Goal: Task Accomplishment & Management: Complete application form

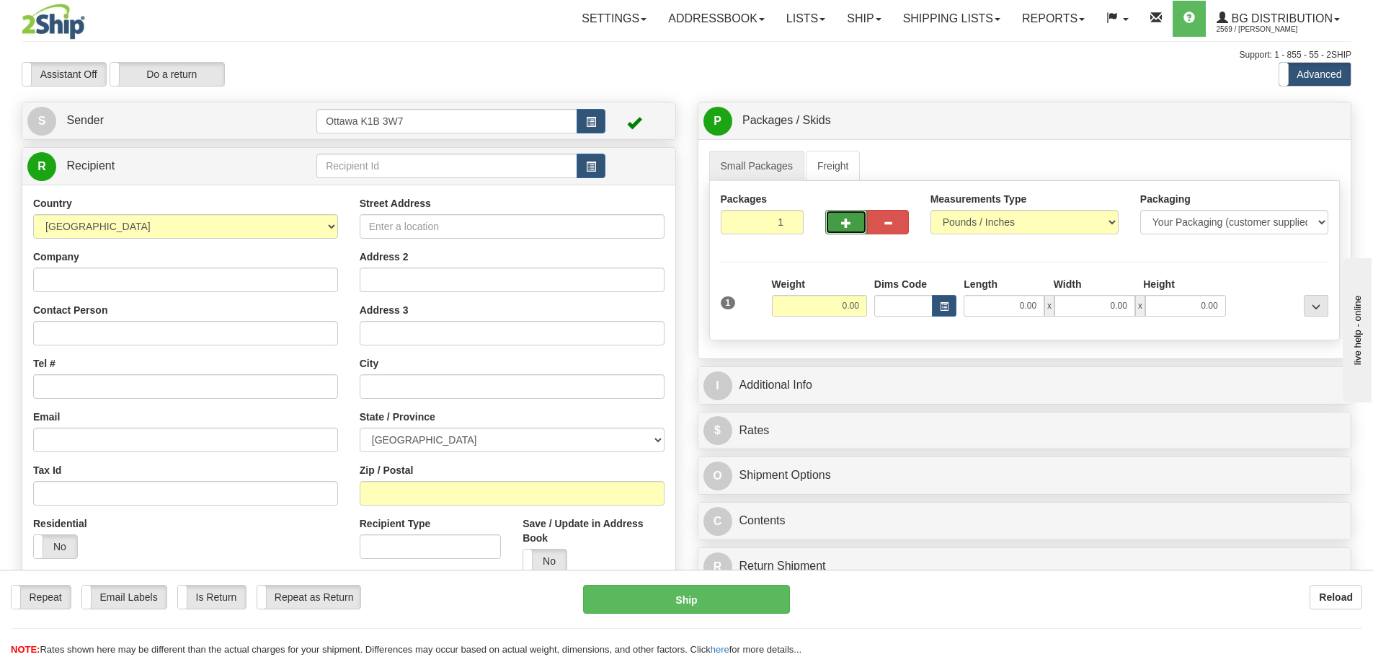
click at [838, 233] on button "button" at bounding box center [846, 222] width 42 height 25
type input "2"
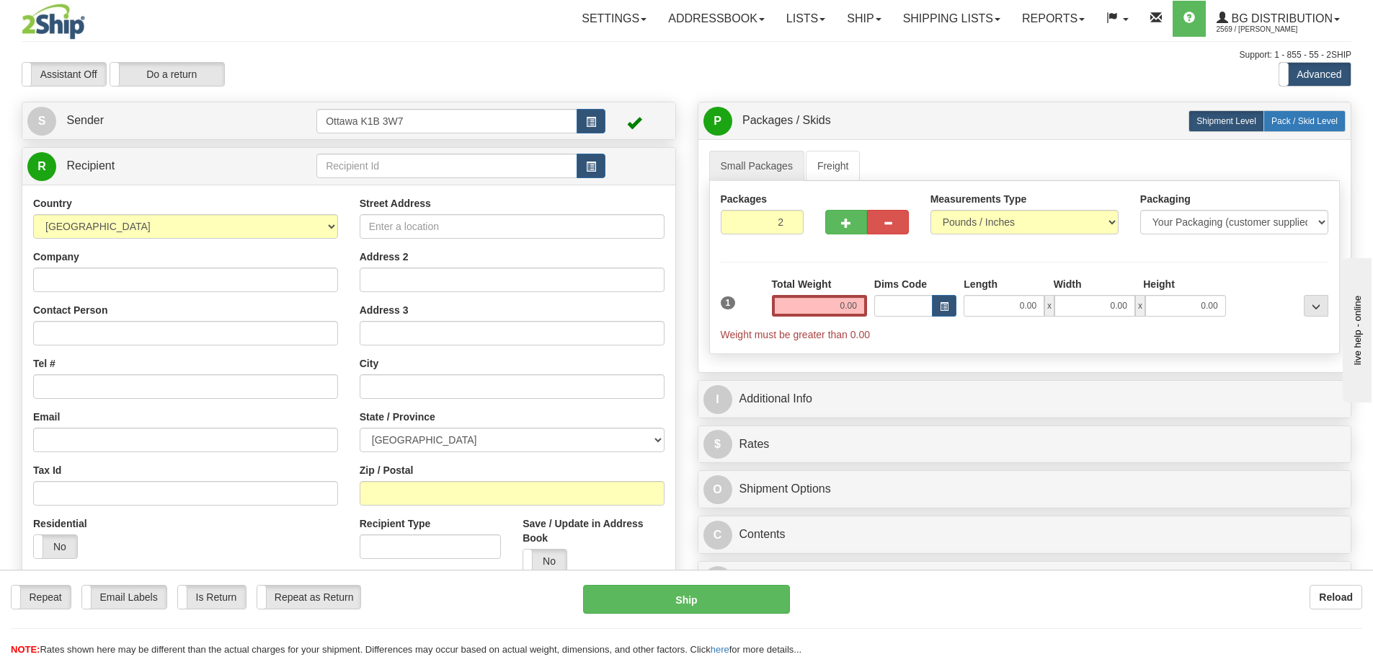
click at [1276, 121] on span "Pack / Skid Level" at bounding box center [1305, 121] width 66 height 10
radio input "true"
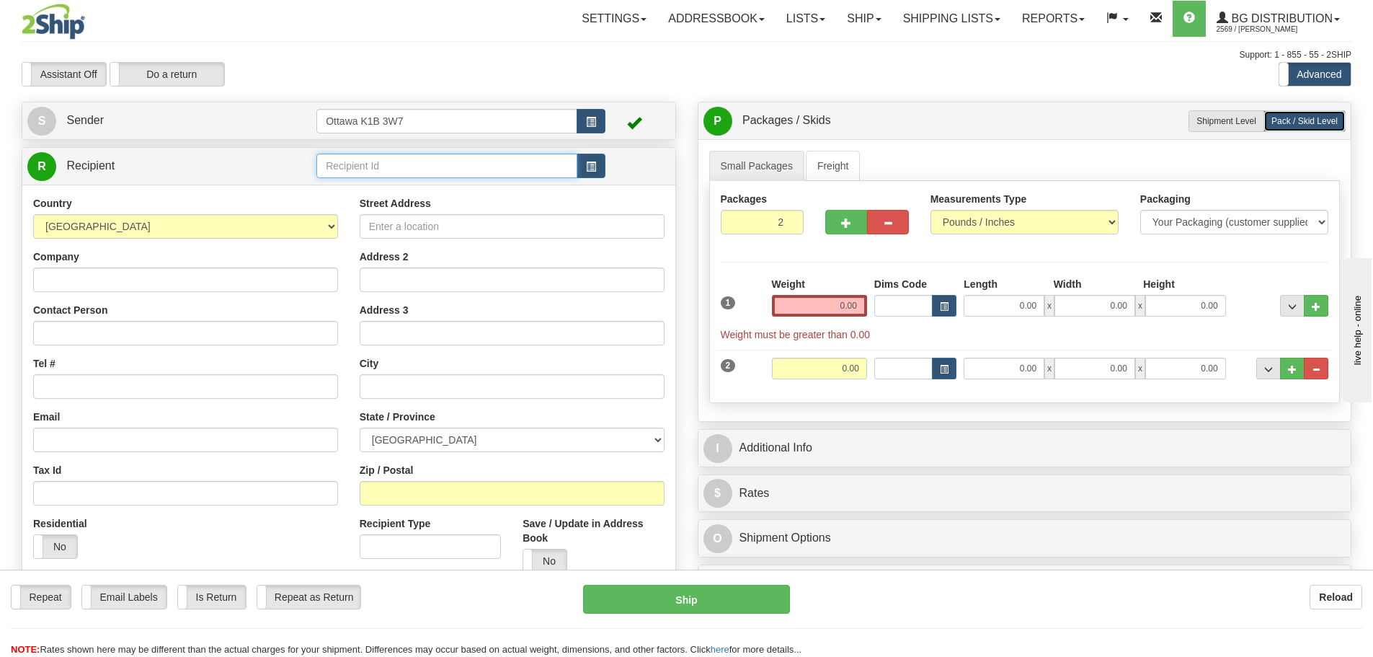
click at [435, 174] on input "text" at bounding box center [446, 166] width 261 height 25
type input "910992"
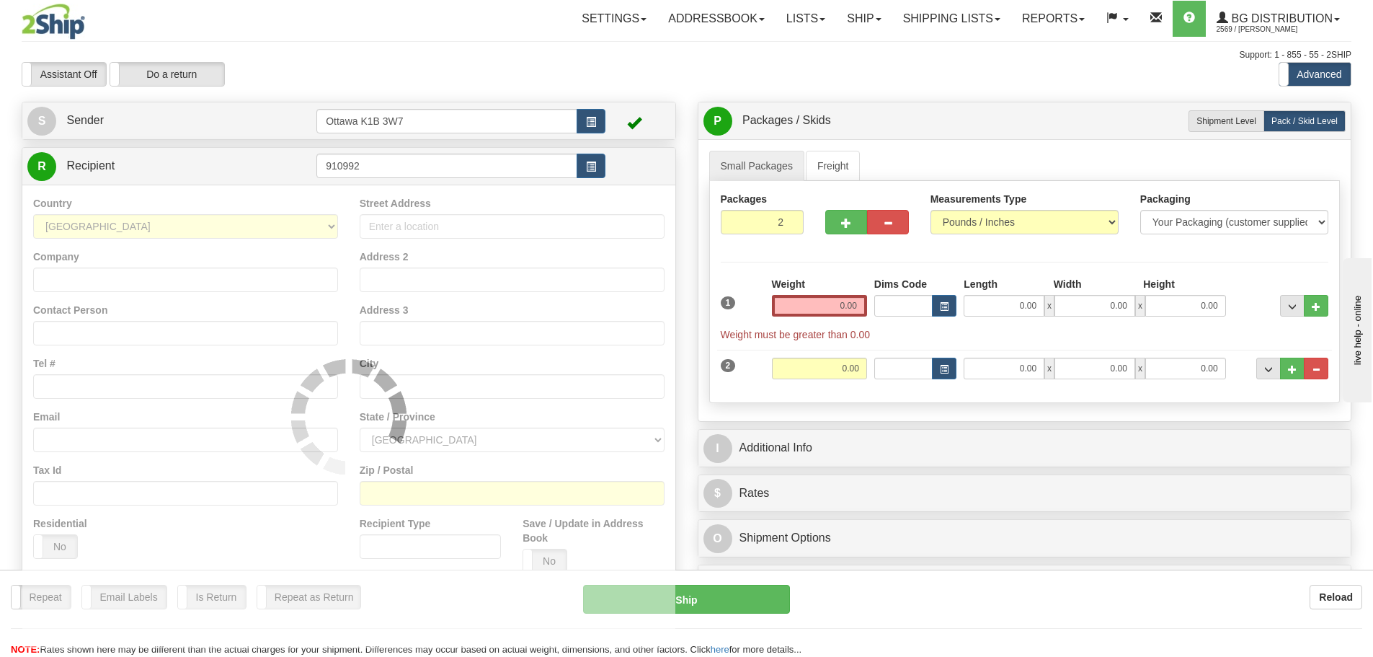
click at [506, 77] on div "Assistant On Assistant Off Do a return Do a return" at bounding box center [292, 74] width 563 height 25
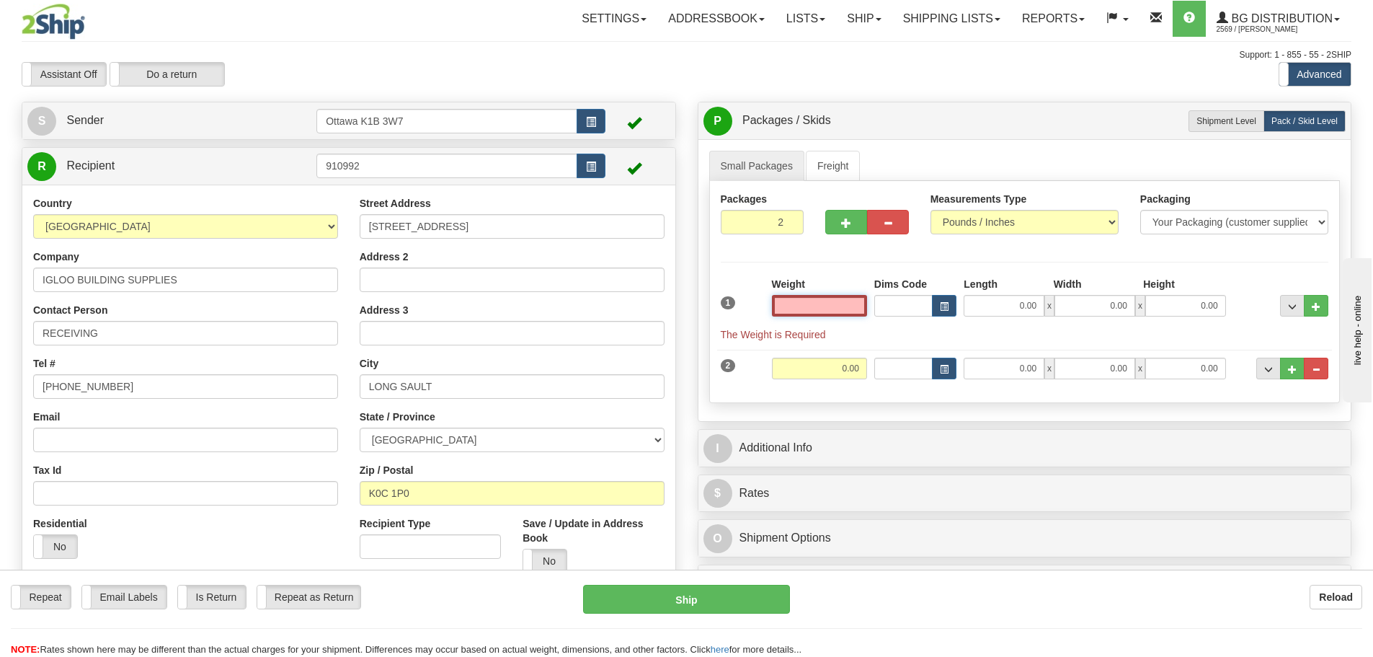
click at [799, 308] on input "text" at bounding box center [819, 306] width 95 height 22
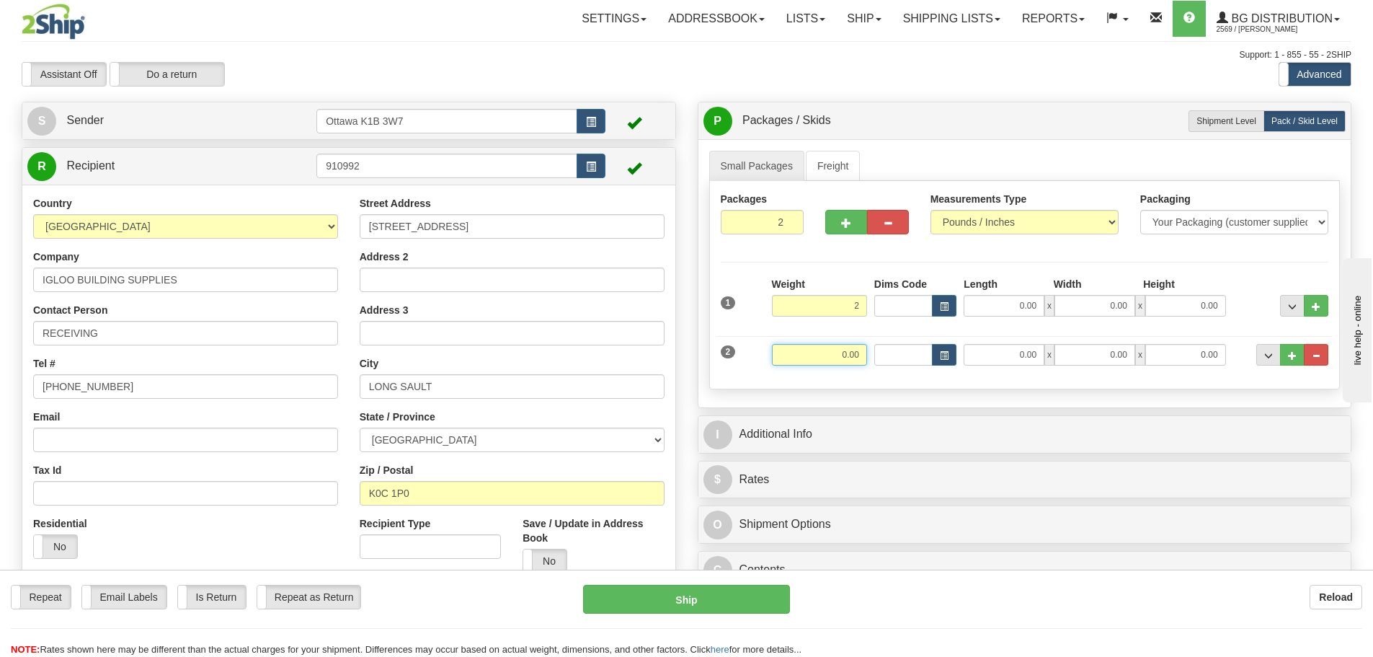
type input "2.00"
click at [849, 355] on input "0.00" at bounding box center [819, 355] width 95 height 22
type input "5.00"
click at [684, 365] on div "Create a label for the return Create Pickup Without Label S Sender Ottawa K1B 3…" at bounding box center [349, 397] width 676 height 591
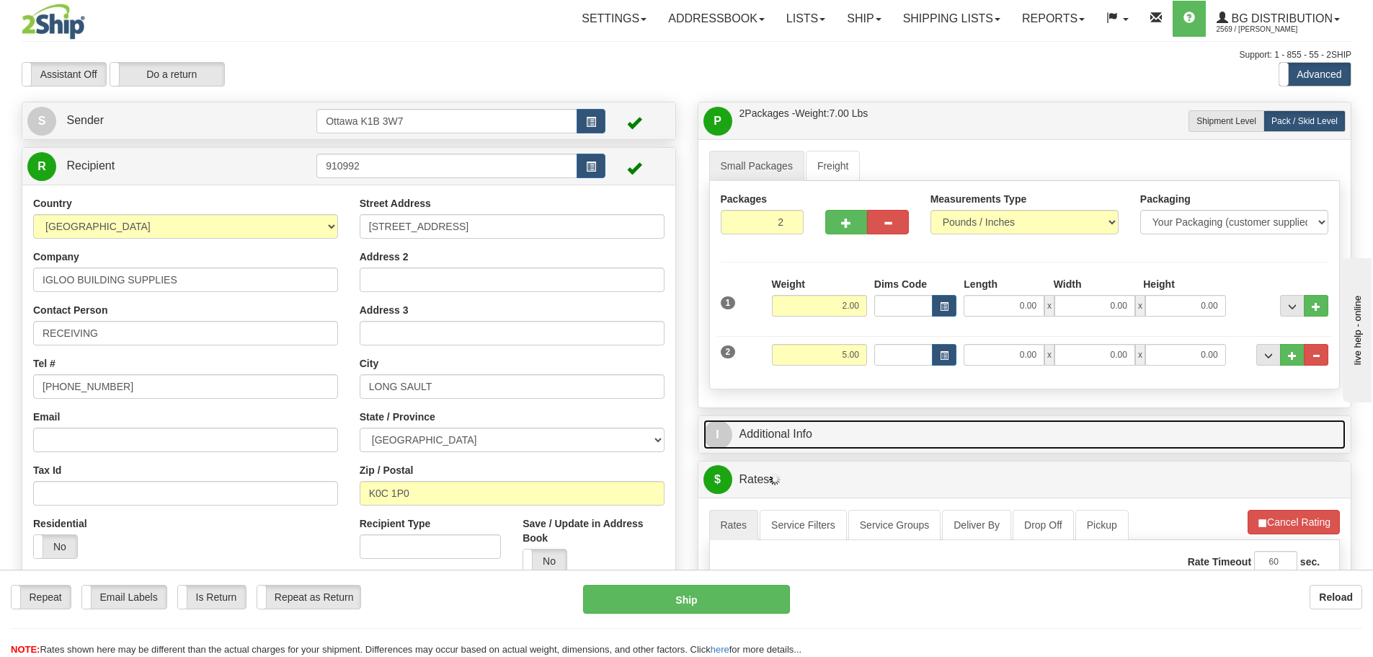
click at [817, 440] on link "I Additional Info" at bounding box center [1025, 435] width 643 height 30
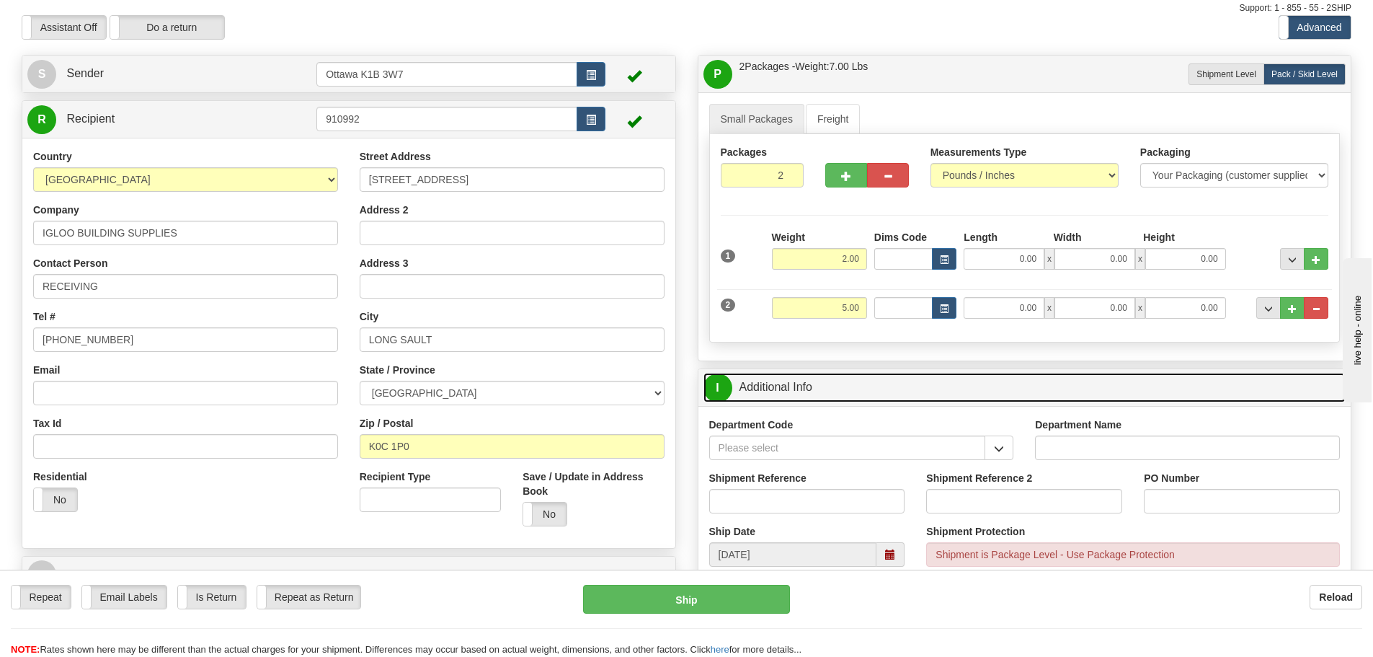
scroll to position [72, 0]
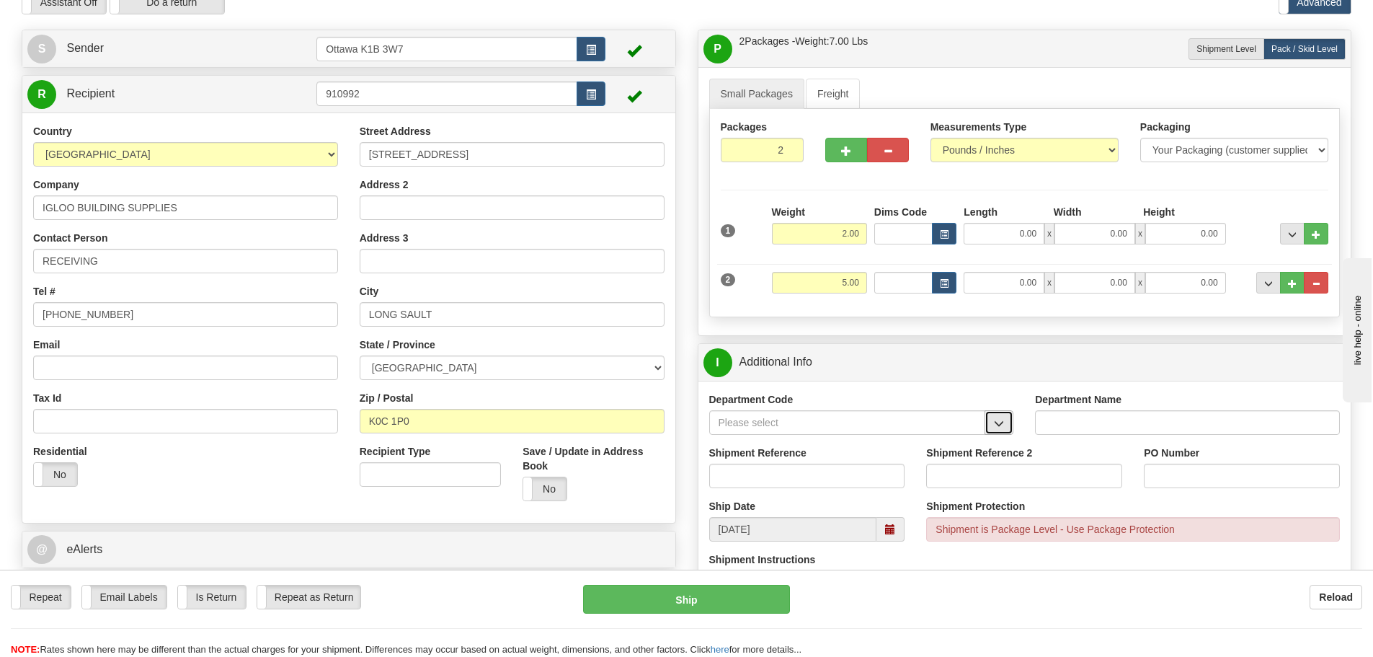
click at [1005, 425] on button "button" at bounding box center [999, 422] width 29 height 25
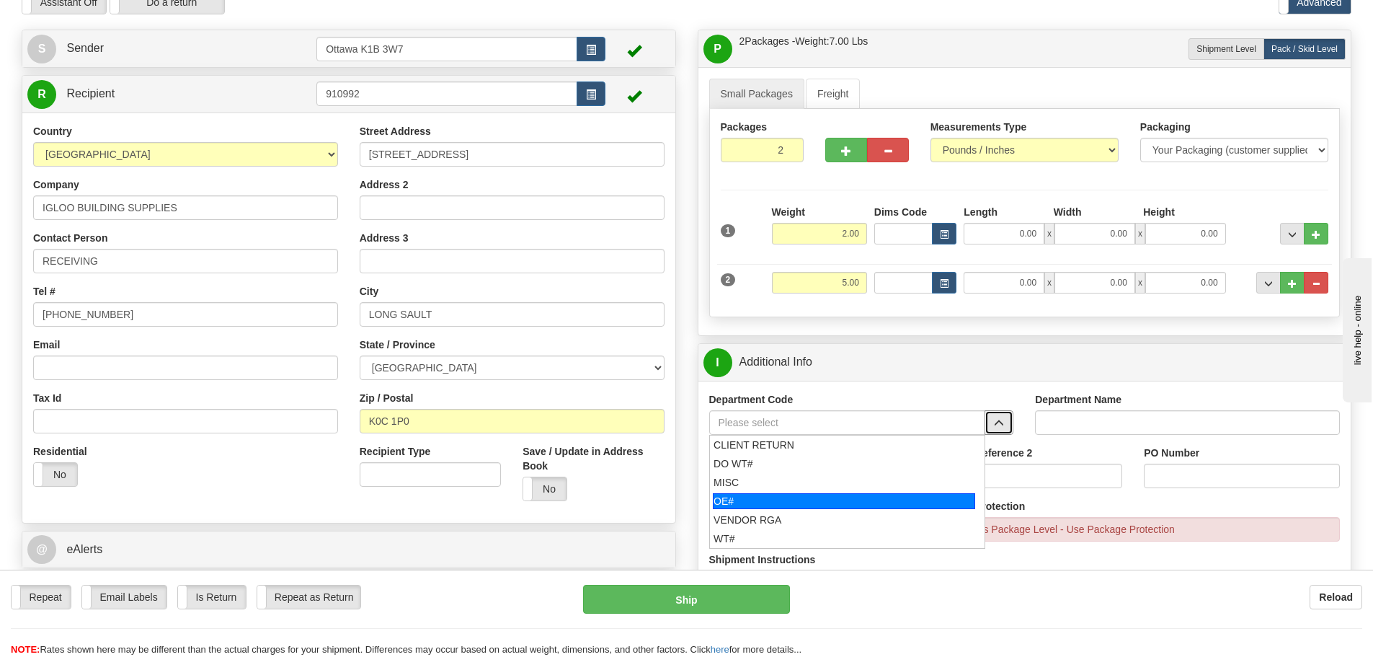
click at [809, 496] on div "OE#" at bounding box center [844, 501] width 262 height 16
type input "OE#"
type input "ORDERS"
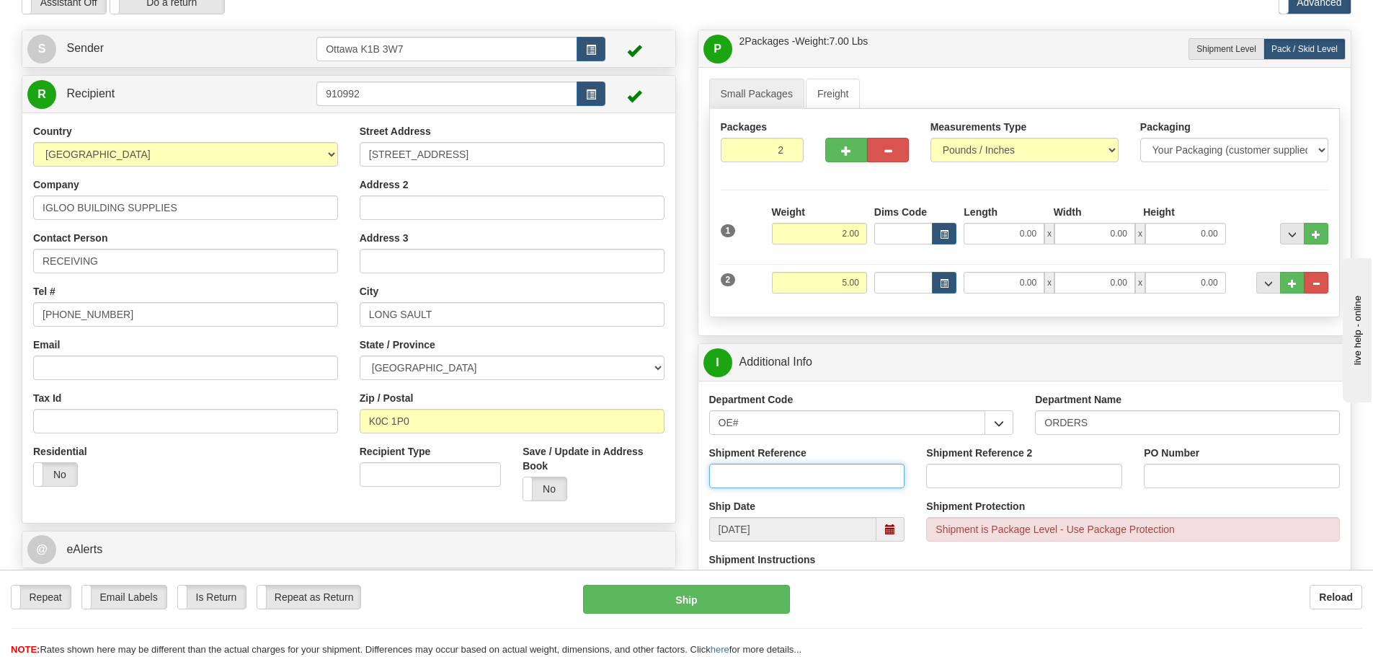
click at [789, 467] on input "Shipment Reference" at bounding box center [807, 476] width 196 height 25
type input "10199978-01"
click at [1184, 480] on input "PO Number" at bounding box center [1242, 476] width 196 height 25
drag, startPoint x: 1166, startPoint y: 474, endPoint x: 1109, endPoint y: 470, distance: 57.8
click at [1109, 470] on div "Shipment Reference 10199978-01 Shipment Reference 2 PO Number mt 182487" at bounding box center [1025, 472] width 653 height 53
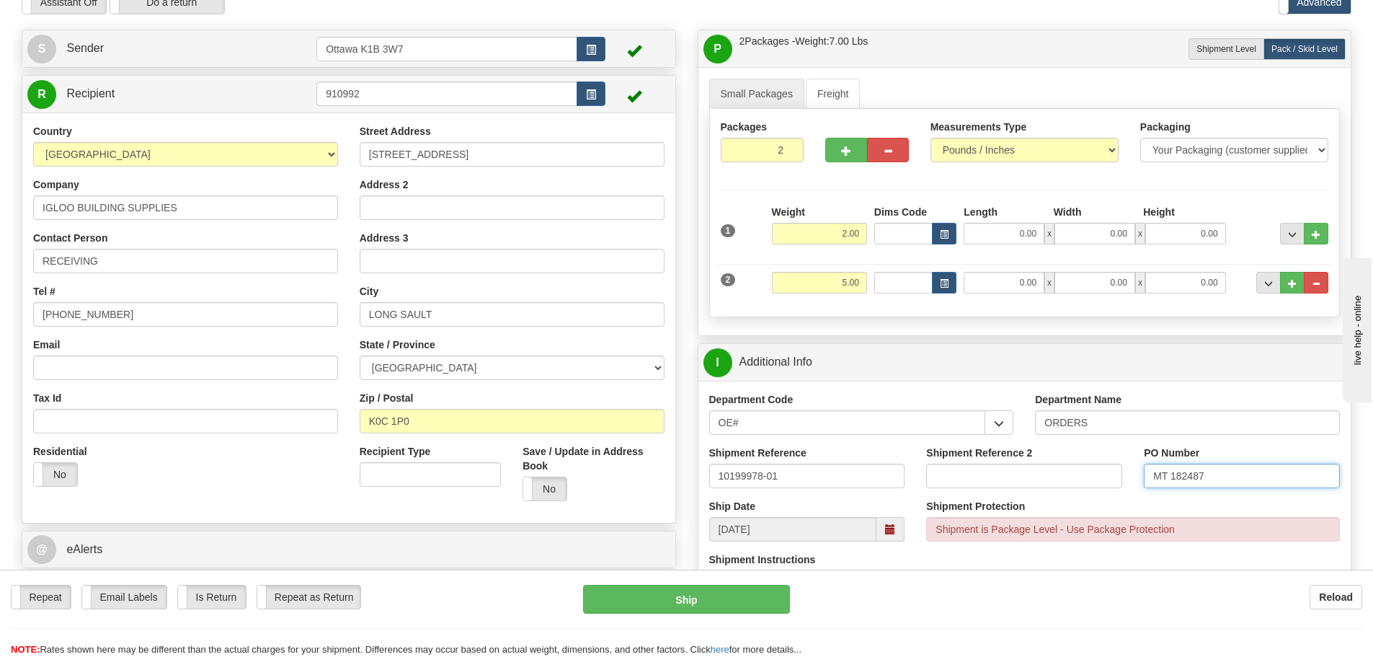
type input "MT 182487"
click at [687, 371] on div "P Packages / Skids 2 Packages - Weight: 7.00 Lbs 1 Skids - Weight: 0.00 Lbs Shi…" at bounding box center [1025, 625] width 676 height 1191
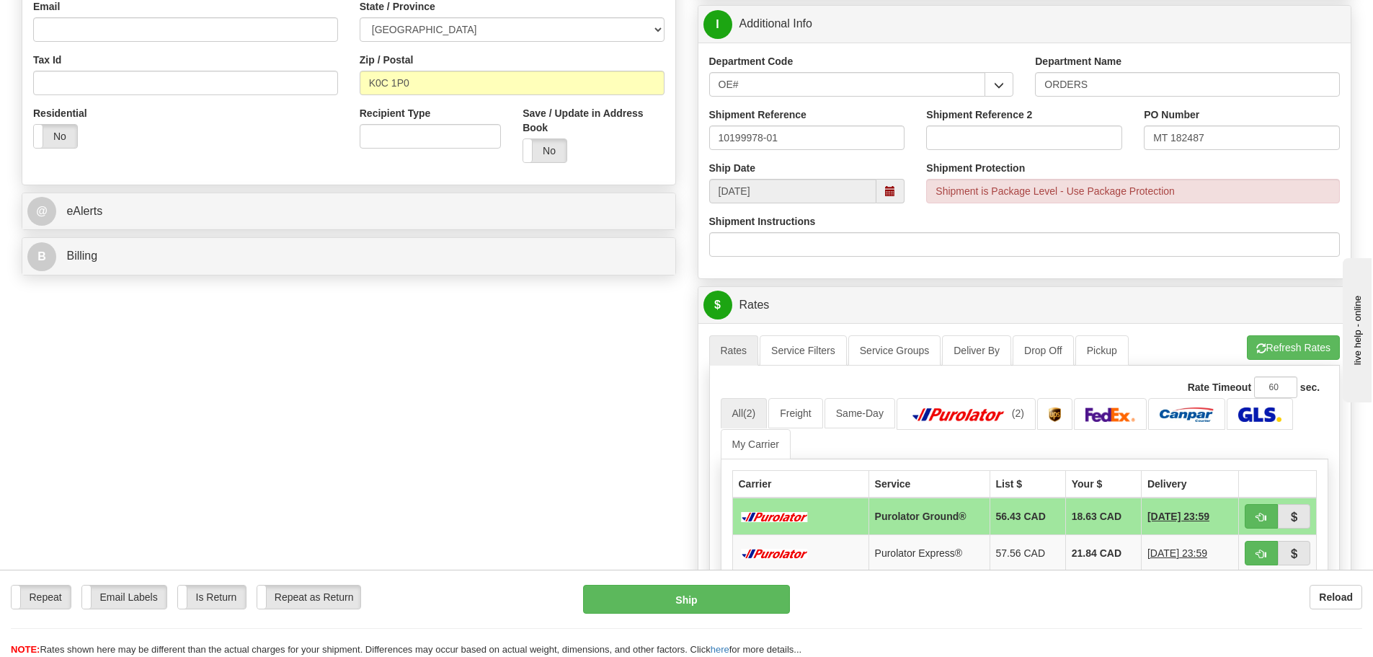
scroll to position [144, 0]
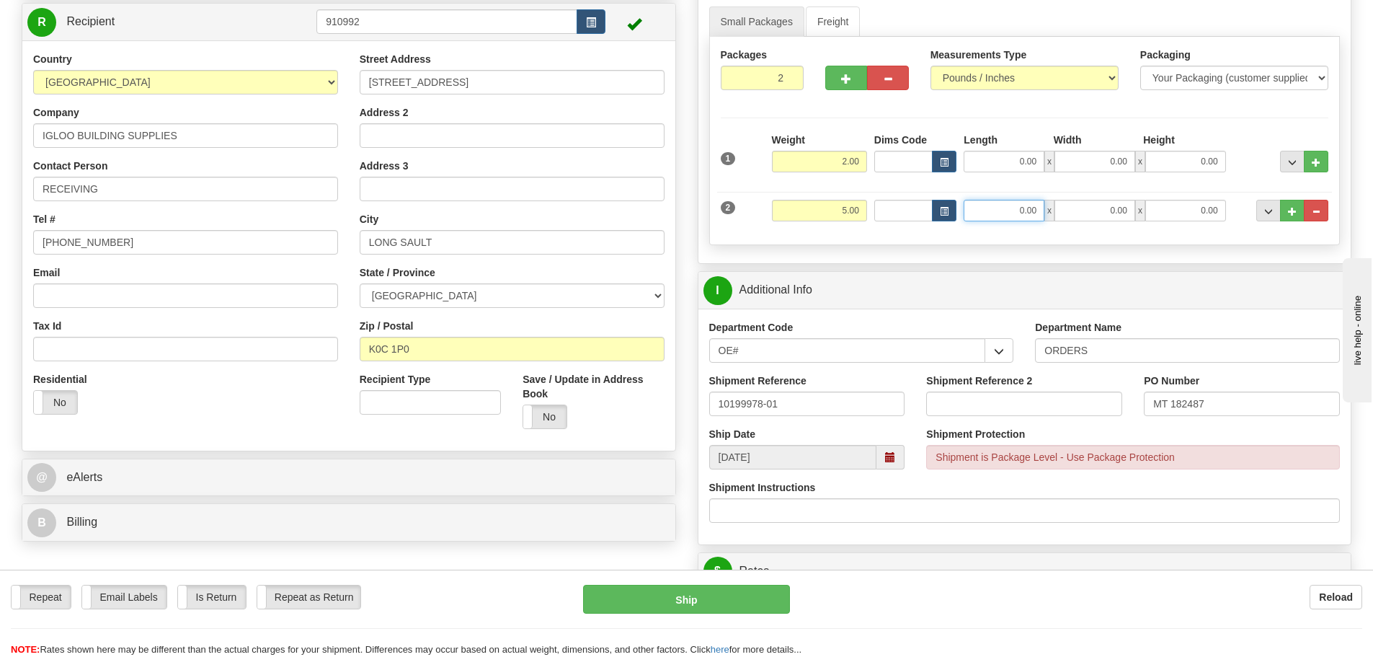
click at [1024, 216] on input "0.00" at bounding box center [1004, 211] width 81 height 22
click at [1091, 209] on input "0.00" at bounding box center [1095, 211] width 81 height 22
type input "38.00"
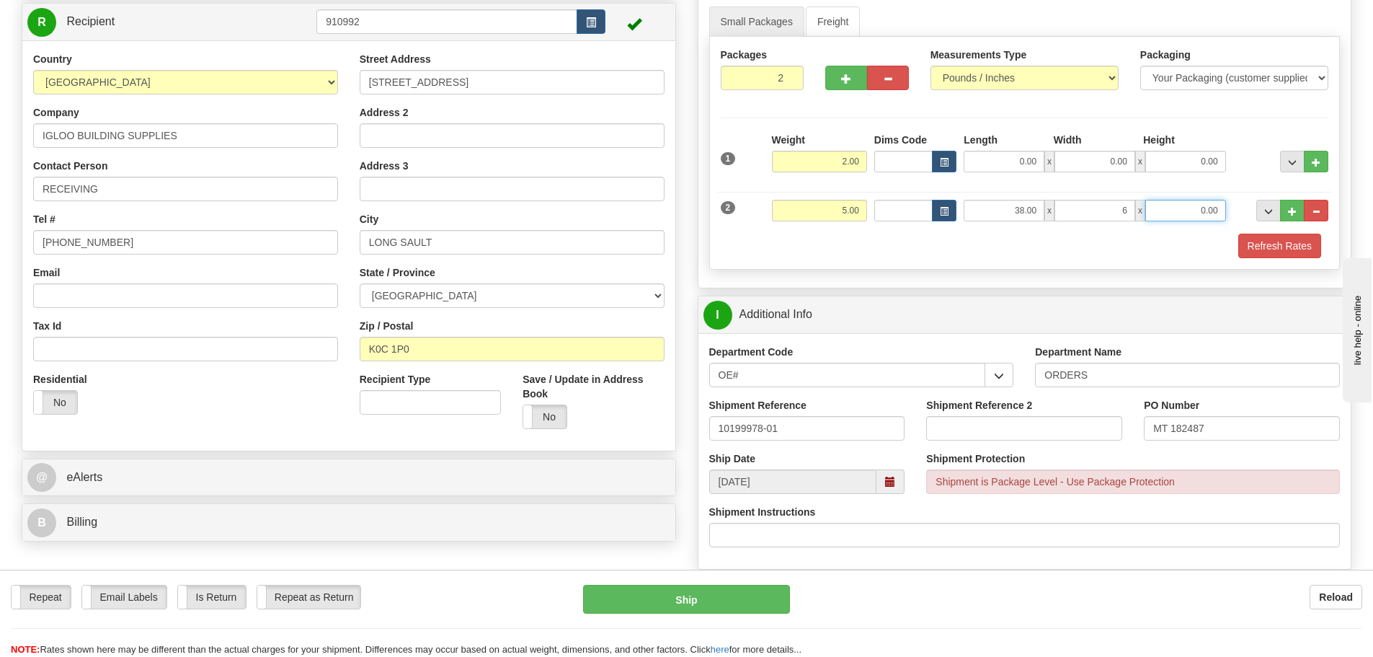
type input "6.00"
type input "2.00"
click at [995, 159] on input "0.00" at bounding box center [1004, 162] width 81 height 22
type input "7.50"
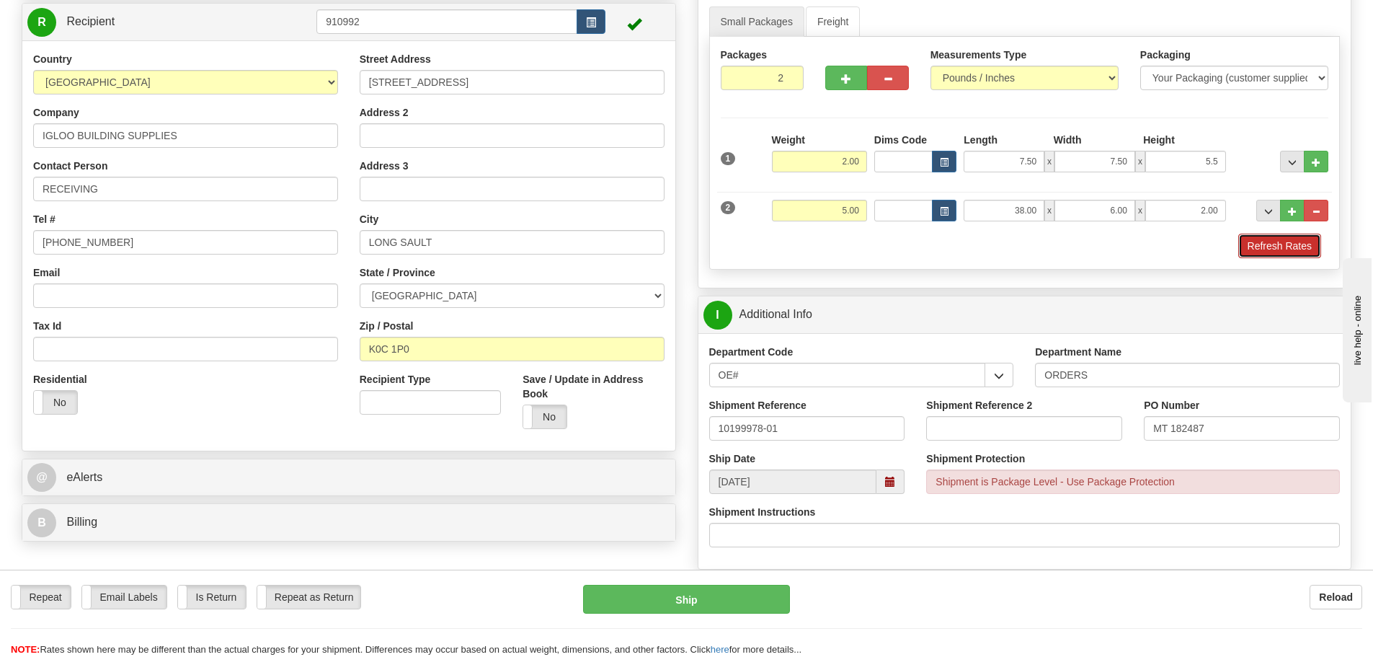
type input "5.50"
click at [1261, 239] on button "Refresh Rates" at bounding box center [1280, 246] width 83 height 25
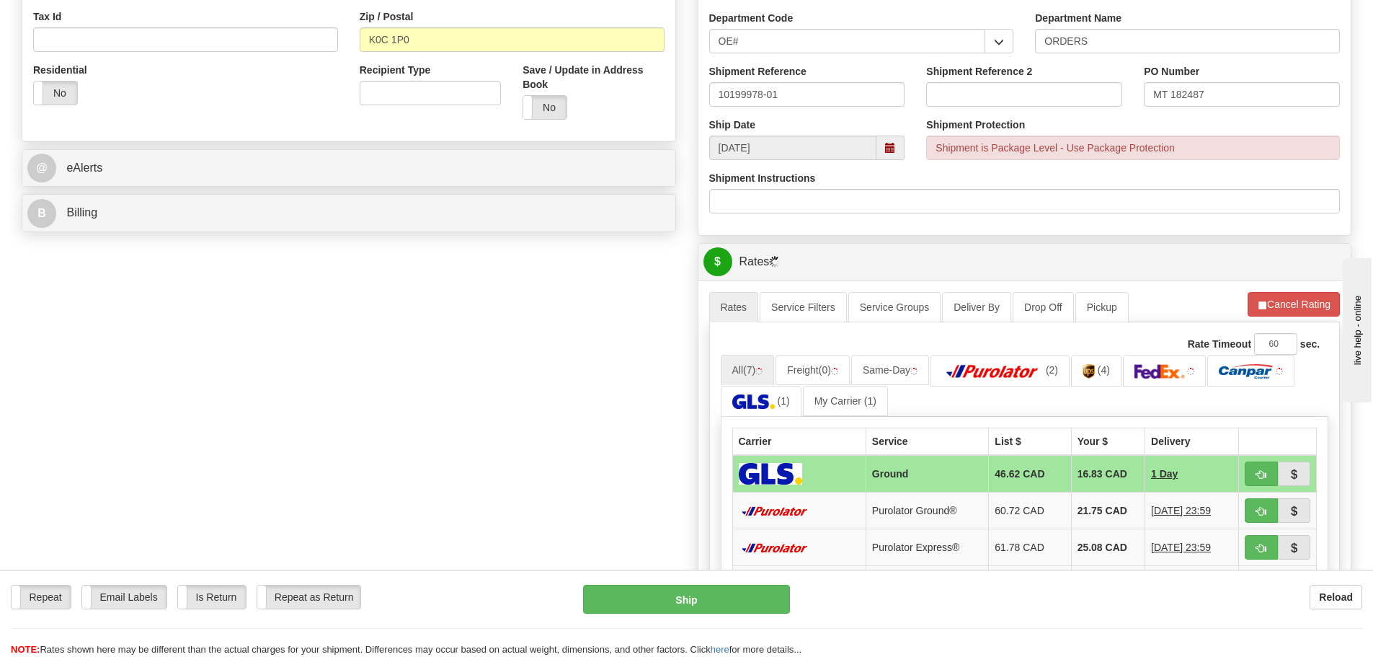
scroll to position [505, 0]
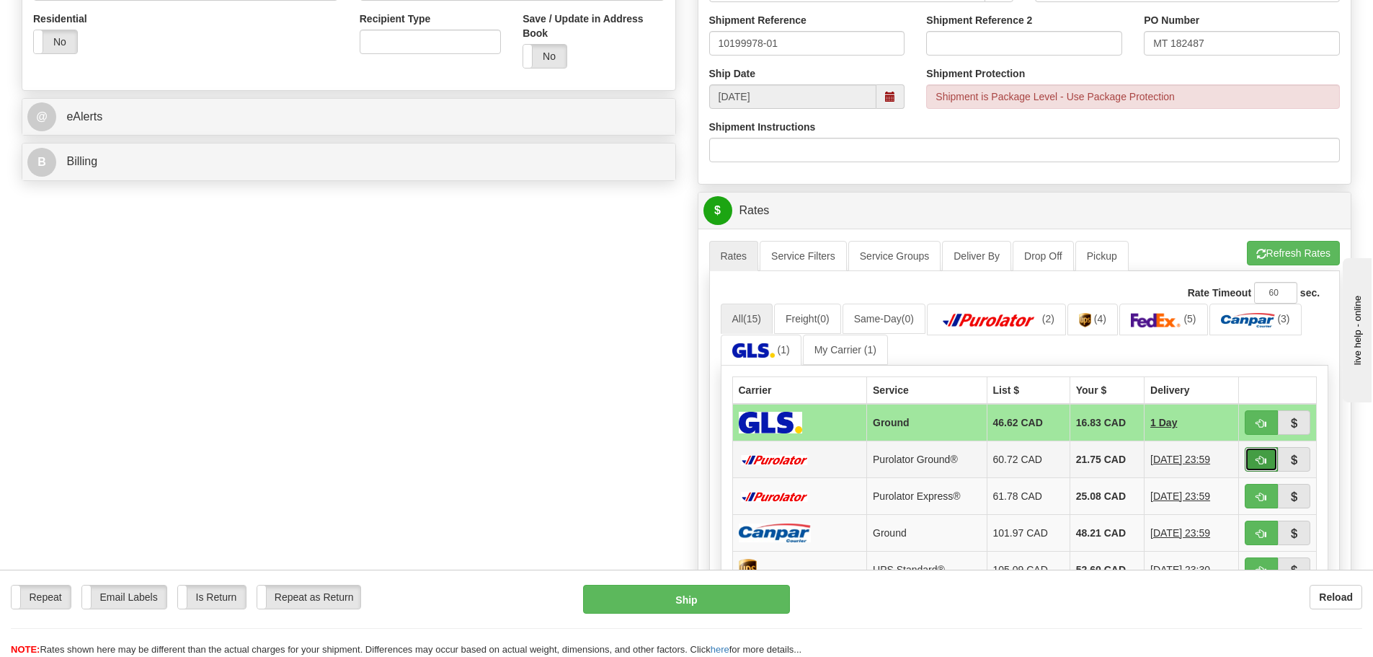
click at [1249, 470] on button "button" at bounding box center [1261, 459] width 33 height 25
type input "260"
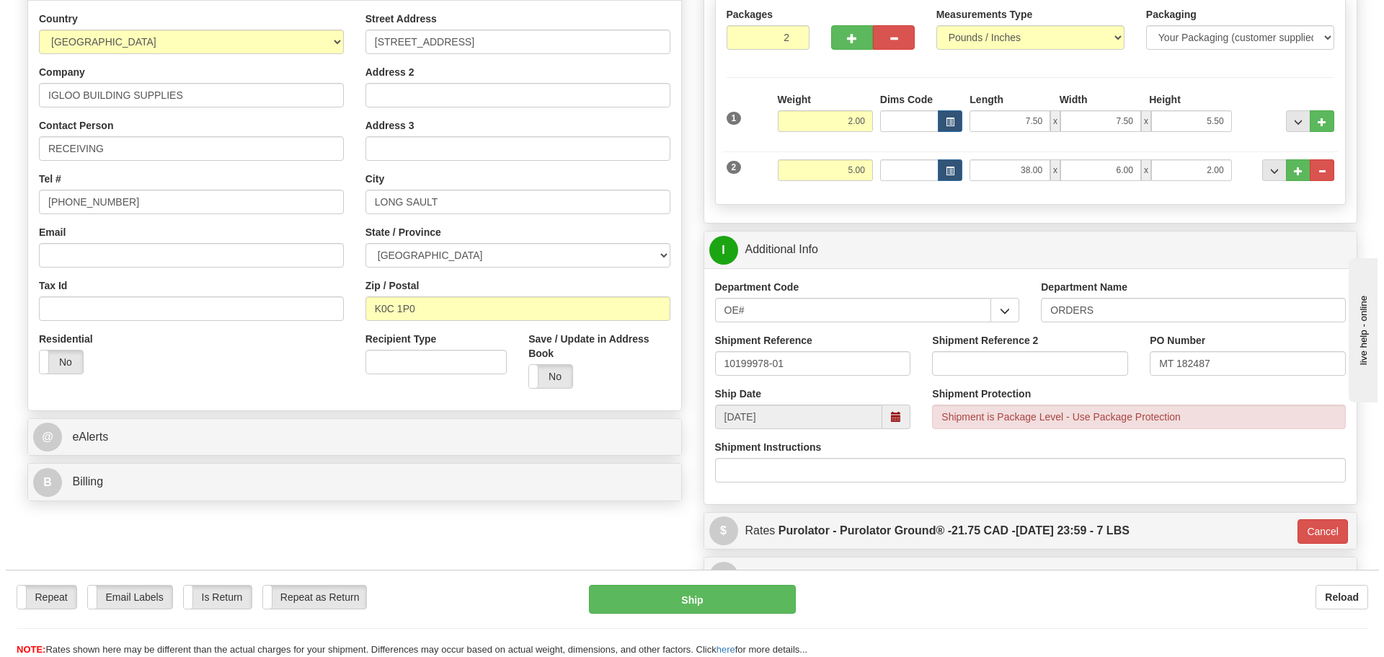
scroll to position [216, 0]
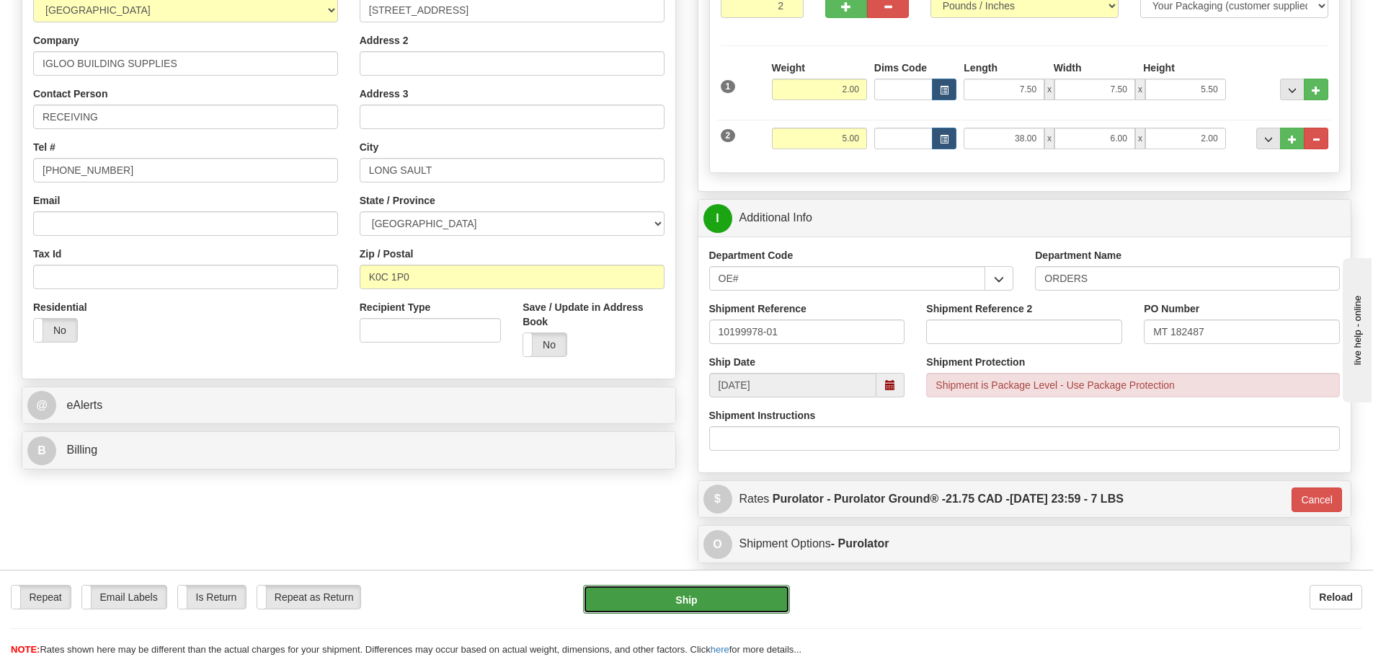
click at [690, 599] on button "Ship" at bounding box center [686, 599] width 207 height 29
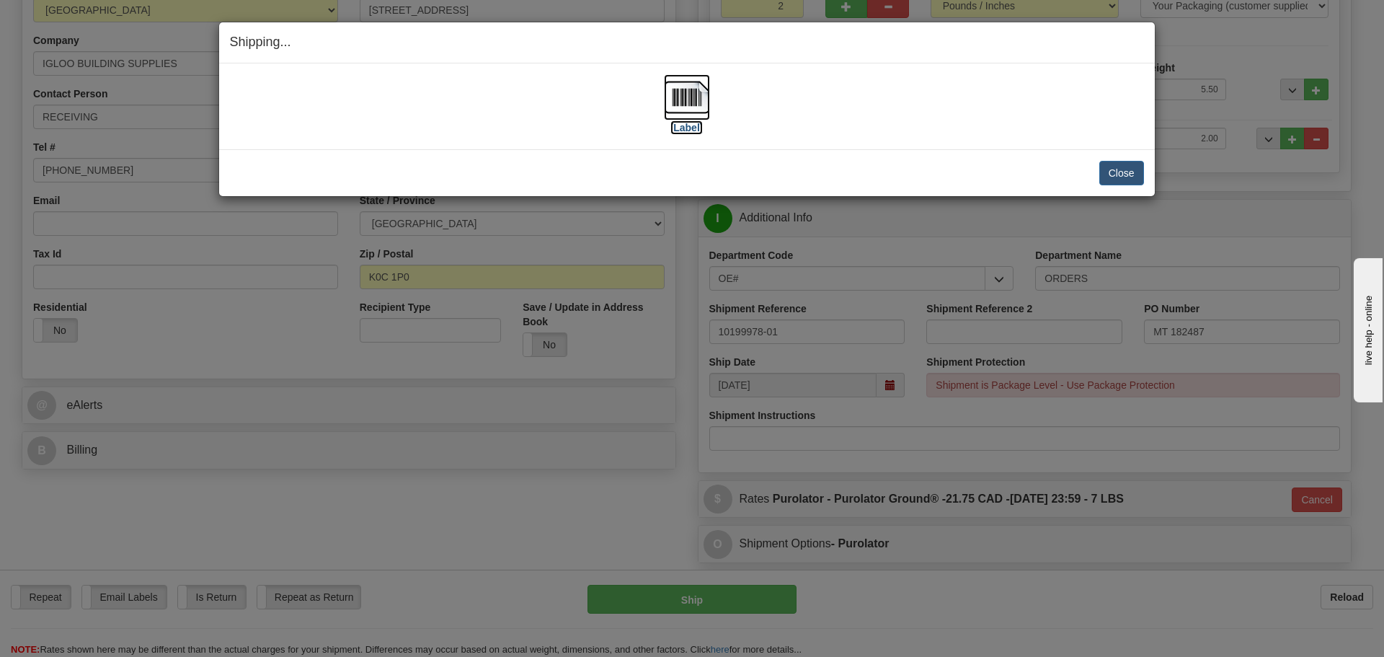
click at [687, 120] on label "[Label]" at bounding box center [686, 127] width 33 height 14
click at [1137, 167] on button "Close" at bounding box center [1121, 173] width 45 height 25
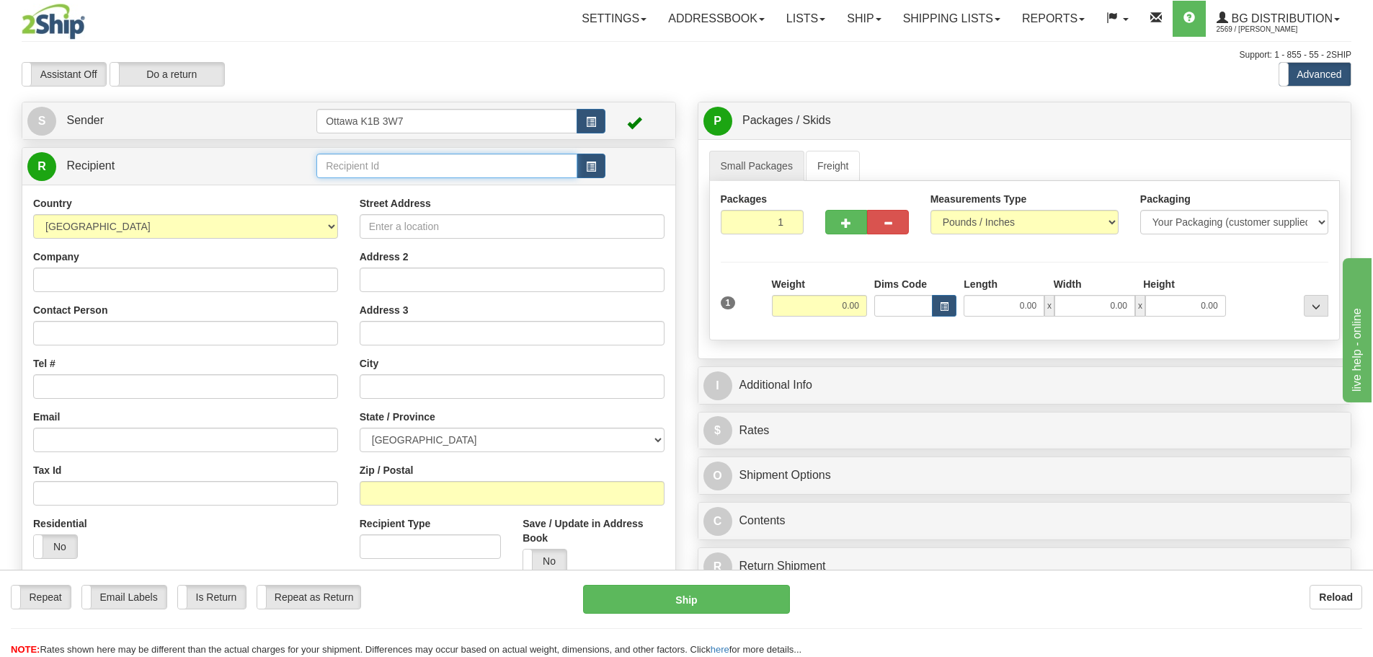
click at [425, 167] on input "text" at bounding box center [446, 166] width 261 height 25
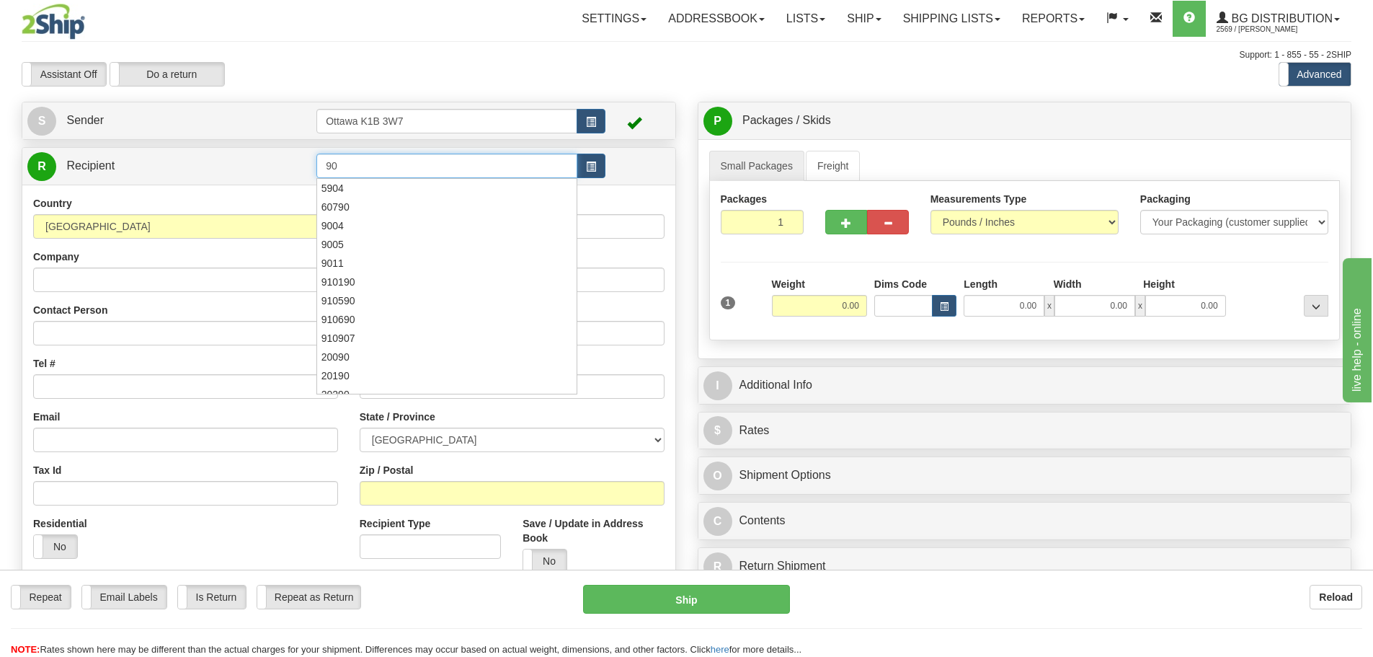
type input "9"
type input "60048"
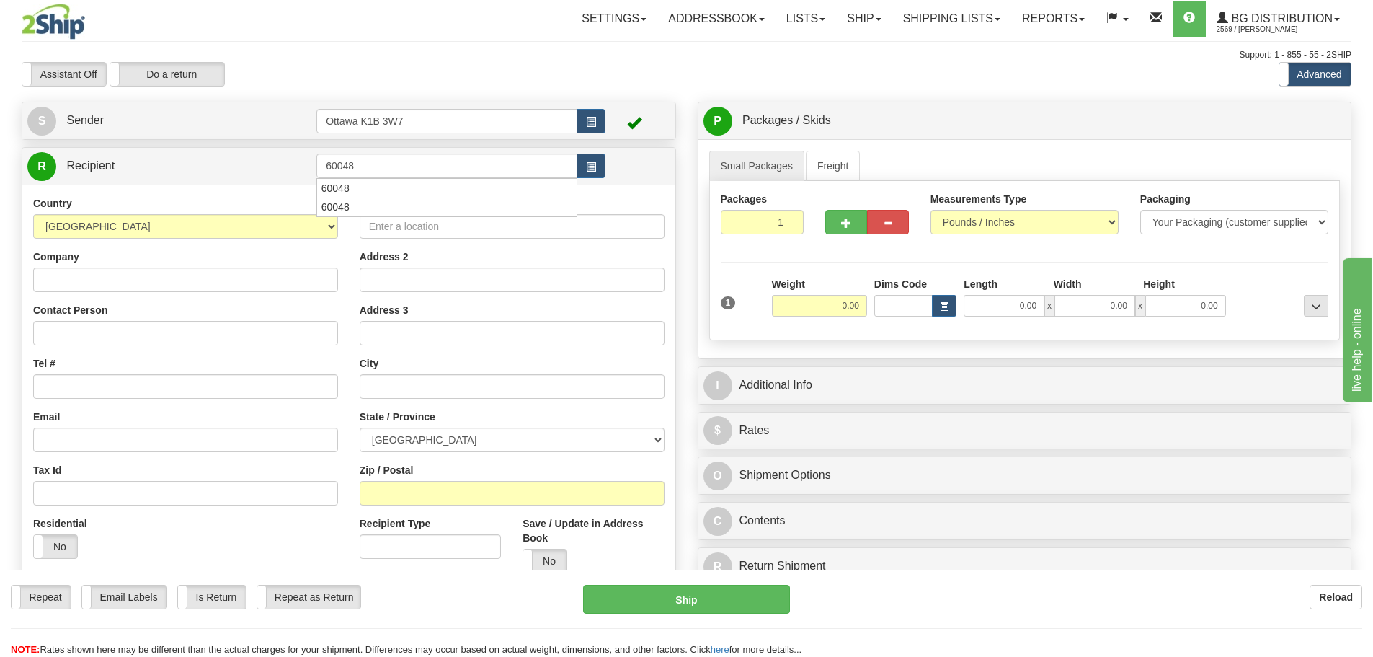
click at [471, 27] on div "Settings Shipping Preferences Fields Preferences New Store Connections Addressb…" at bounding box center [802, 19] width 1097 height 36
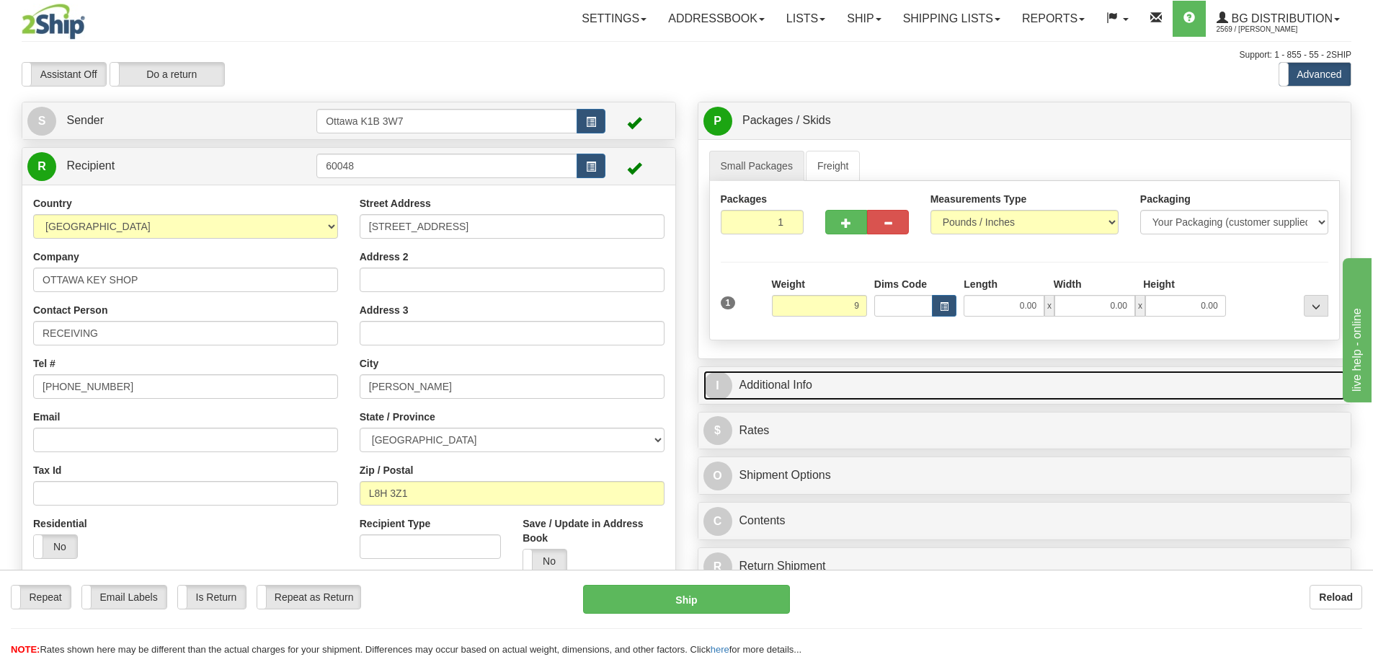
type input "9.00"
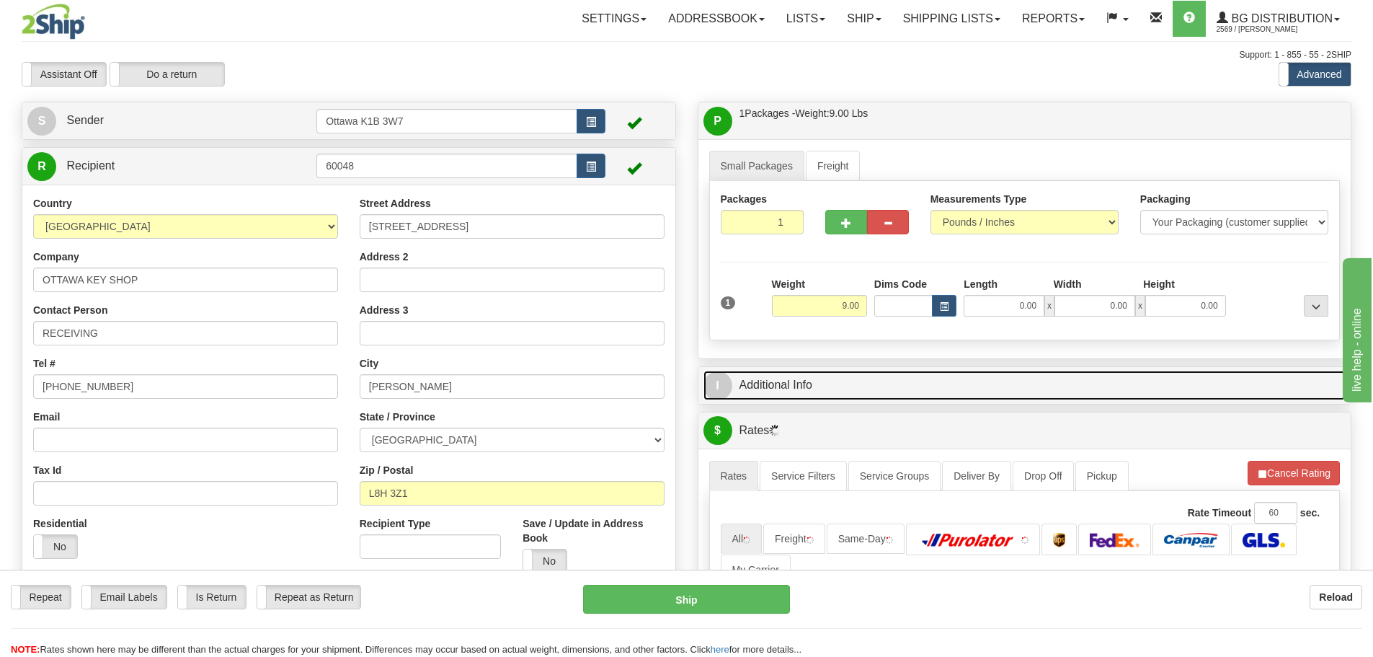
click at [944, 379] on link "I Additional Info" at bounding box center [1025, 386] width 643 height 30
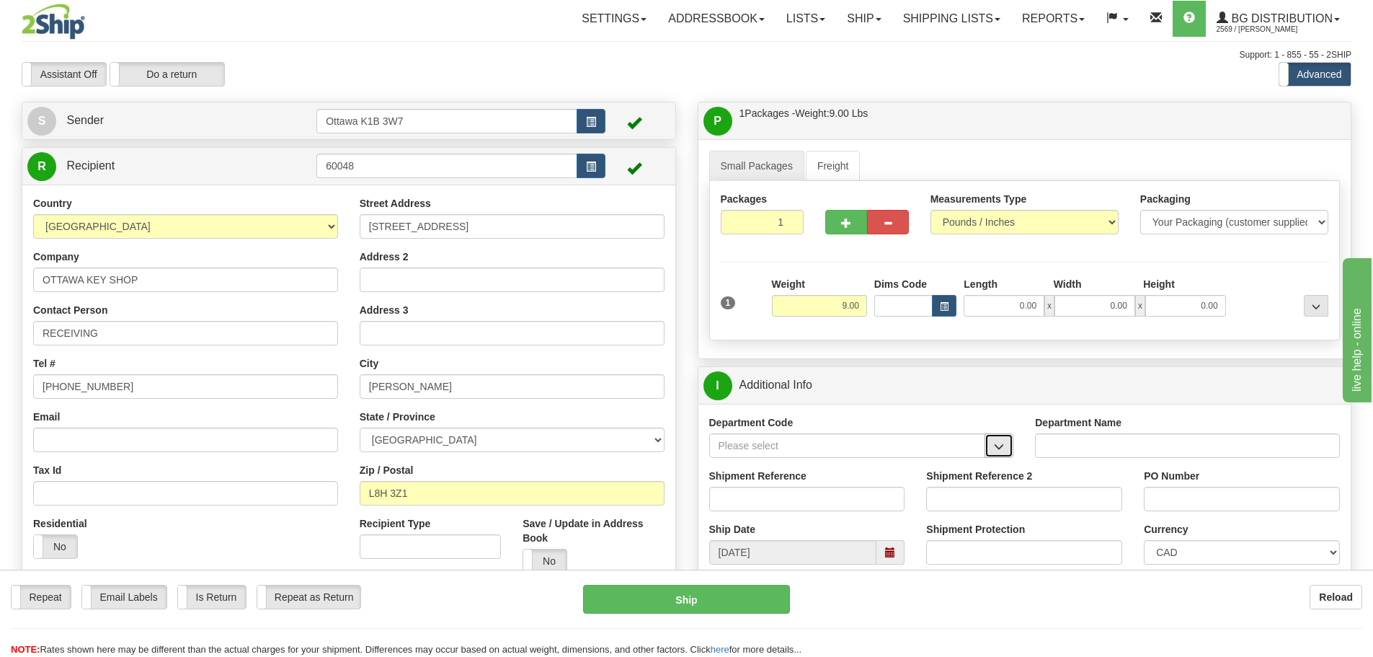
click at [995, 449] on span "button" at bounding box center [999, 446] width 10 height 9
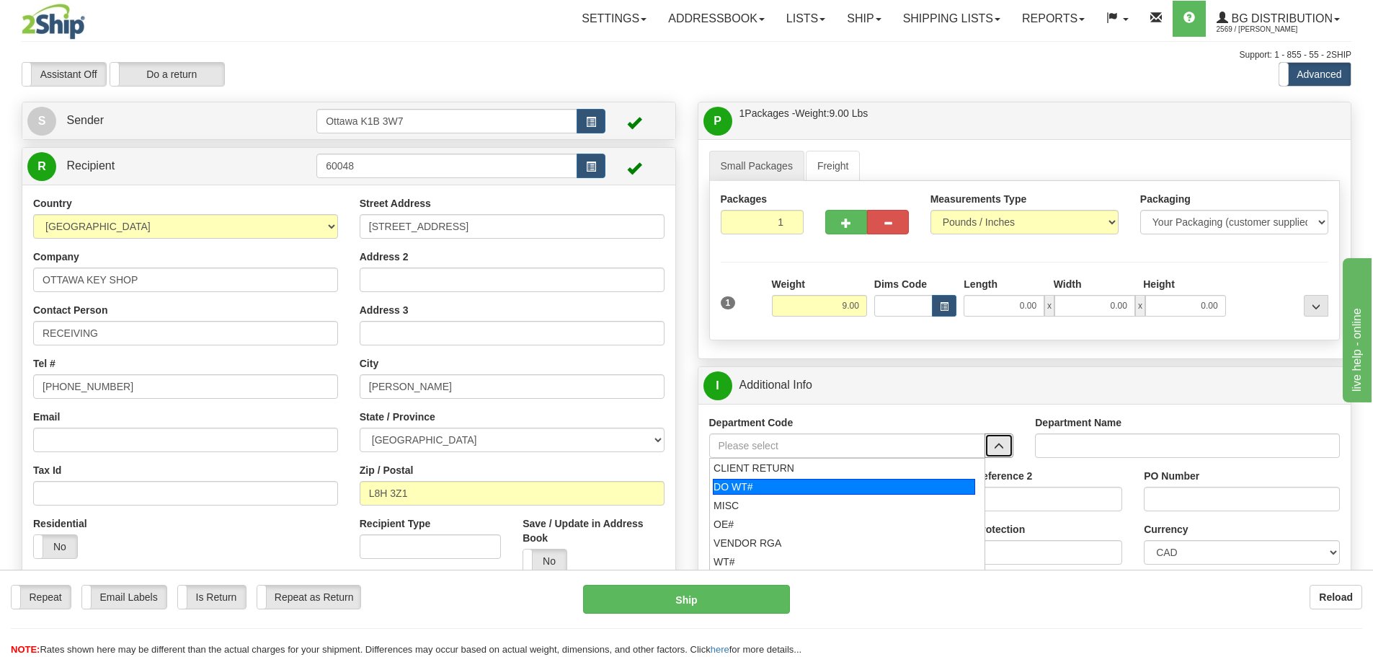
click at [805, 482] on div "DO WT#" at bounding box center [844, 487] width 262 height 16
type input "DO WT#"
type input "DIRECT ORDERS"
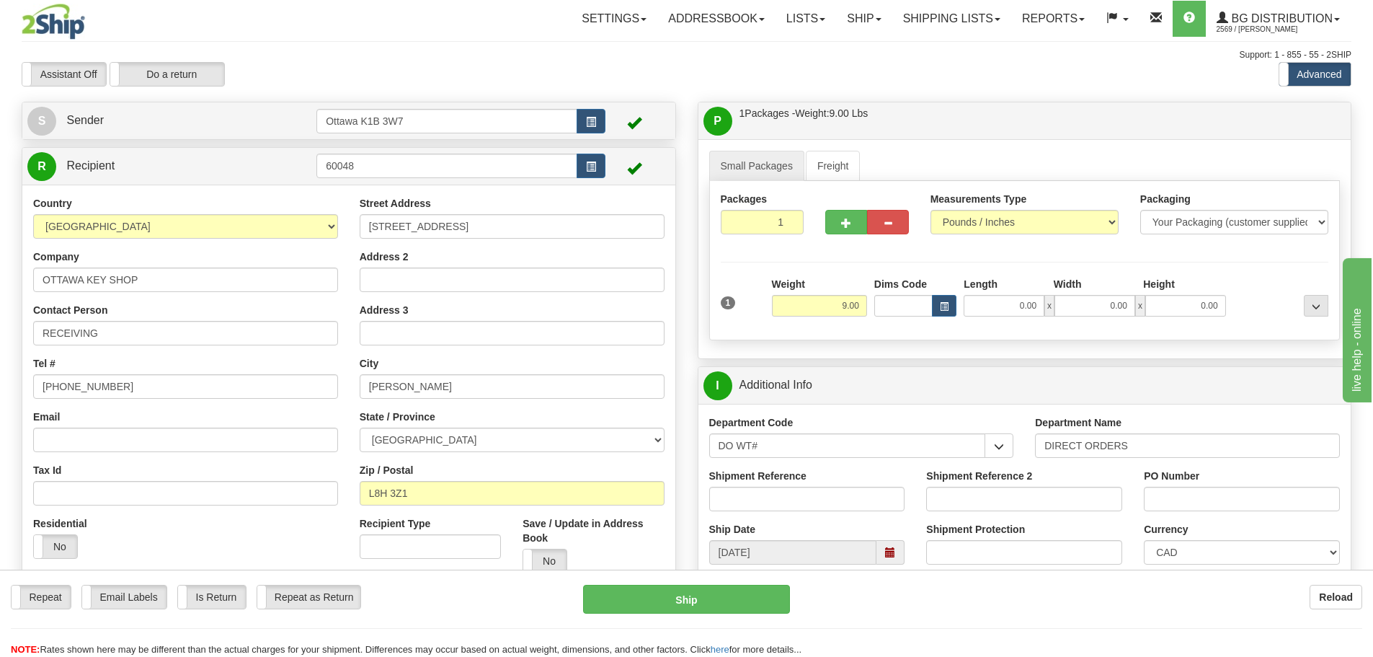
click at [799, 482] on label "Shipment Reference" at bounding box center [757, 476] width 97 height 14
click at [799, 487] on input "Shipment Reference" at bounding box center [807, 499] width 196 height 25
click at [796, 495] on input "Shipment Reference" at bounding box center [807, 499] width 196 height 25
type input "164880-00"
click at [1171, 487] on input "PO Number" at bounding box center [1242, 499] width 196 height 25
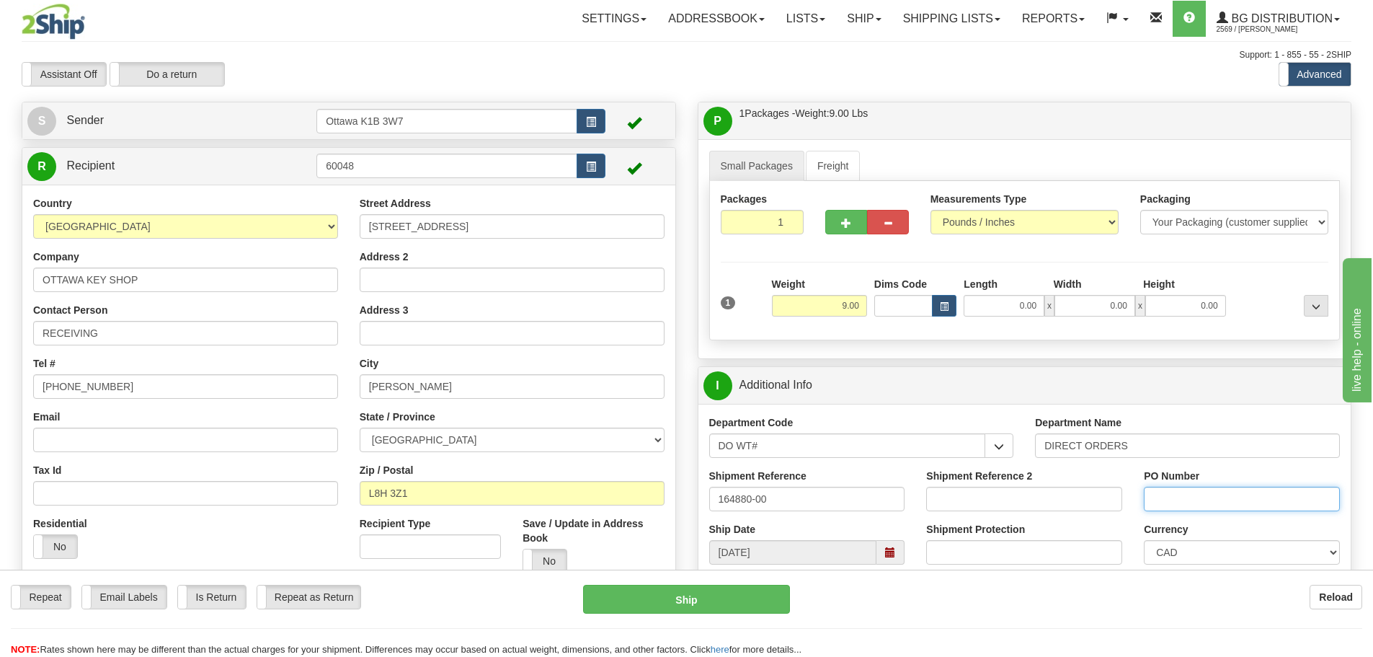
paste input "SM081825"
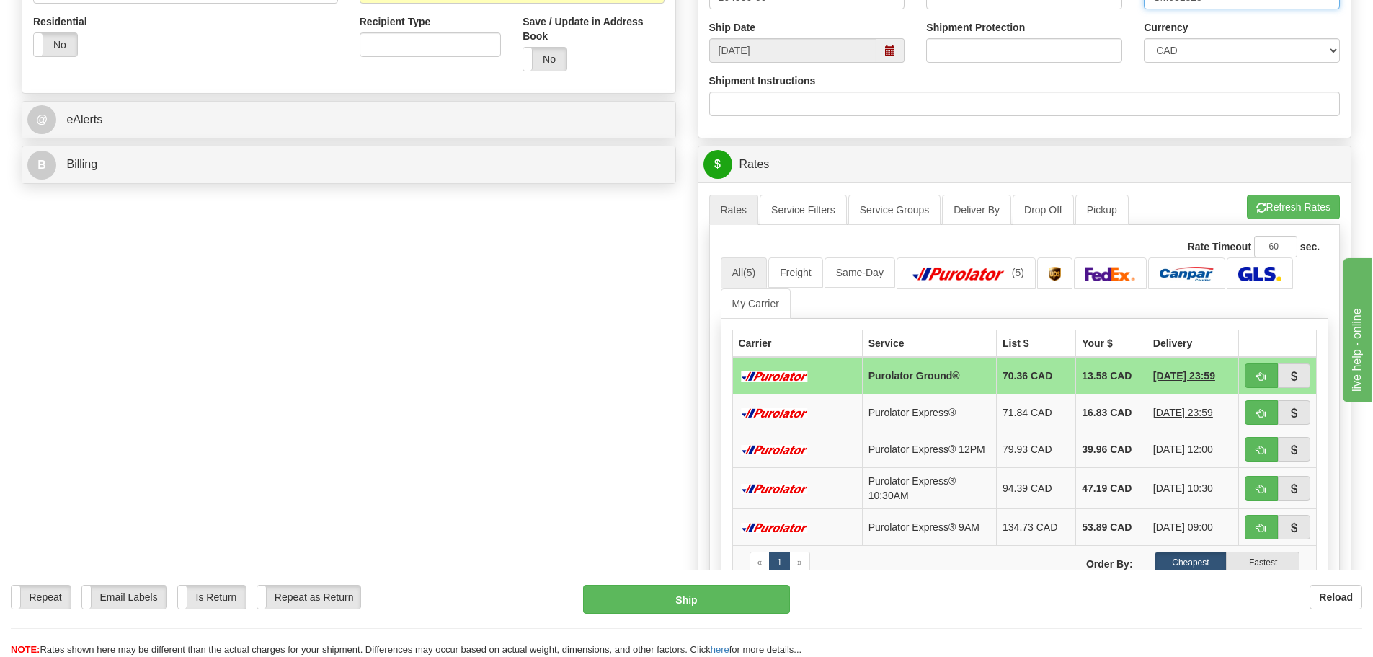
scroll to position [505, 0]
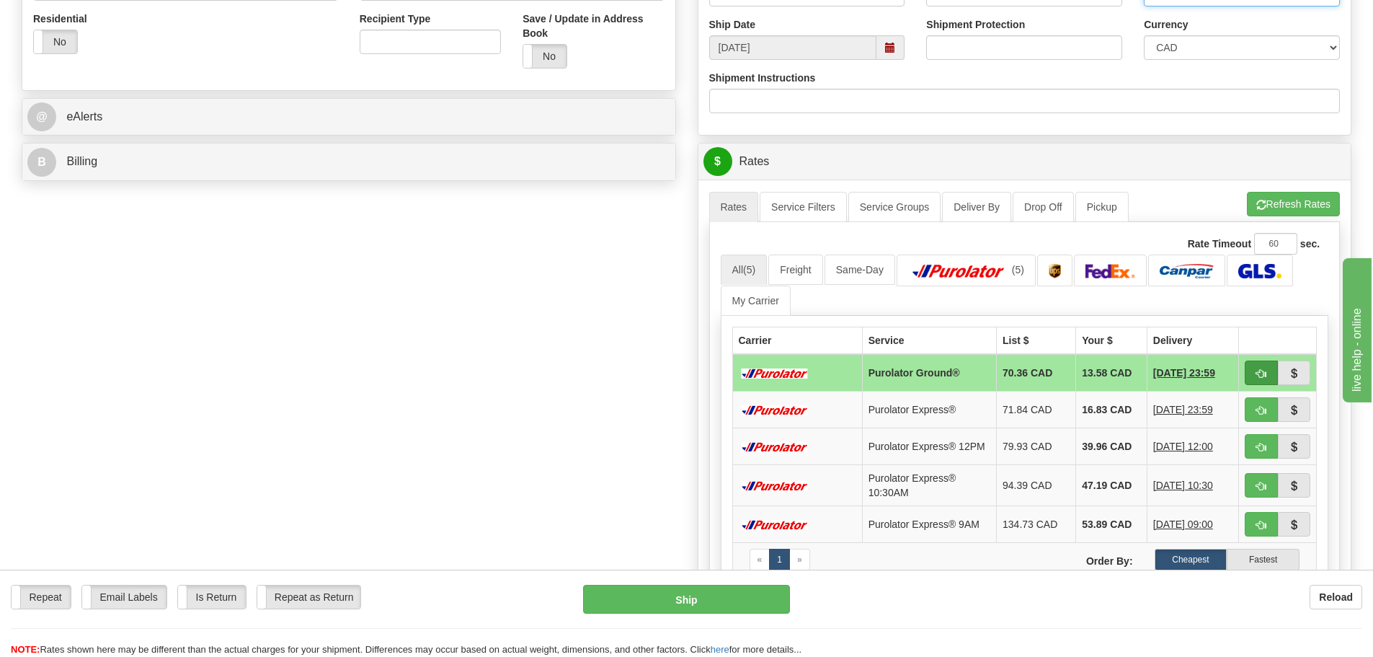
type input "SM081825"
click at [1253, 379] on button "button" at bounding box center [1261, 372] width 33 height 25
type input "260"
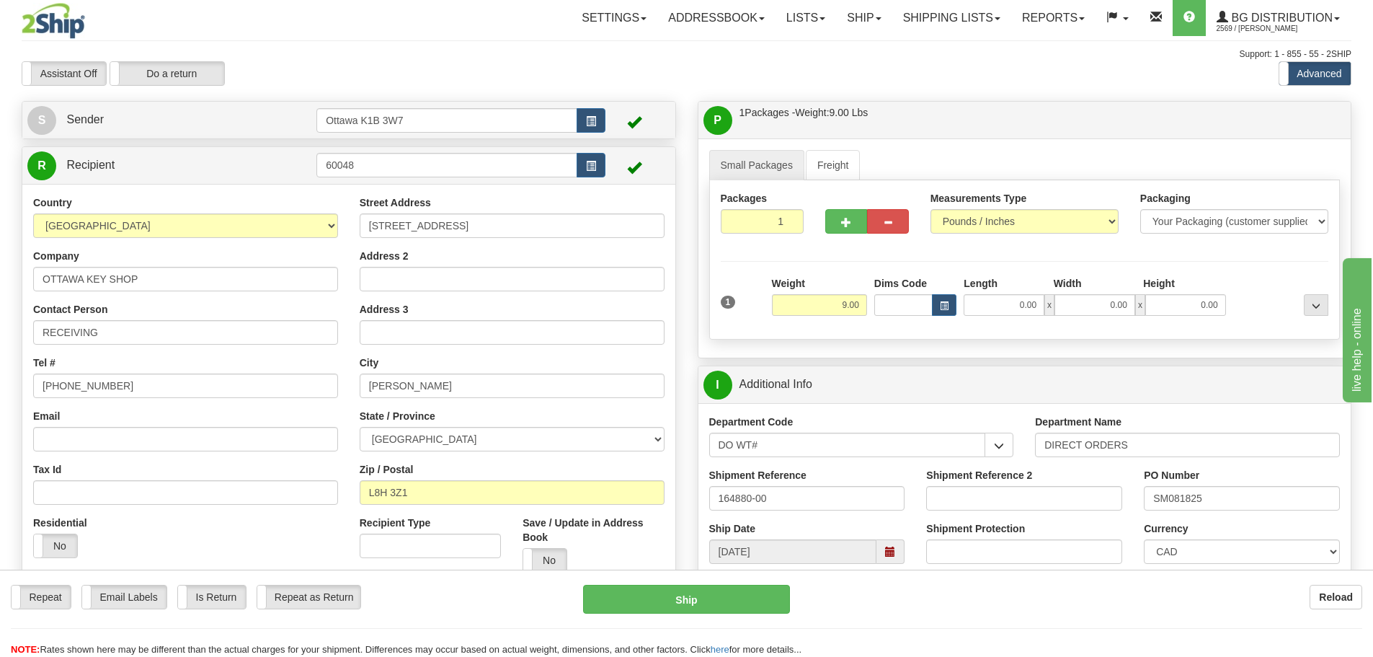
scroll to position [0, 0]
click at [280, 122] on link "S Sender" at bounding box center [171, 121] width 289 height 30
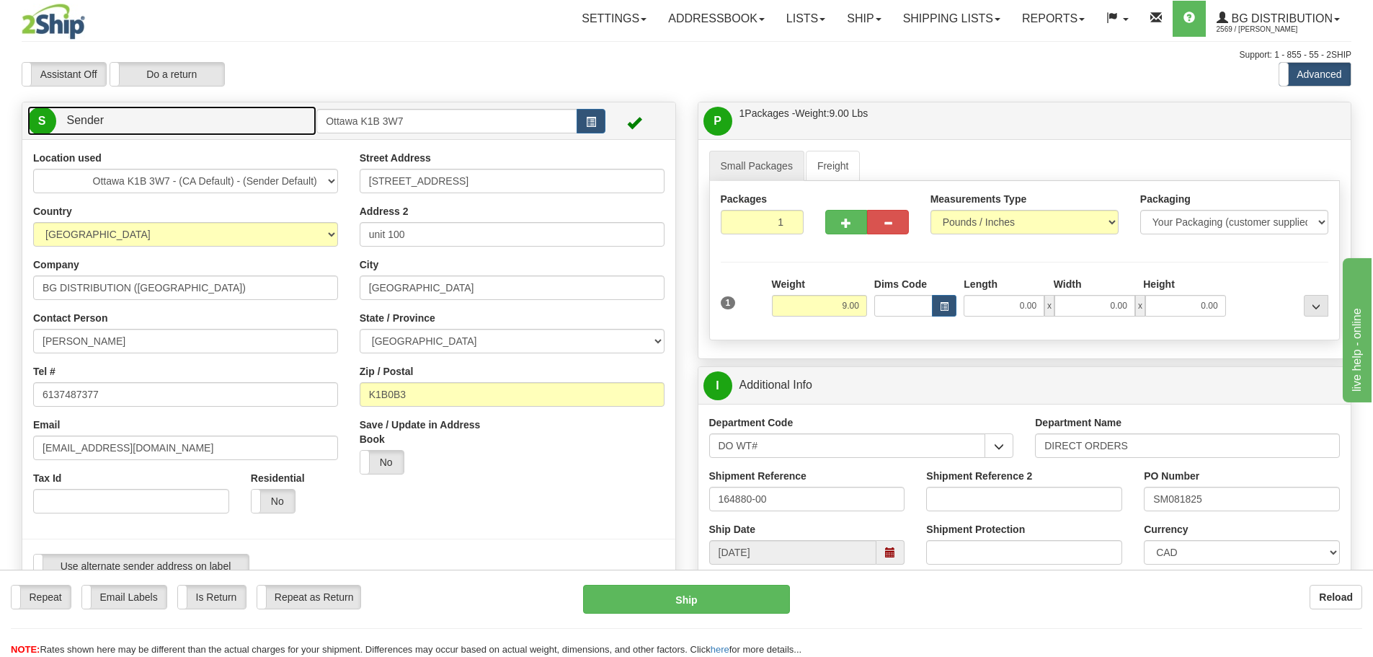
click at [280, 122] on link "S Sender" at bounding box center [171, 121] width 289 height 30
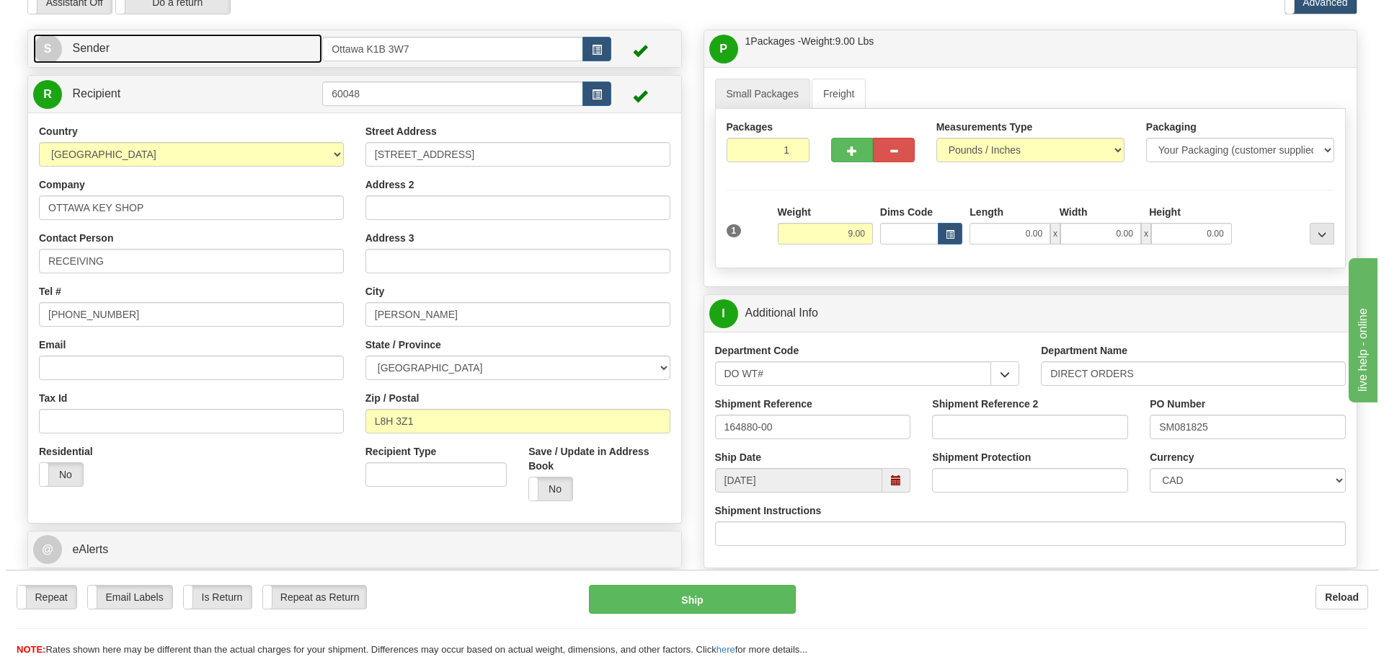
scroll to position [144, 0]
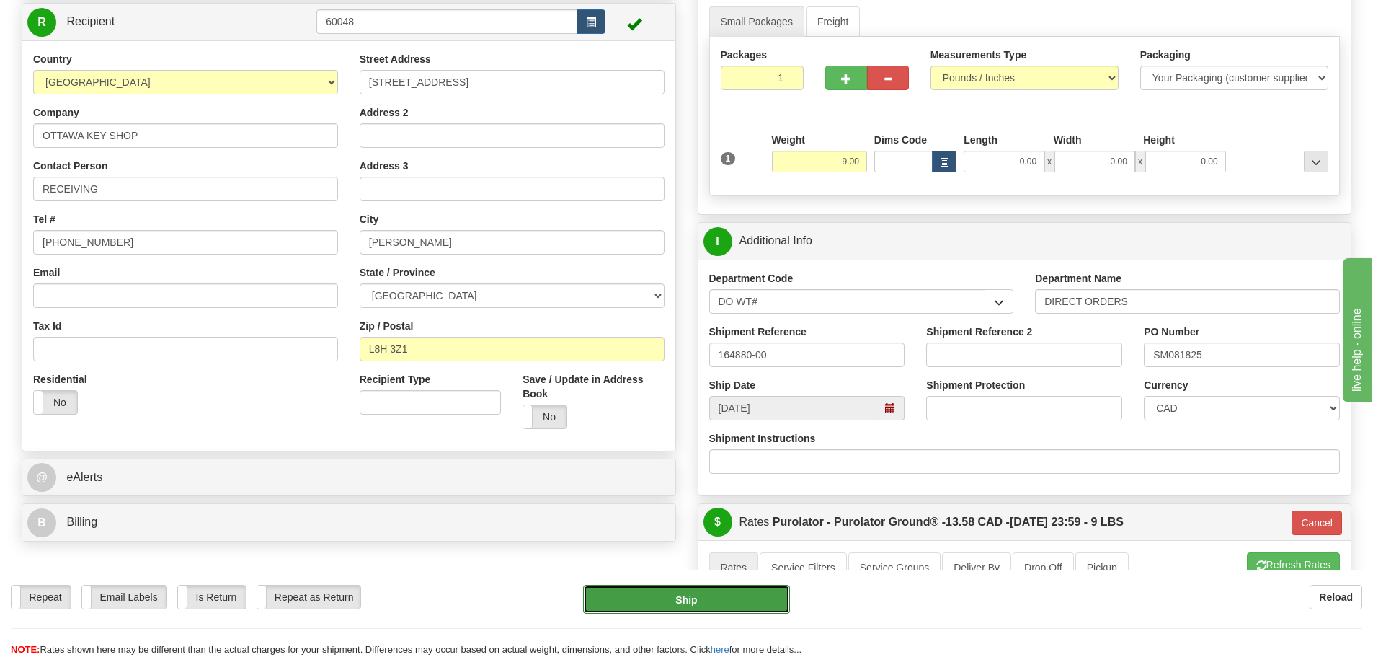
click at [662, 593] on button "Ship" at bounding box center [686, 599] width 207 height 29
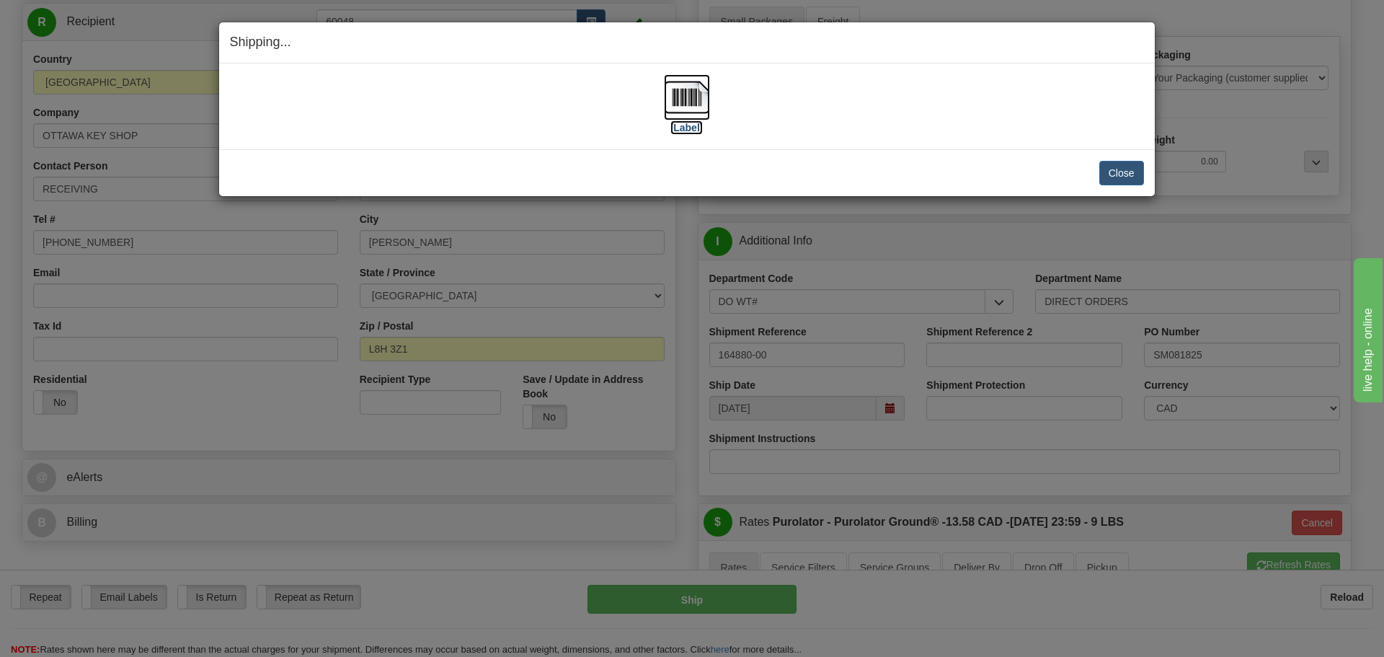
click at [691, 128] on label "[Label]" at bounding box center [686, 127] width 33 height 14
click at [1112, 166] on button "Close" at bounding box center [1121, 173] width 45 height 25
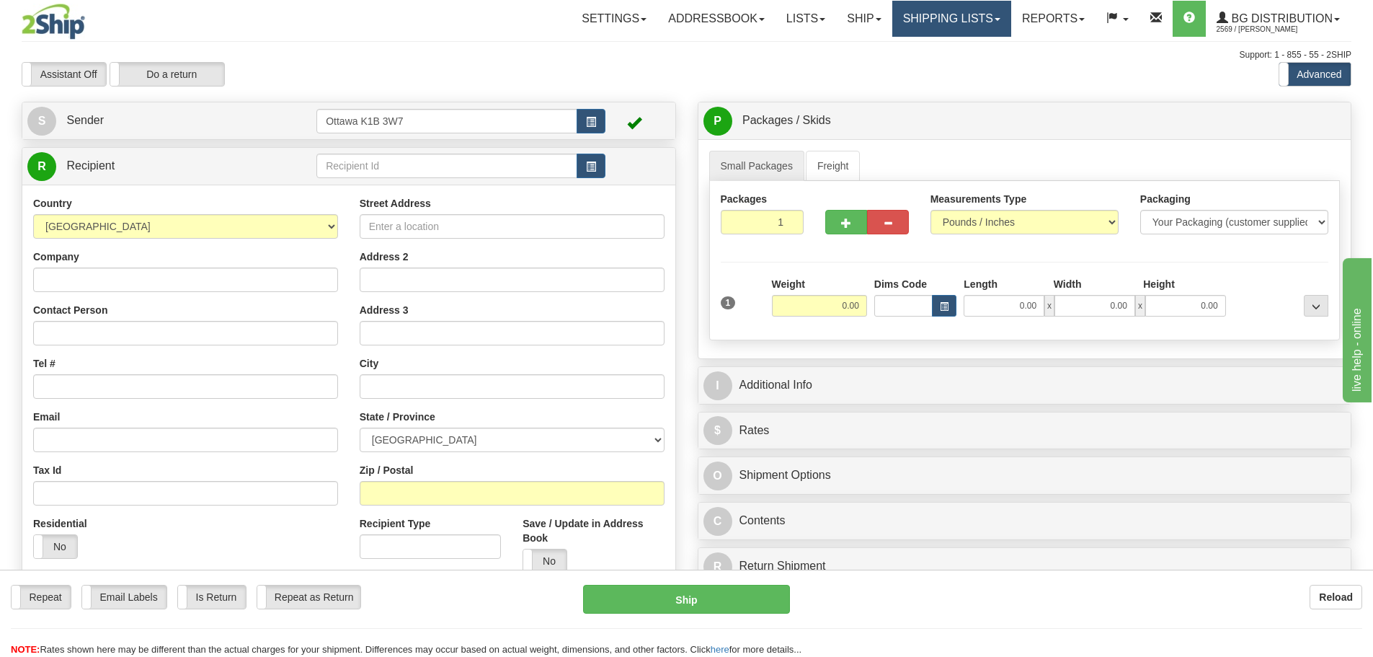
click at [929, 22] on link "Shipping lists" at bounding box center [952, 19] width 119 height 36
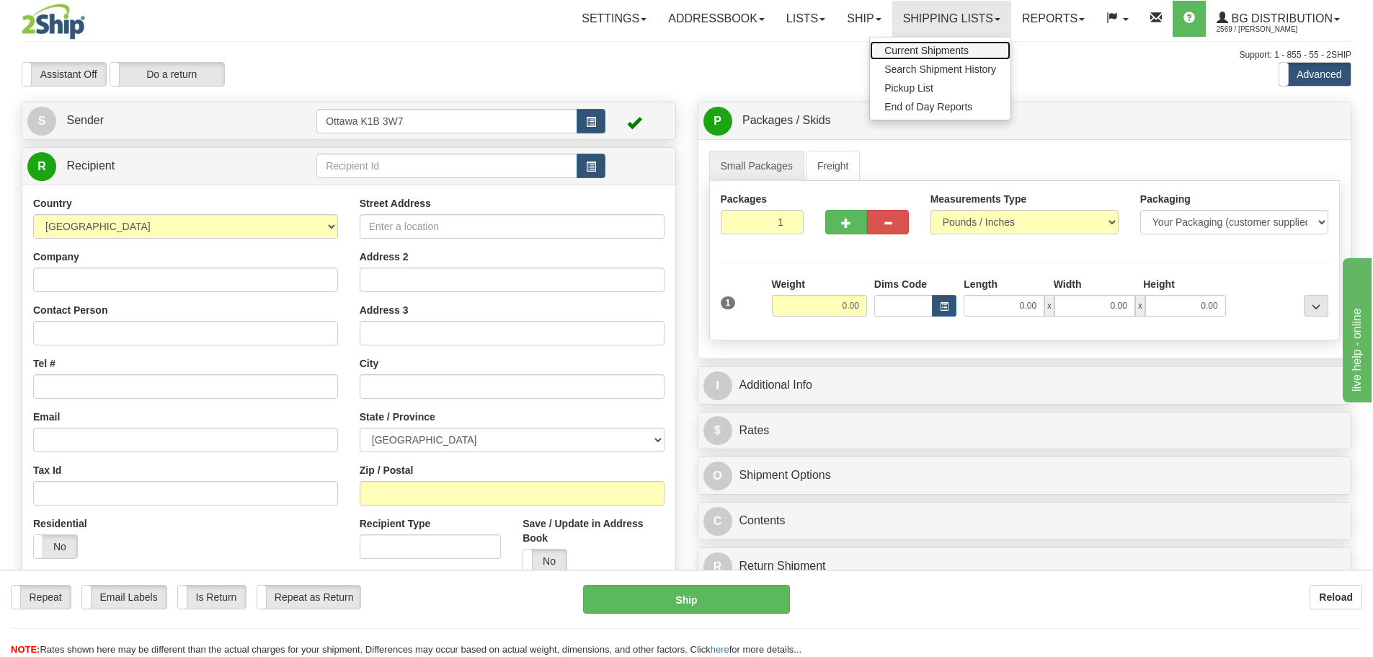
click at [921, 44] on link "Current Shipments" at bounding box center [940, 50] width 141 height 19
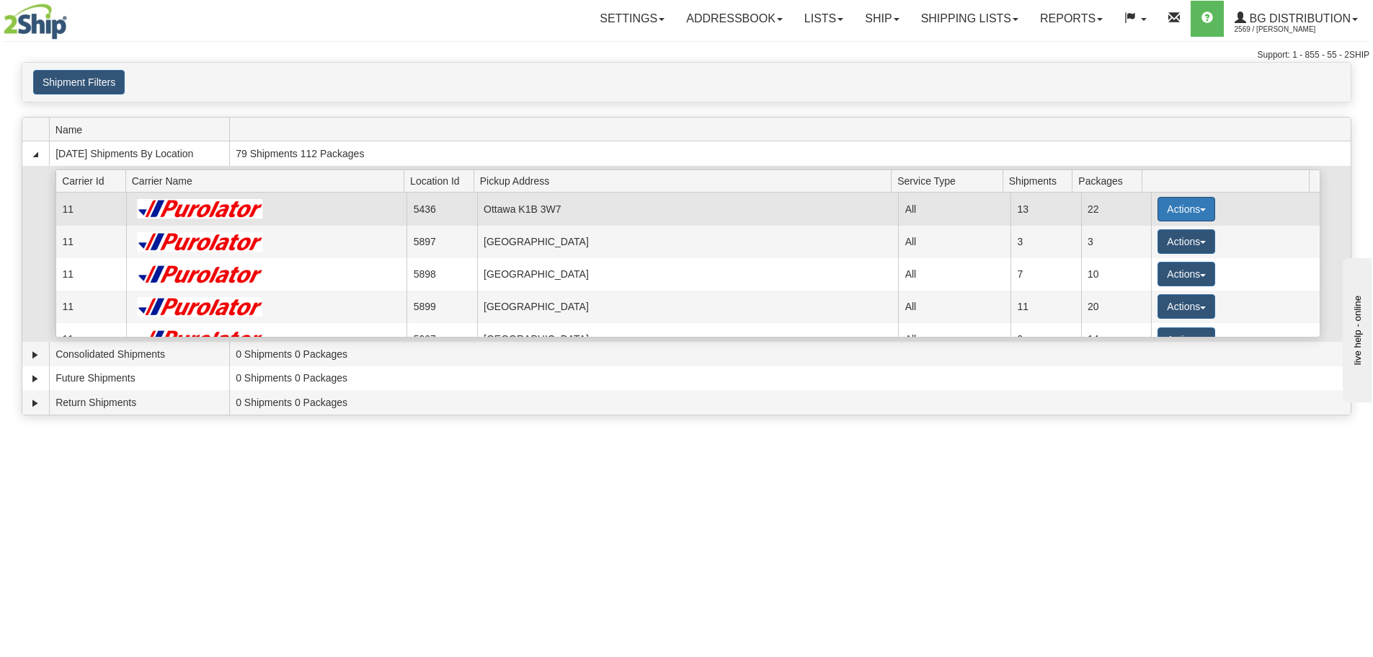
click at [1202, 198] on button "Actions" at bounding box center [1187, 209] width 58 height 25
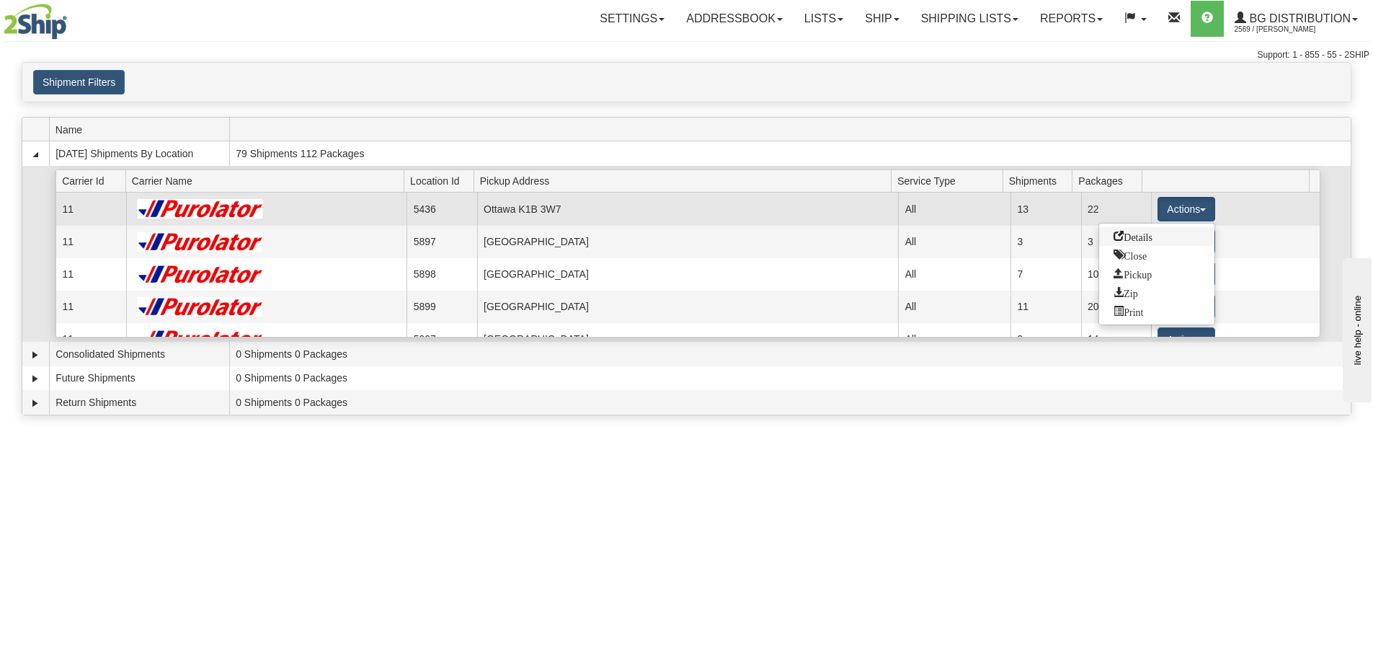
click at [1121, 234] on span "Details" at bounding box center [1133, 236] width 39 height 10
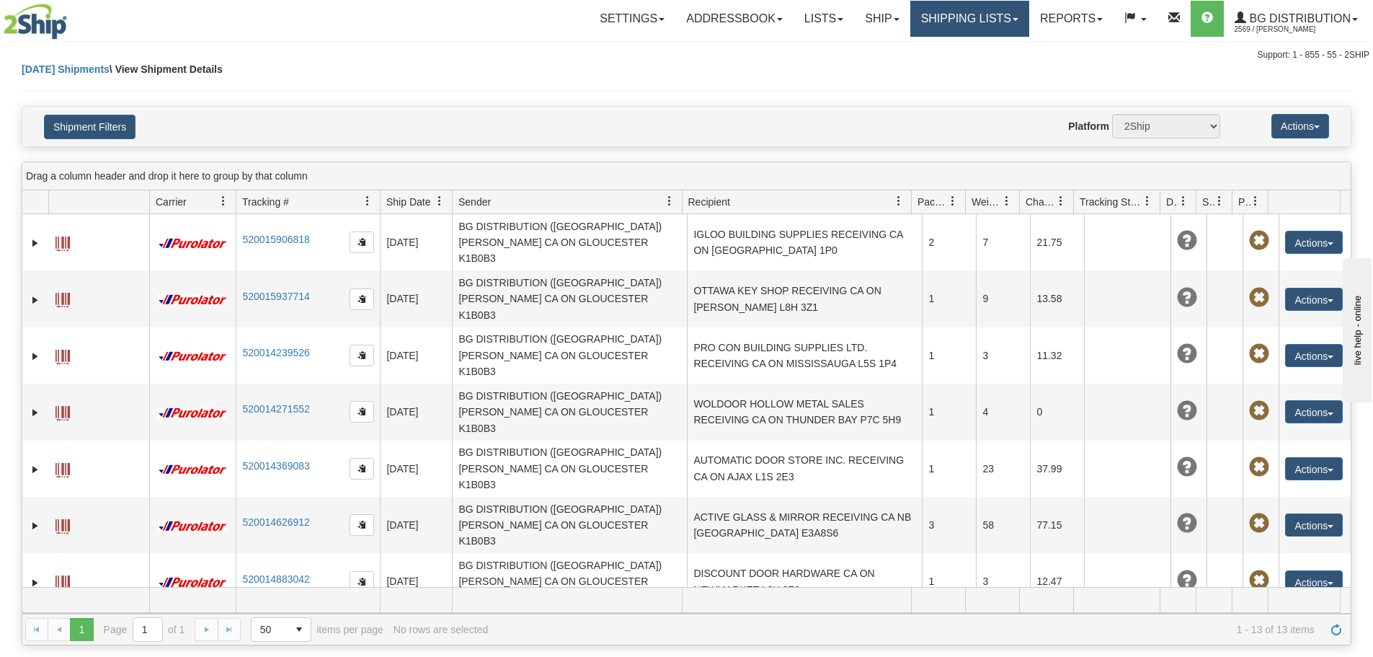
click at [960, 26] on link "Shipping lists" at bounding box center [970, 19] width 119 height 36
click at [978, 6] on link "Shipping lists" at bounding box center [970, 19] width 119 height 36
click at [989, 27] on link "Shipping lists" at bounding box center [970, 19] width 119 height 36
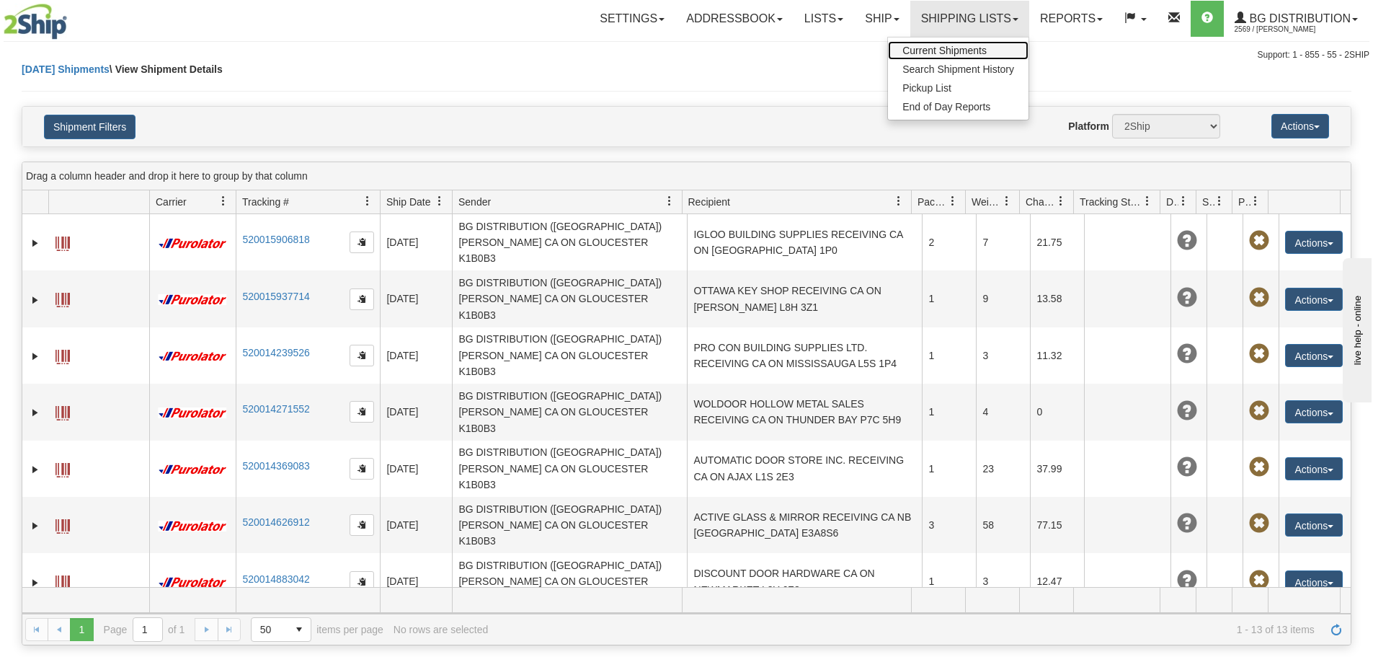
click at [978, 45] on span "Current Shipments" at bounding box center [945, 51] width 84 height 12
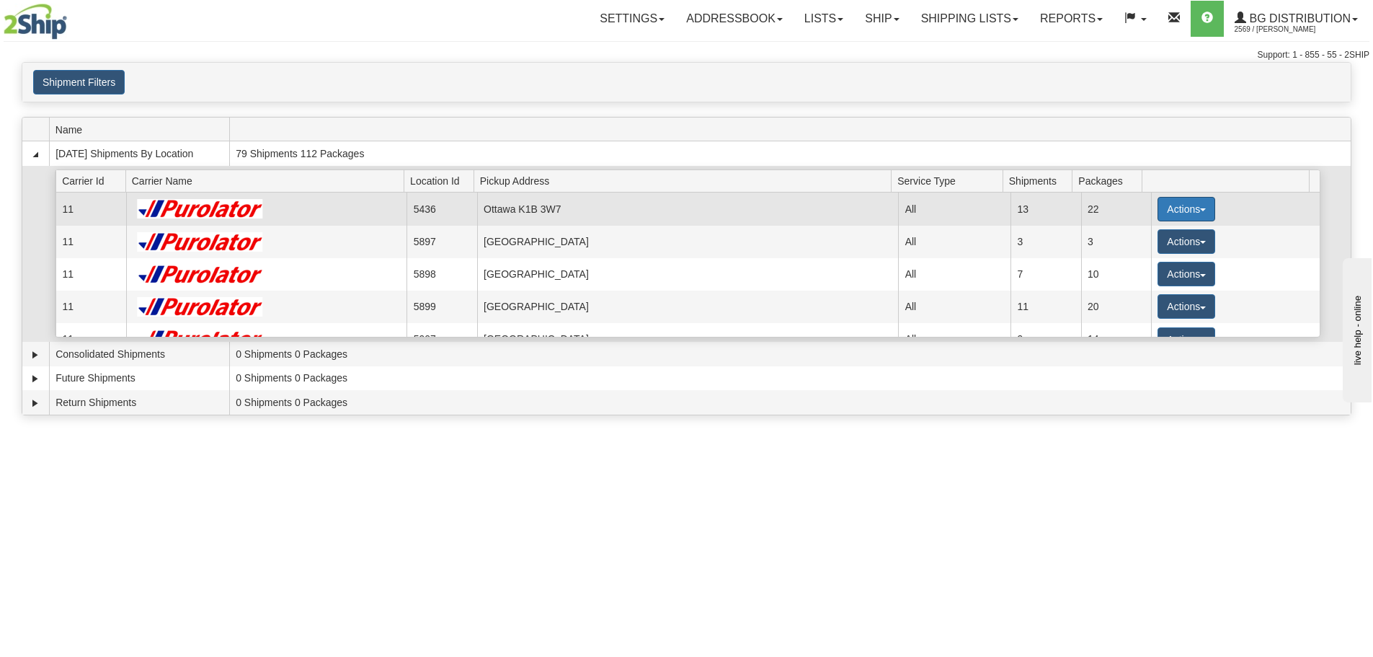
click at [1190, 213] on button "Actions" at bounding box center [1187, 209] width 58 height 25
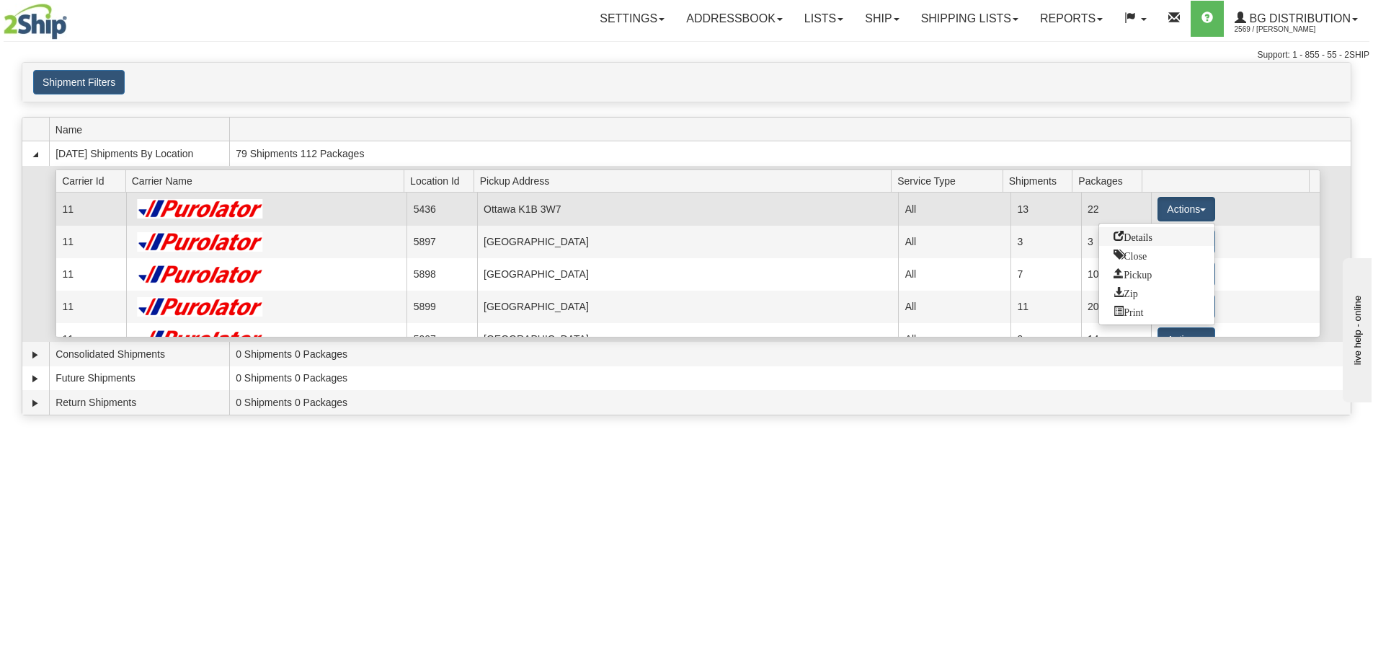
click at [1153, 234] on span "Details" at bounding box center [1133, 236] width 39 height 10
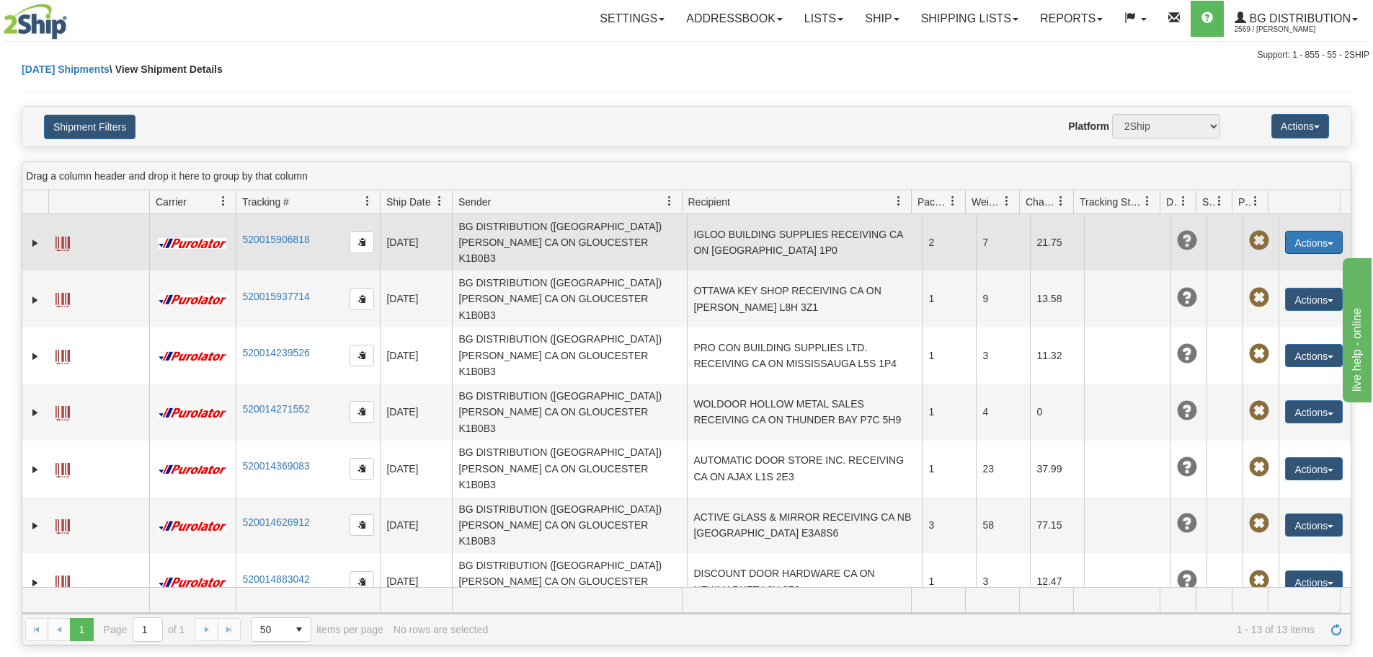
click at [1288, 231] on button "Actions" at bounding box center [1314, 242] width 58 height 23
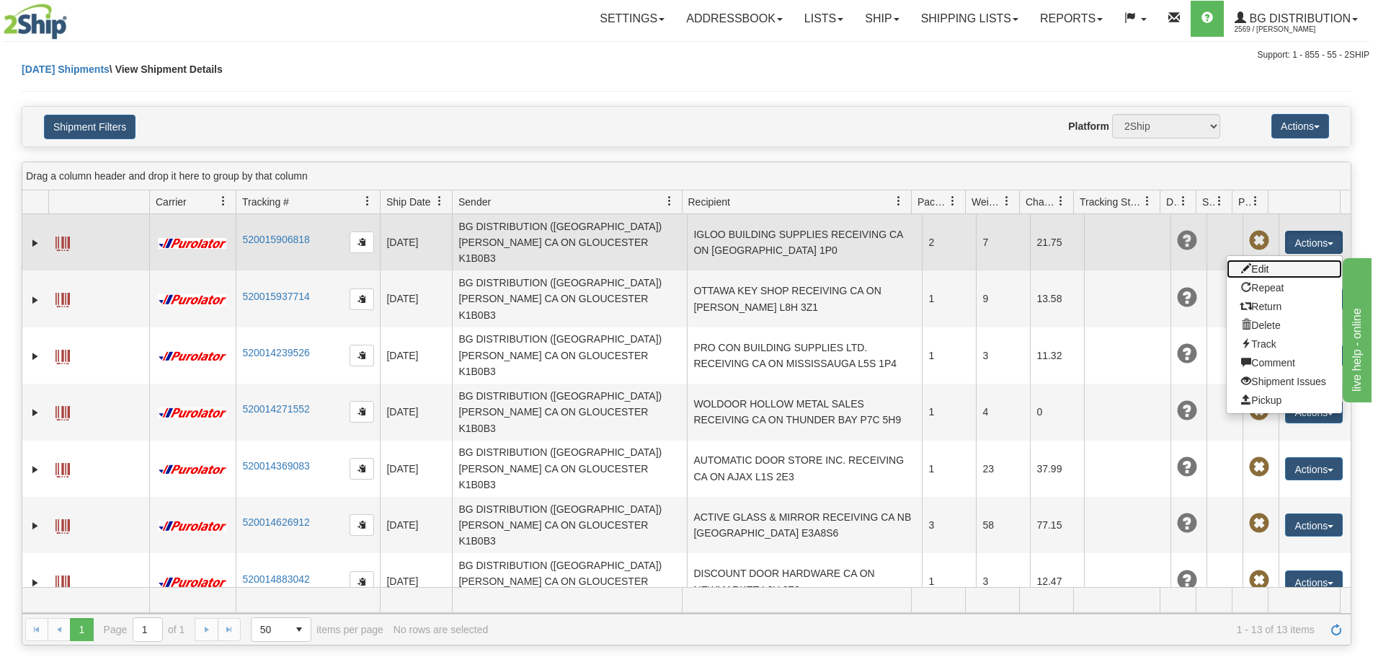
click at [1255, 261] on link "Edit" at bounding box center [1284, 269] width 115 height 19
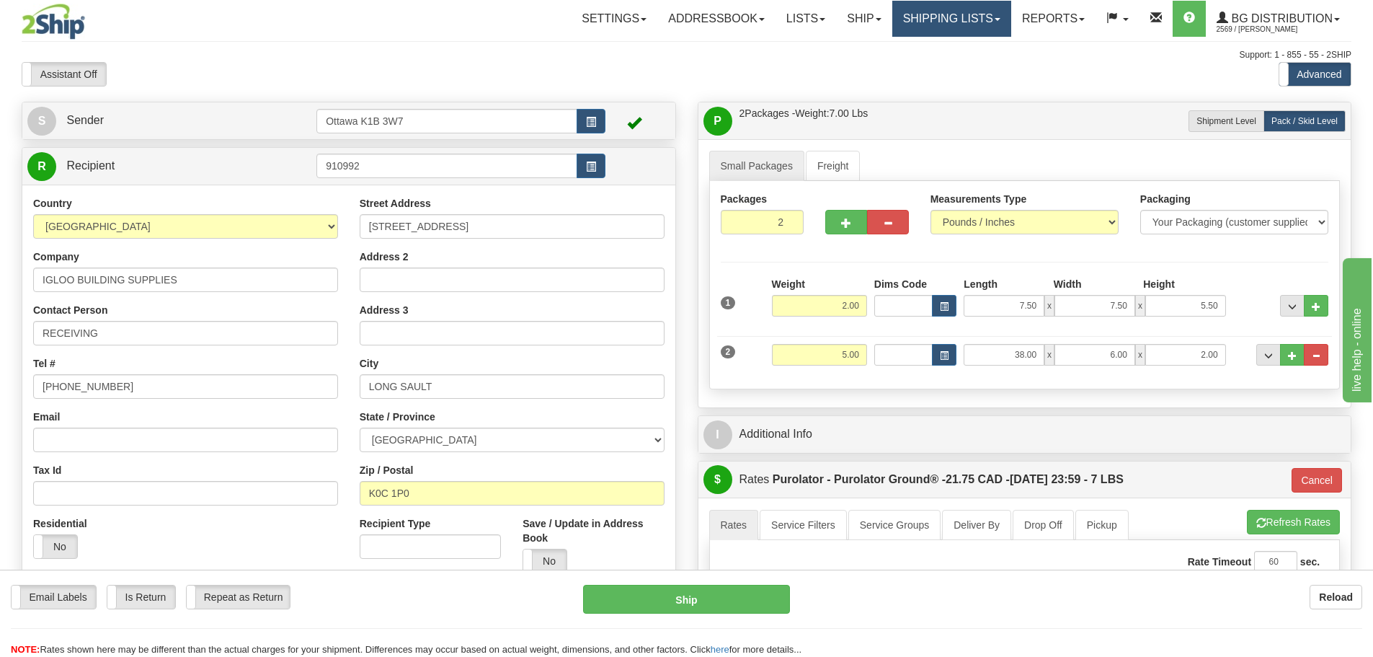
click at [938, 20] on link "Shipping lists" at bounding box center [952, 19] width 119 height 36
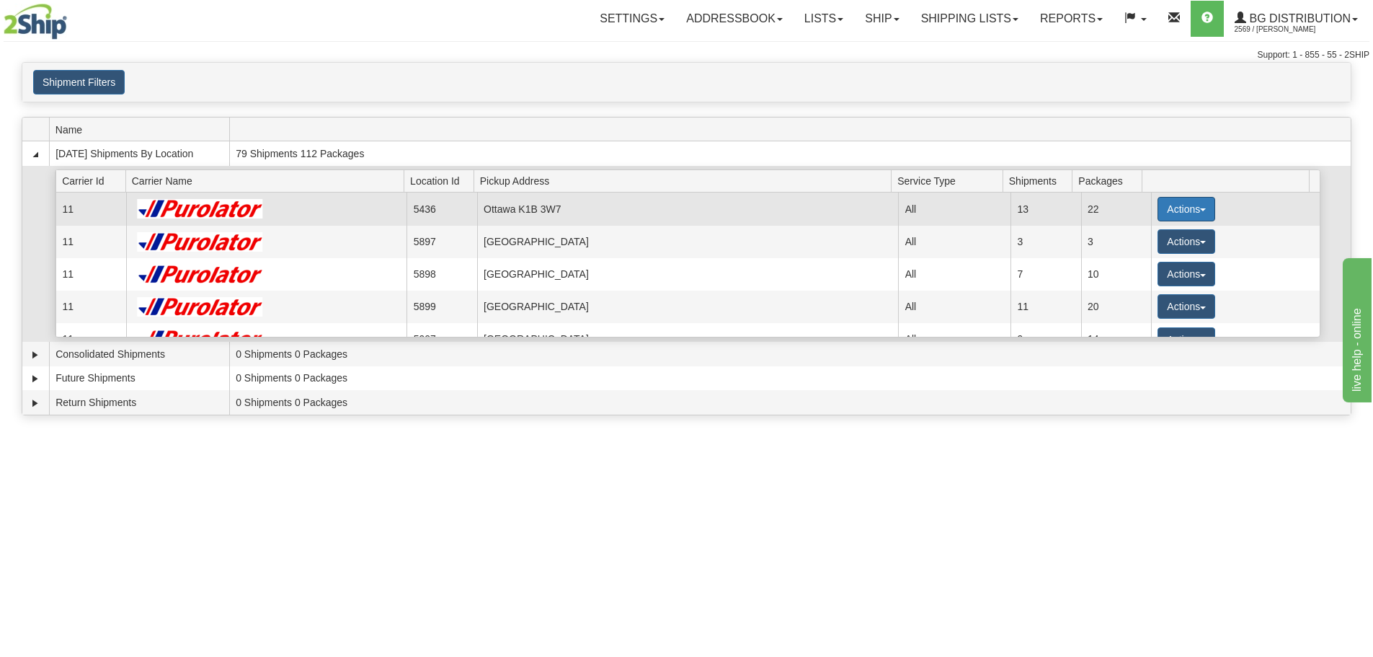
click at [1179, 211] on button "Actions" at bounding box center [1187, 209] width 58 height 25
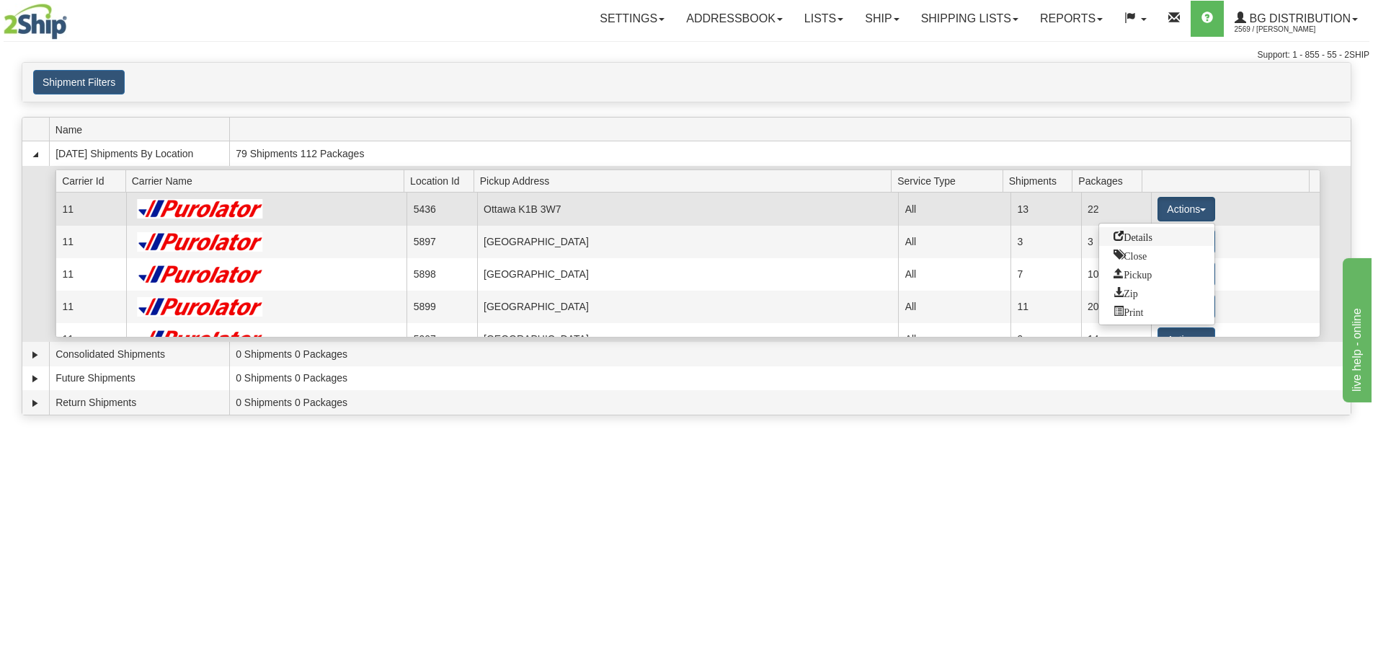
click at [1175, 231] on link "Details" at bounding box center [1156, 236] width 115 height 19
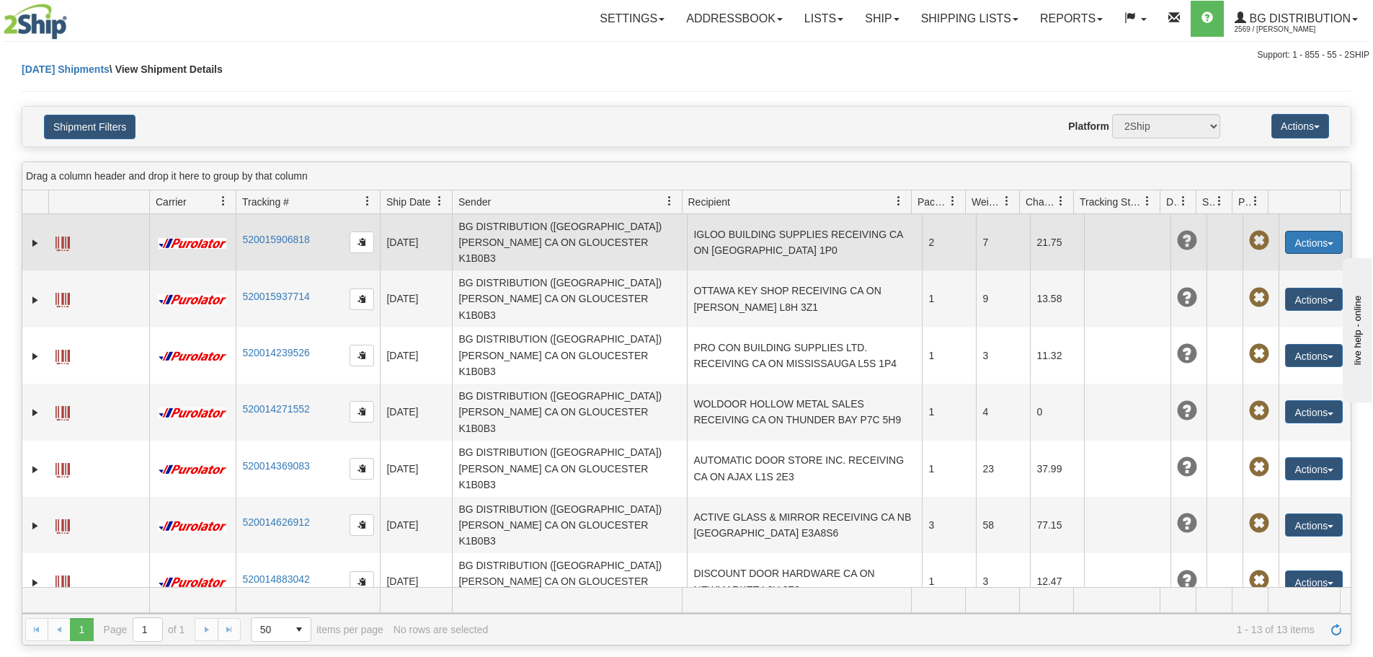
click at [1316, 232] on button "Actions" at bounding box center [1314, 242] width 58 height 23
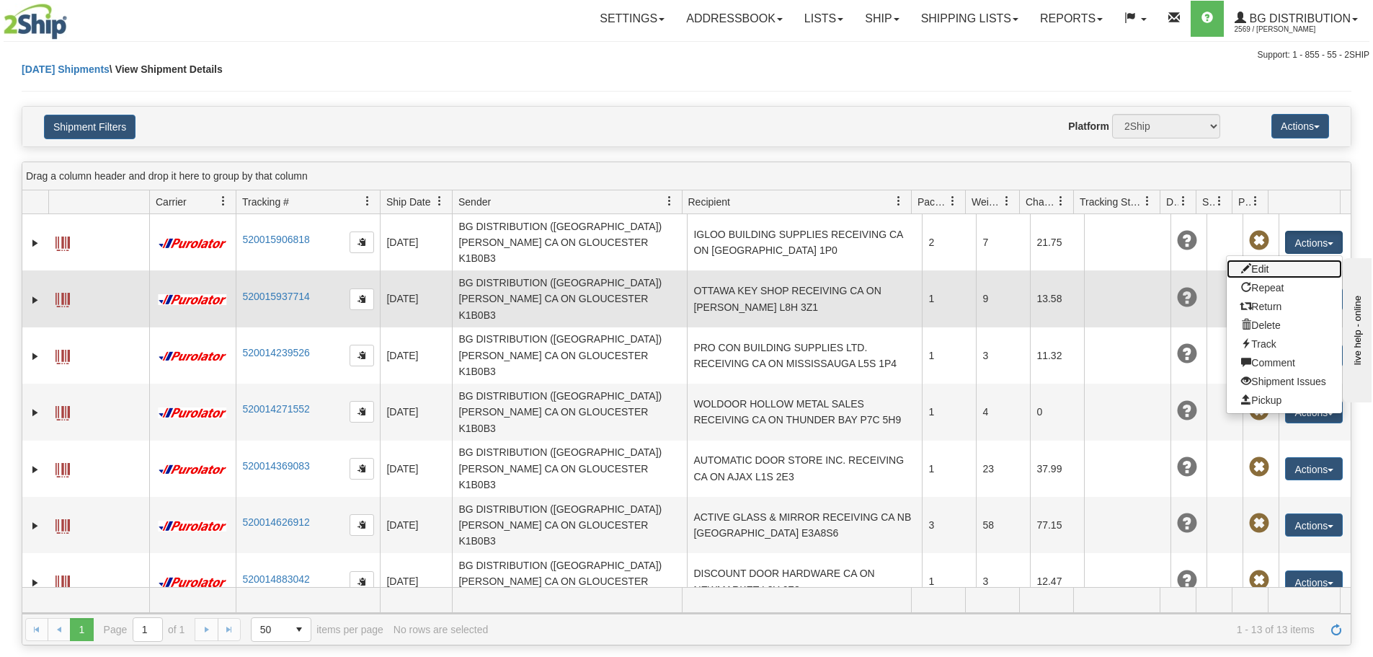
click at [1252, 266] on link "Edit" at bounding box center [1284, 269] width 115 height 19
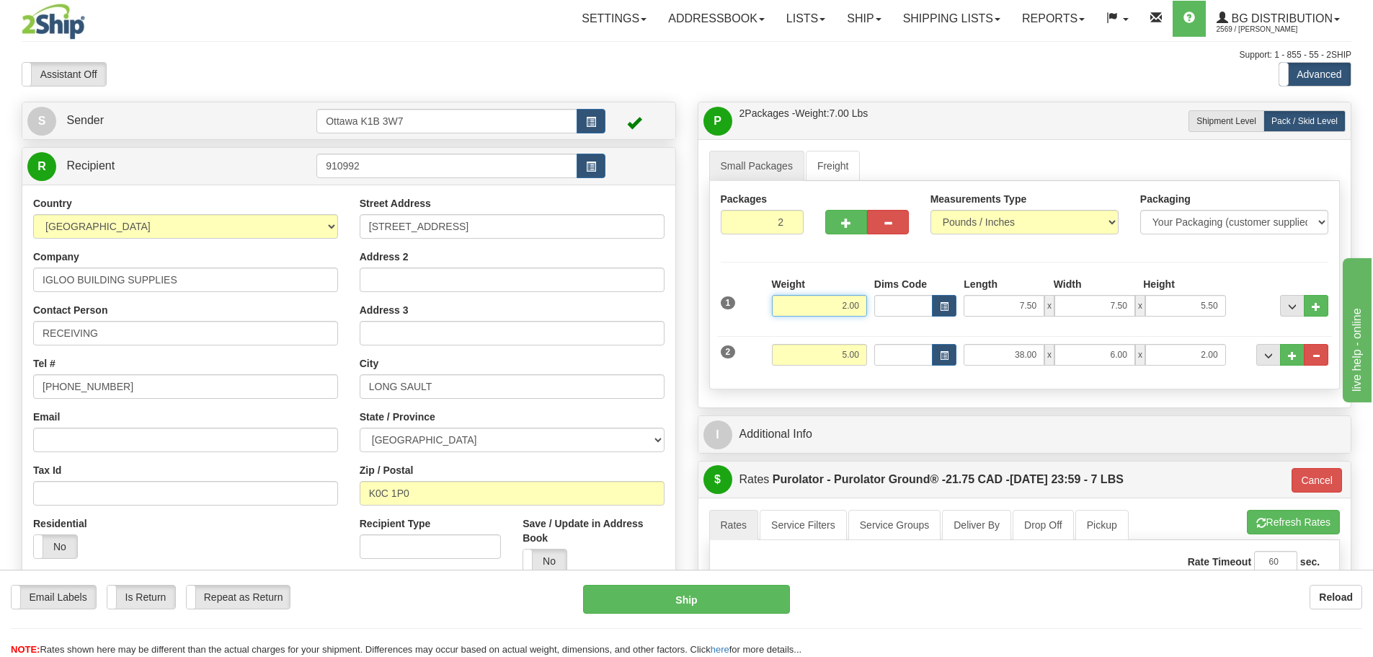
drag, startPoint x: 809, startPoint y: 302, endPoint x: 1068, endPoint y: 405, distance: 279.3
click at [1007, 377] on div "1 Weight 2.00 Dims Code x" at bounding box center [1025, 327] width 608 height 101
type input "7.00"
type input "260"
drag, startPoint x: 1001, startPoint y: 311, endPoint x: 1126, endPoint y: 353, distance: 132.2
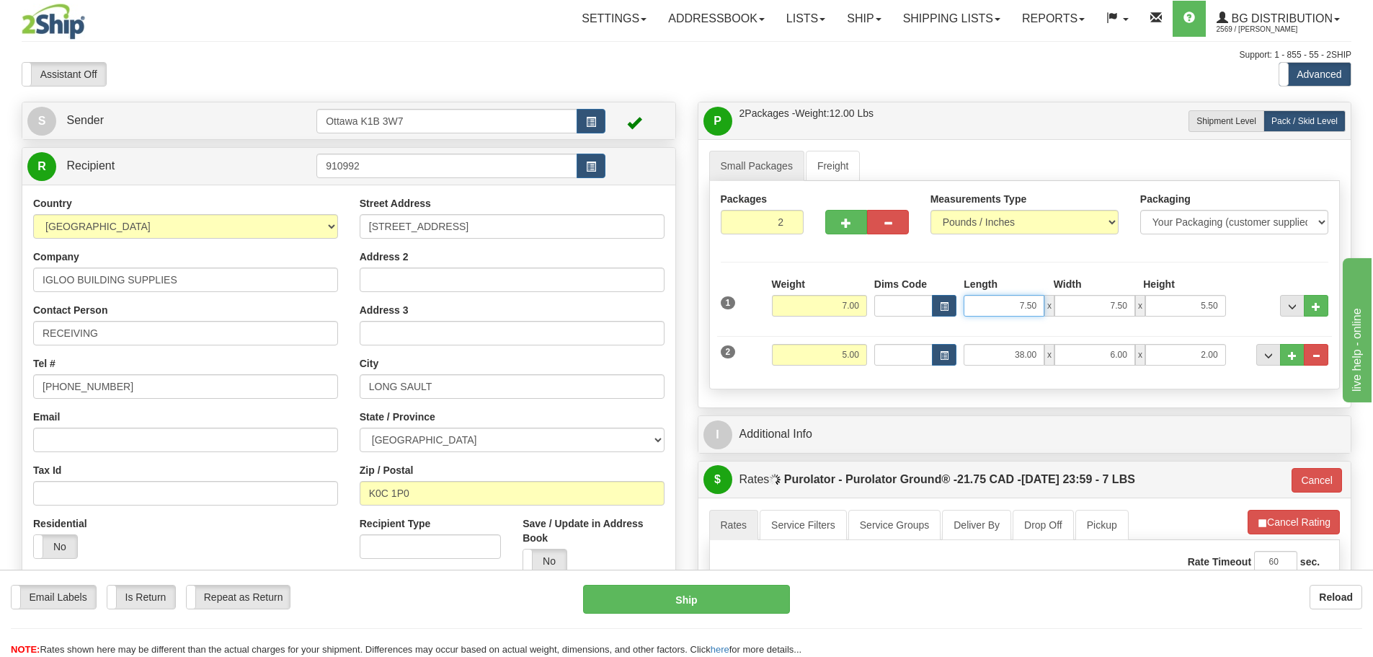
click at [1118, 350] on div "1 Weight 7.00 Dims Code x" at bounding box center [1025, 327] width 608 height 101
type input "10.50"
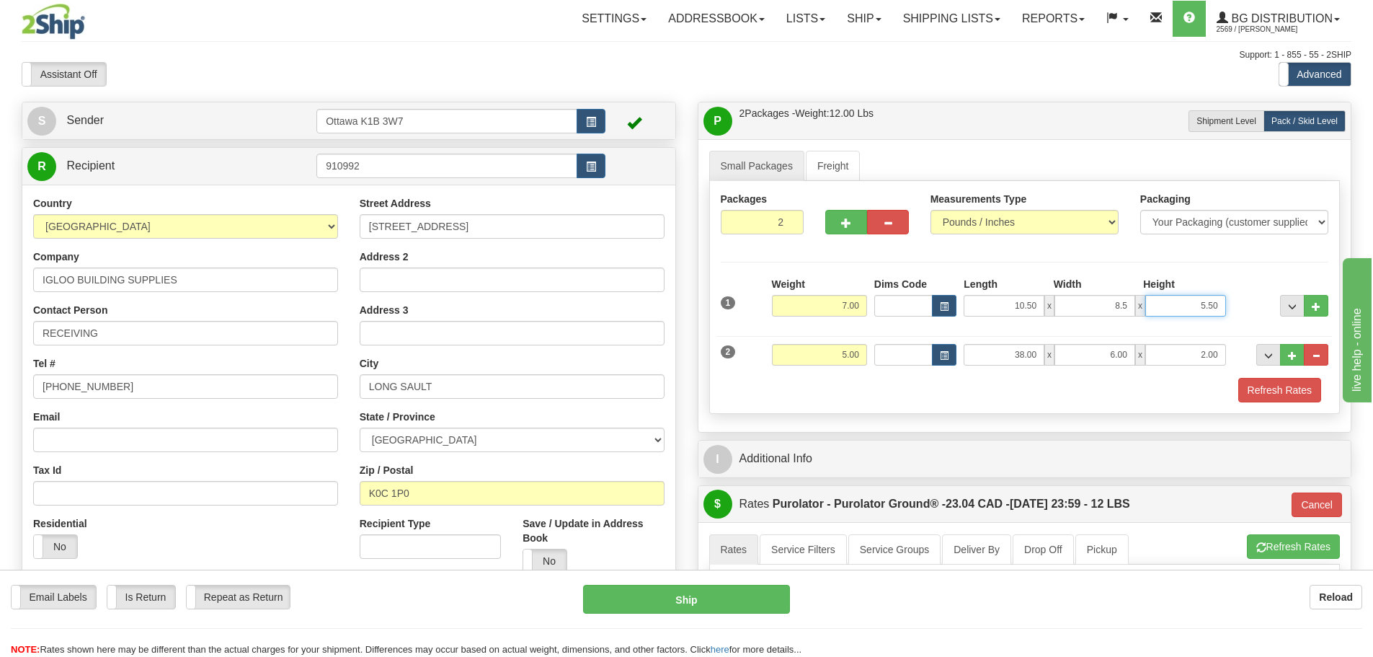
type input "8.50"
type input "10.50"
click at [1272, 389] on button "Refresh Rates" at bounding box center [1280, 390] width 83 height 25
type input "260"
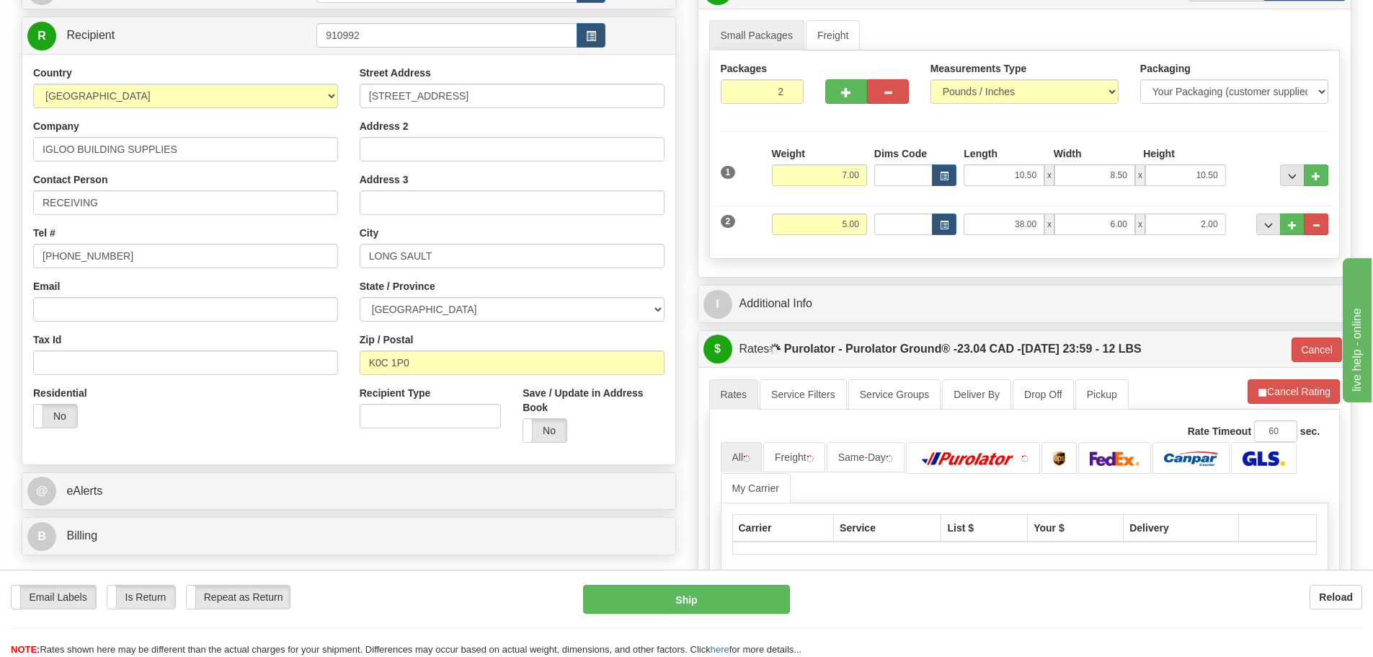
scroll to position [144, 0]
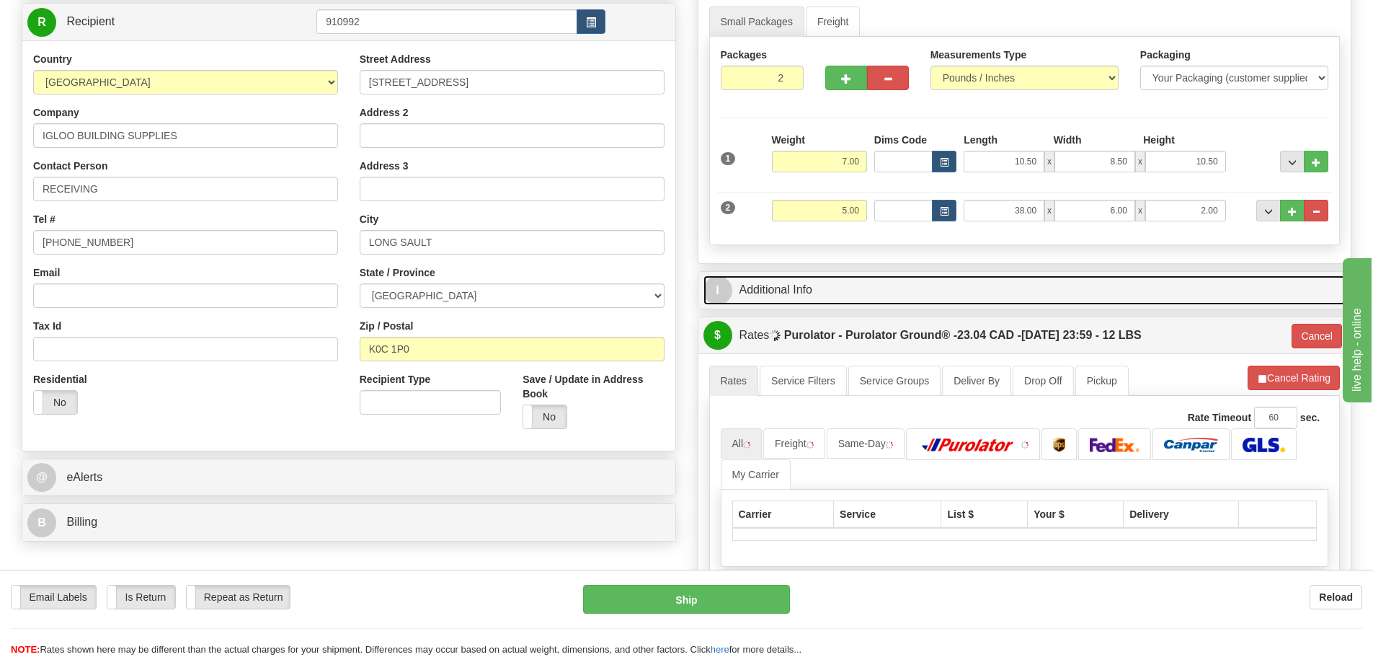
click at [1042, 292] on link "I Additional Info" at bounding box center [1025, 290] width 643 height 30
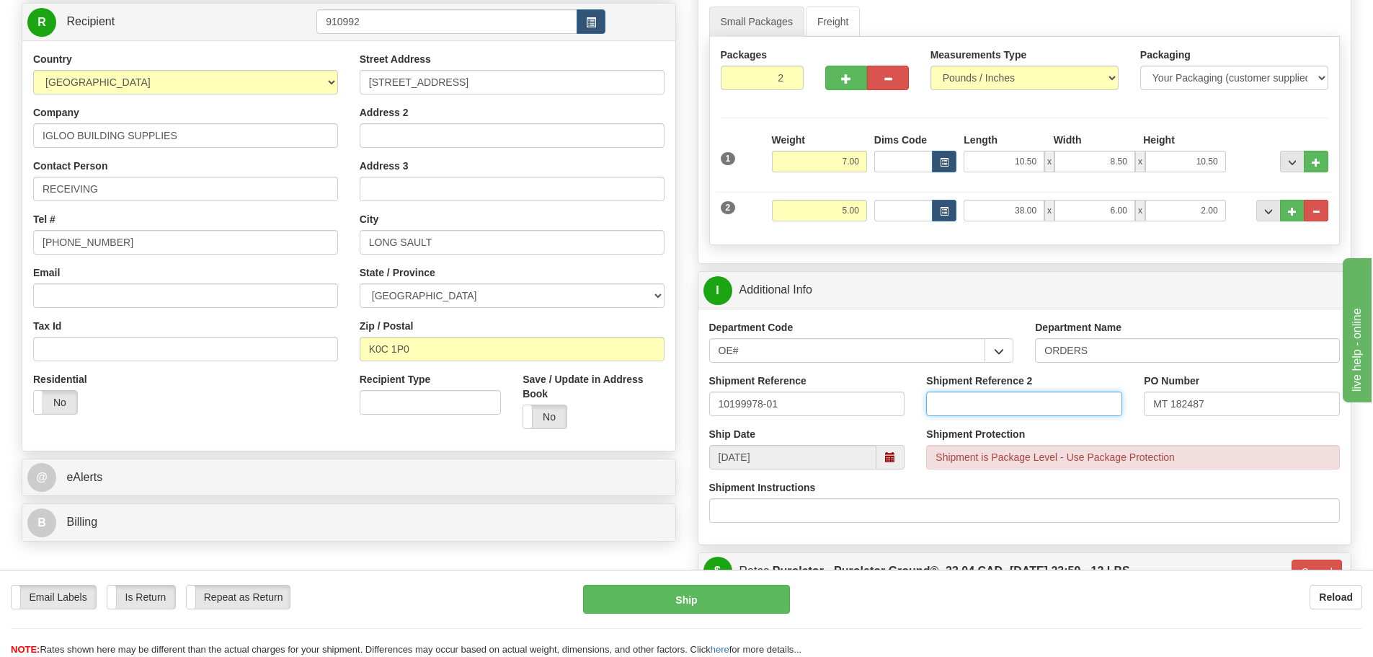
click at [994, 410] on input "Shipment Reference 2" at bounding box center [1024, 403] width 196 height 25
type input "10203062-00"
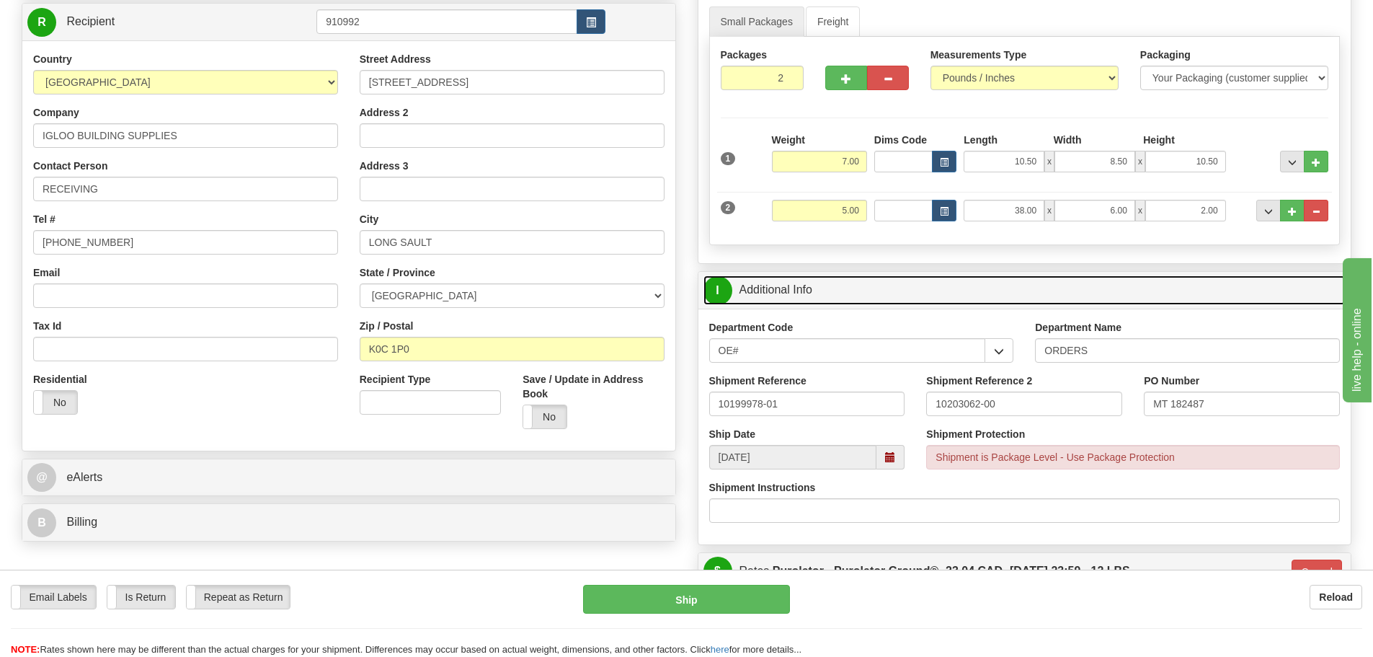
click at [1040, 300] on link "I Additional Info" at bounding box center [1025, 290] width 643 height 30
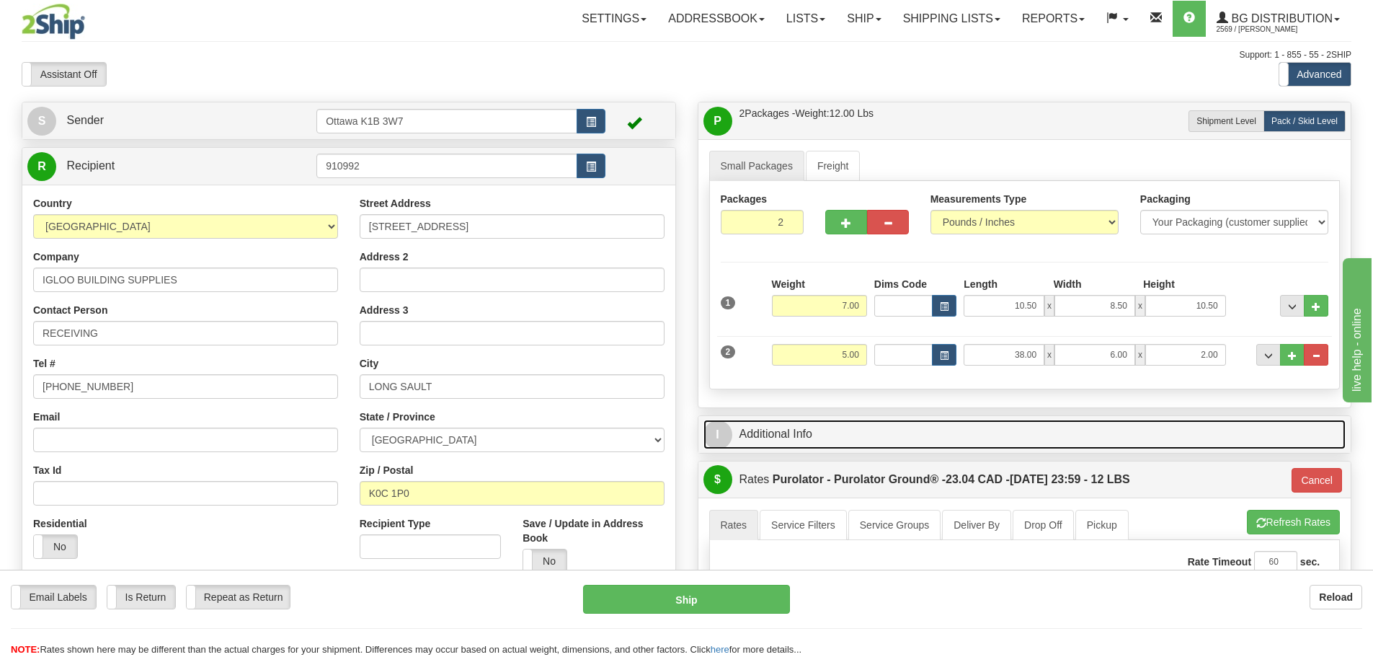
scroll to position [72, 0]
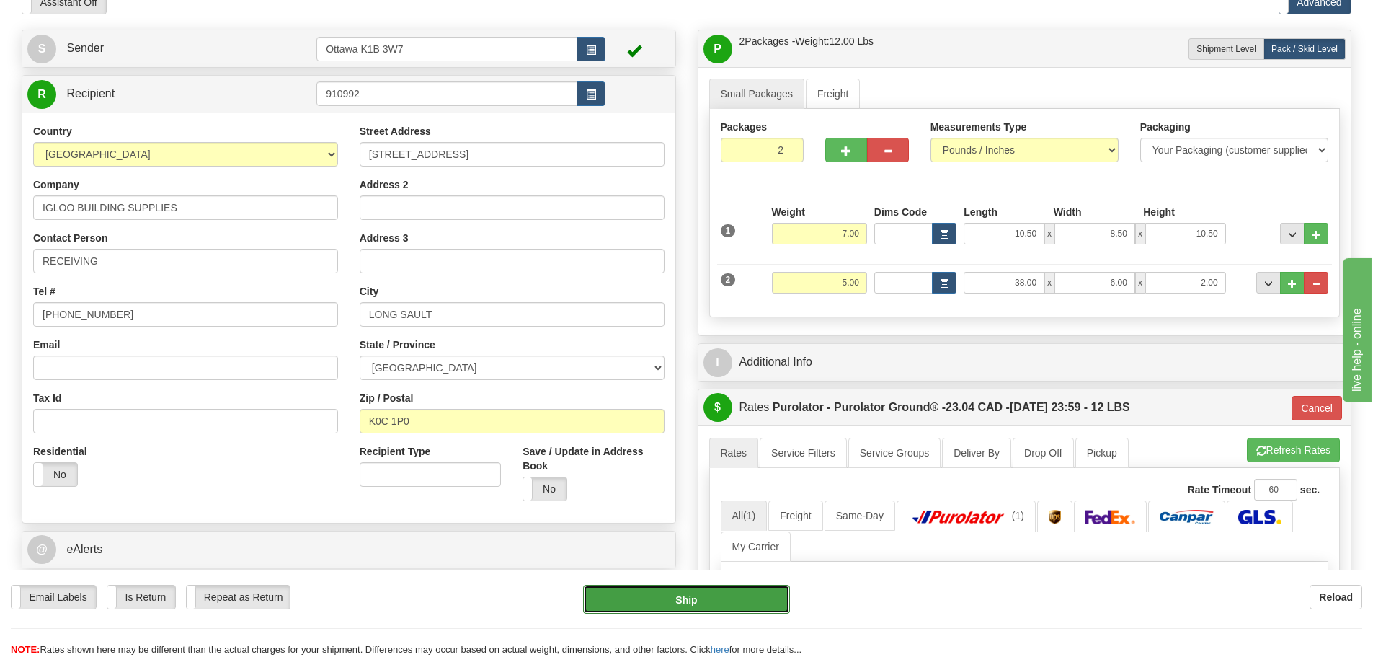
click at [766, 606] on button "Ship" at bounding box center [686, 599] width 207 height 29
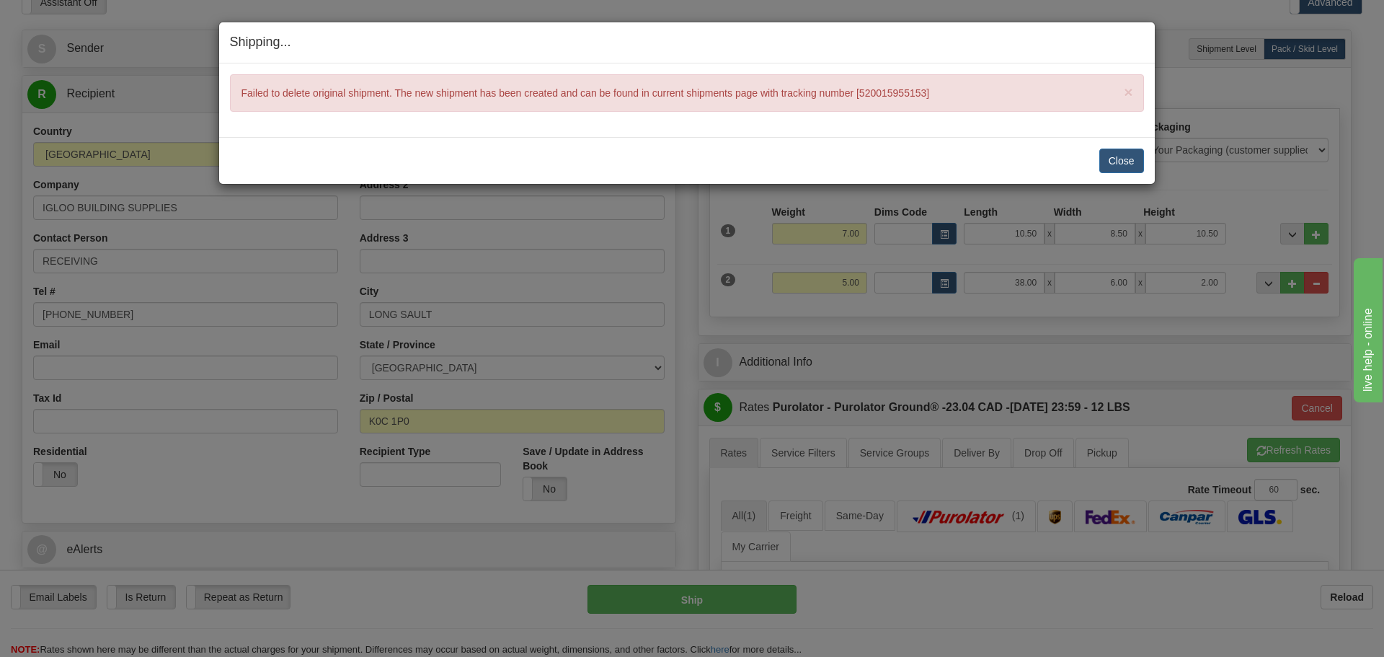
click at [874, 94] on div "× Failed to delete original shipment. The new shipment has been created and can…" at bounding box center [687, 92] width 914 height 37
click at [1103, 164] on button "Close" at bounding box center [1121, 161] width 45 height 25
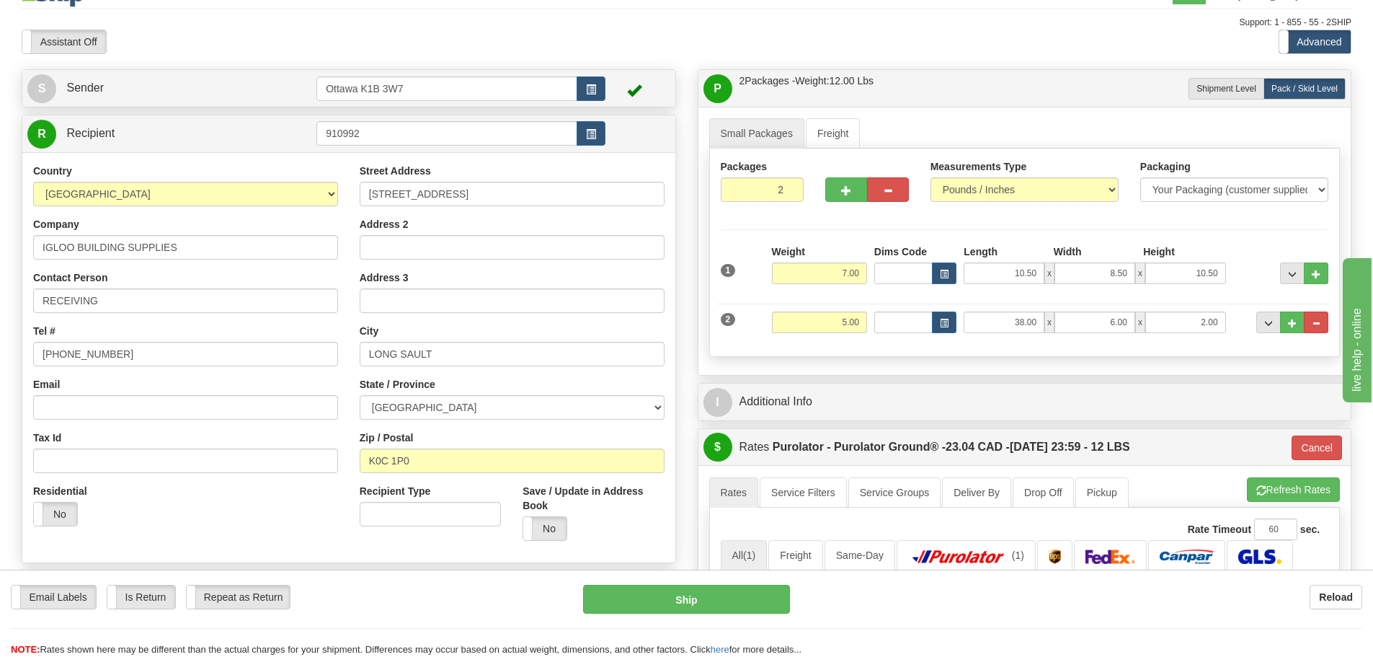
scroll to position [0, 0]
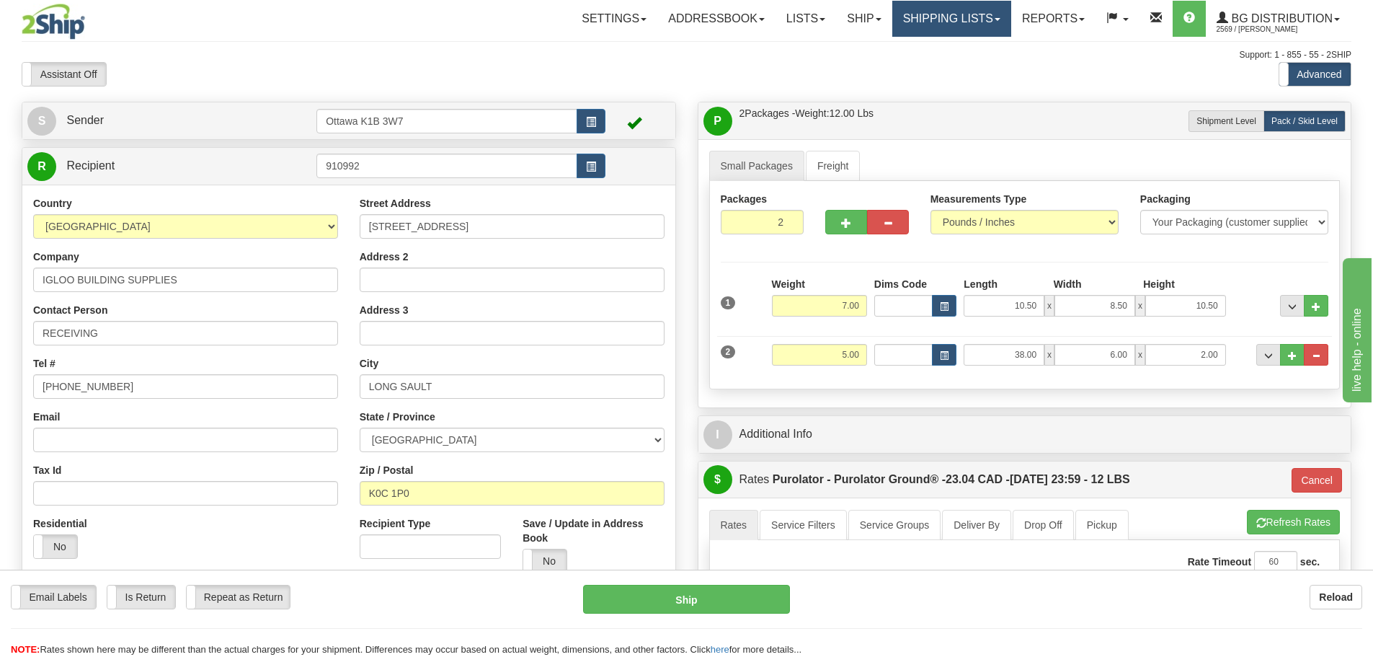
click at [912, 14] on link "Shipping lists" at bounding box center [952, 19] width 119 height 36
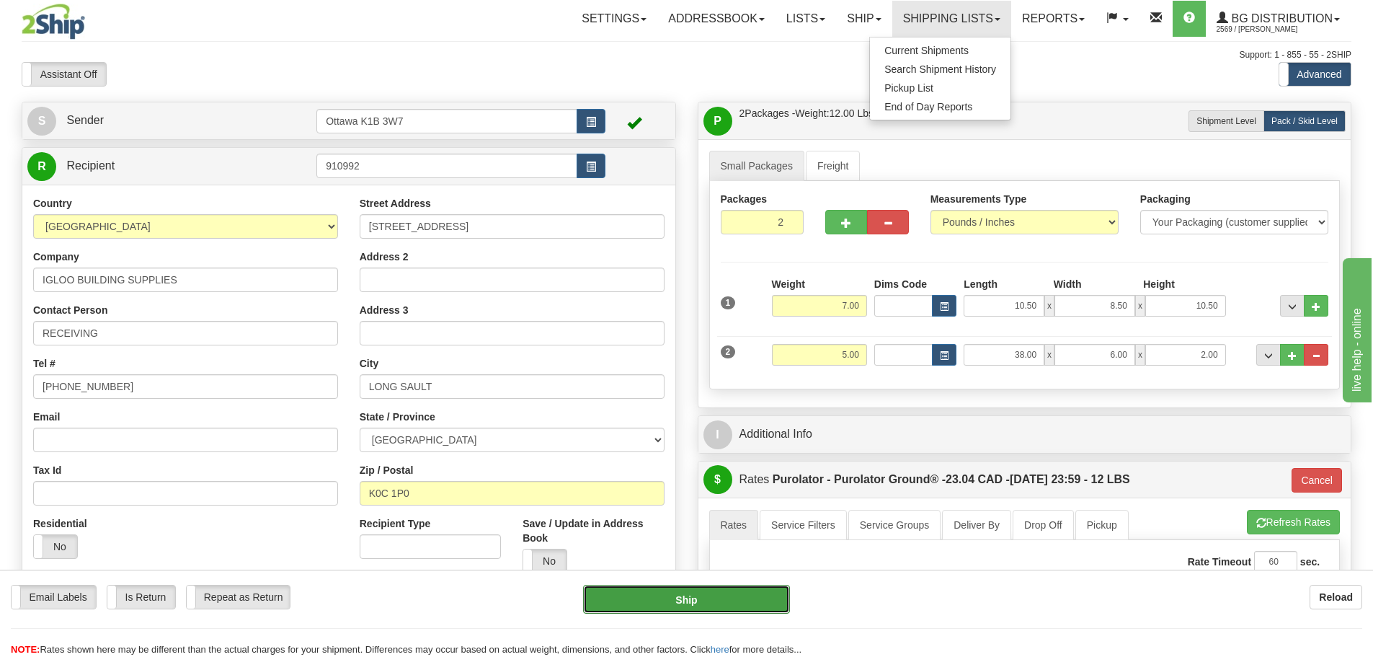
click at [751, 590] on button "Ship" at bounding box center [686, 599] width 207 height 29
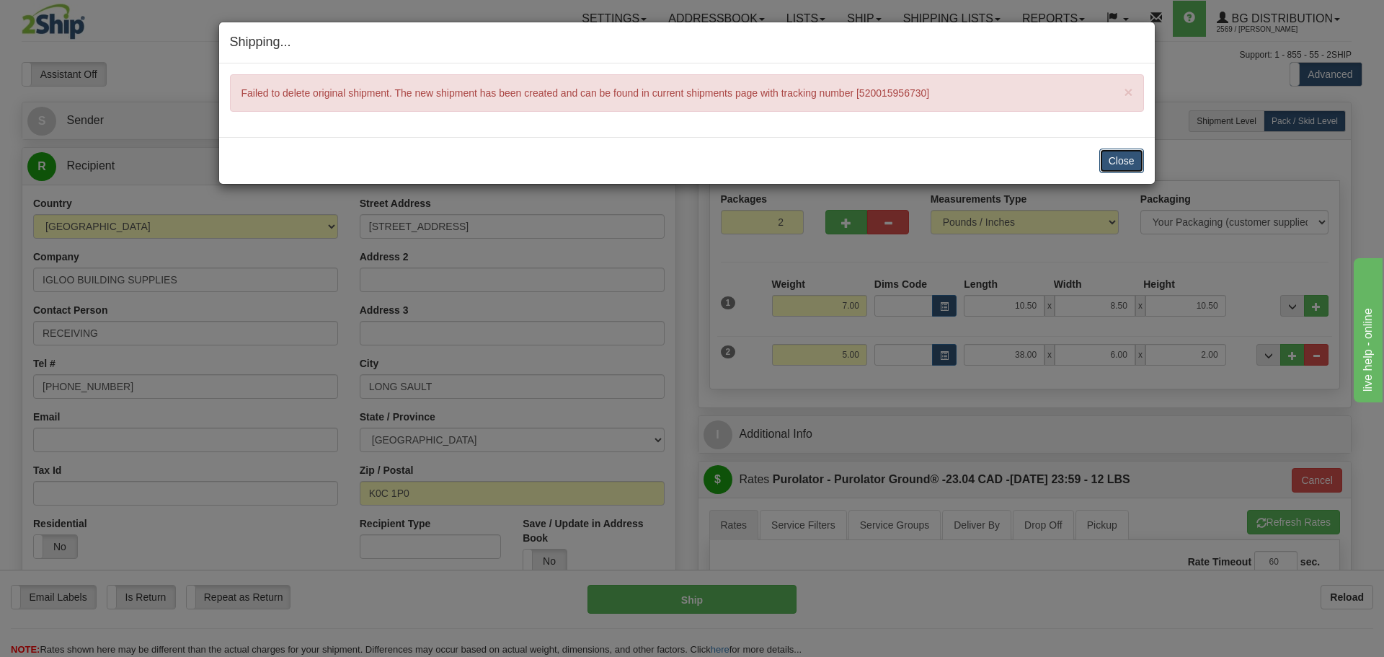
click at [1116, 161] on button "Close" at bounding box center [1121, 161] width 45 height 25
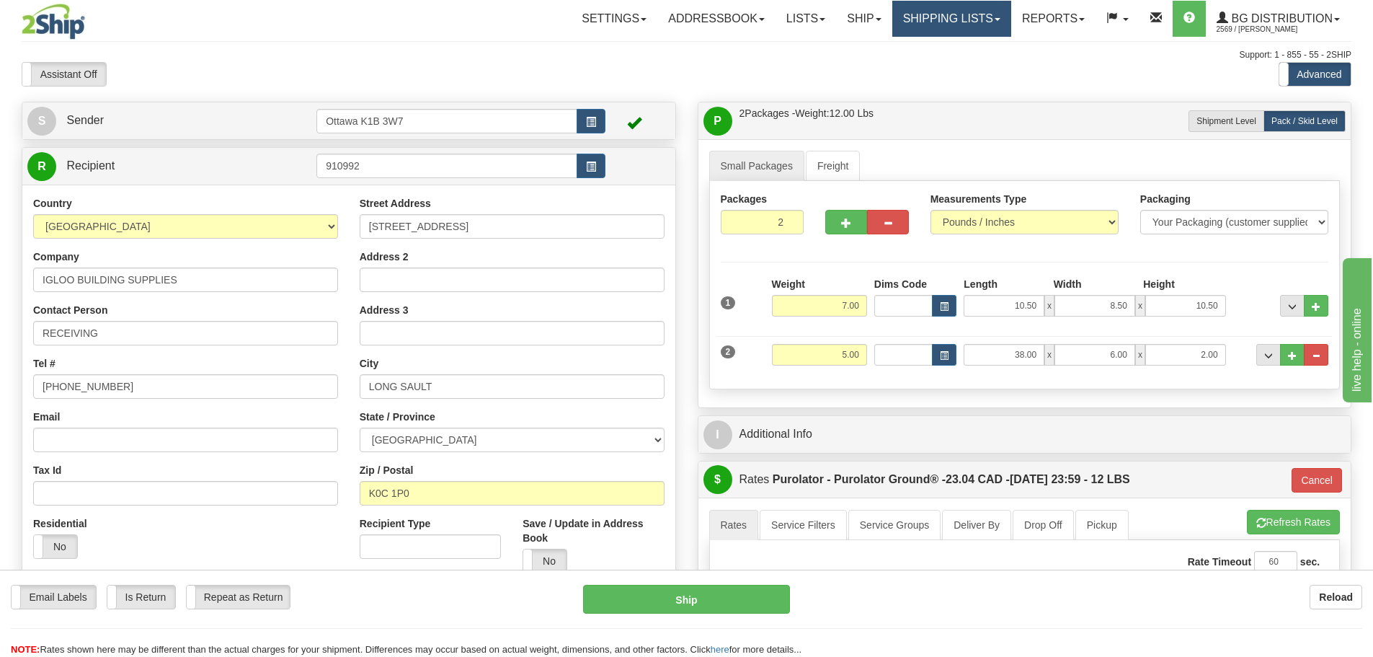
click at [957, 14] on link "Shipping lists" at bounding box center [952, 19] width 119 height 36
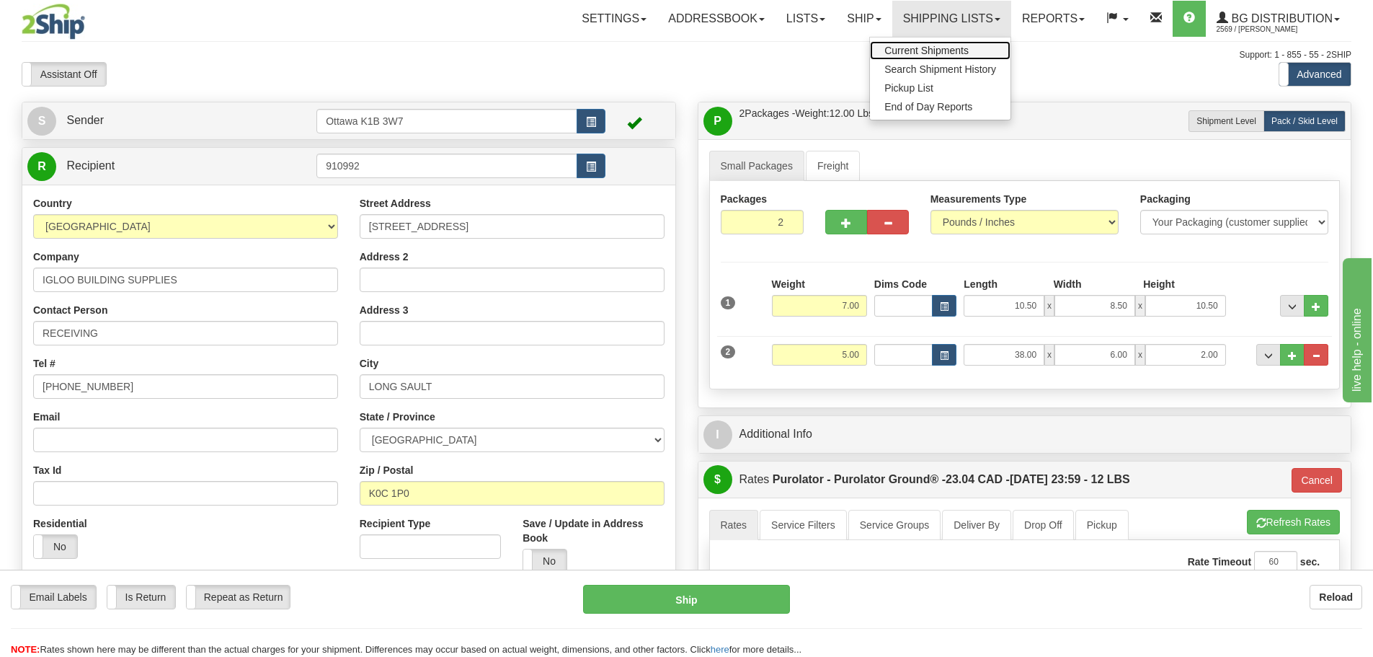
click at [921, 45] on span "Current Shipments" at bounding box center [927, 51] width 84 height 12
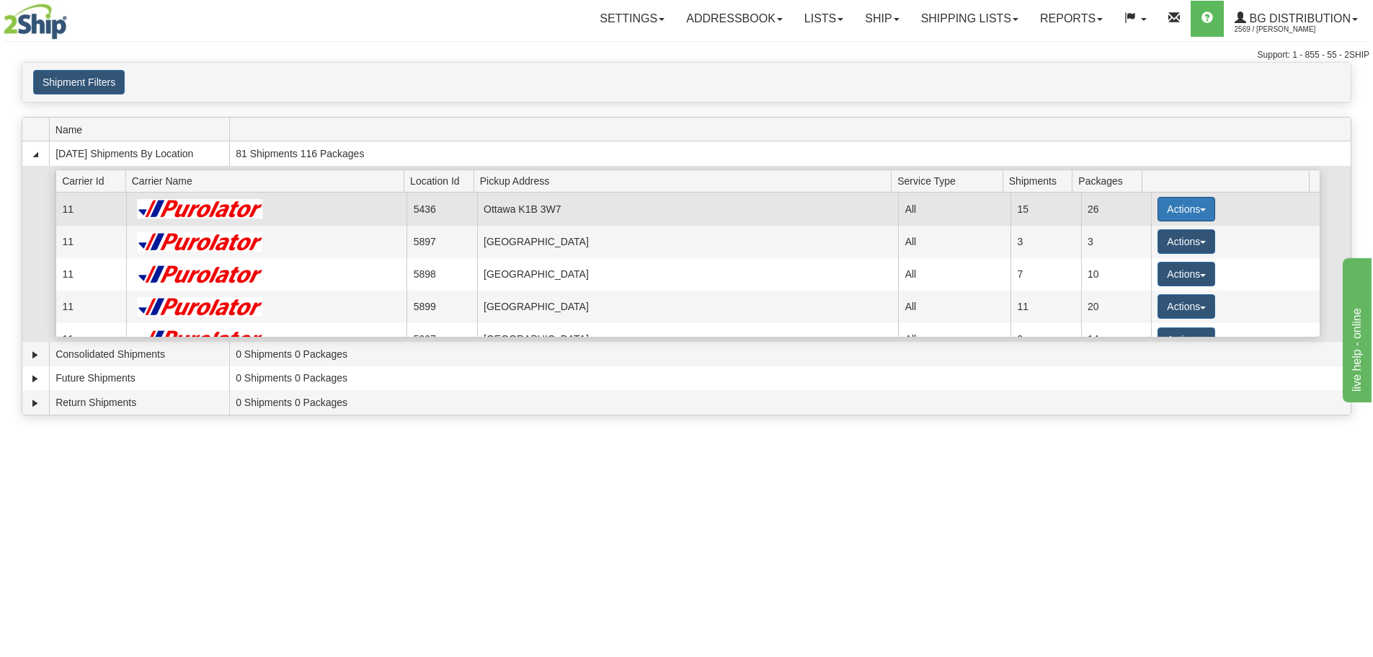
click at [1182, 205] on button "Actions" at bounding box center [1187, 209] width 58 height 25
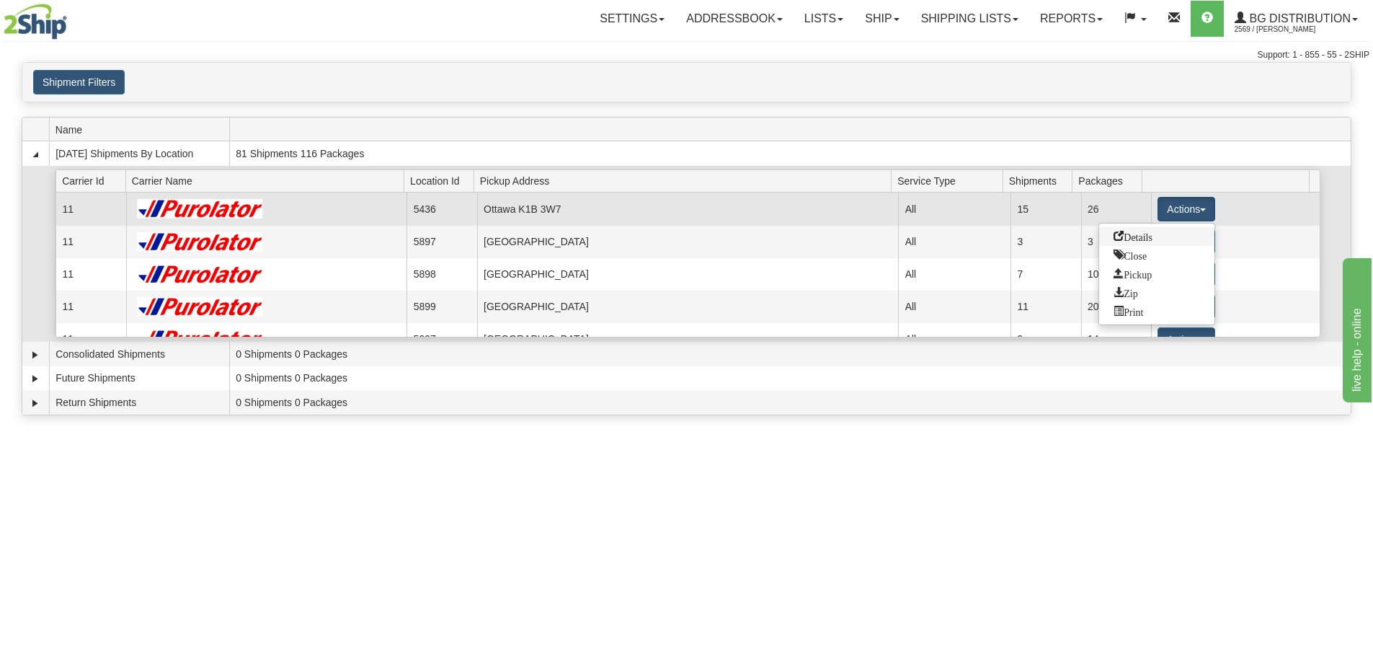
click at [1172, 234] on link "Details" at bounding box center [1156, 236] width 115 height 19
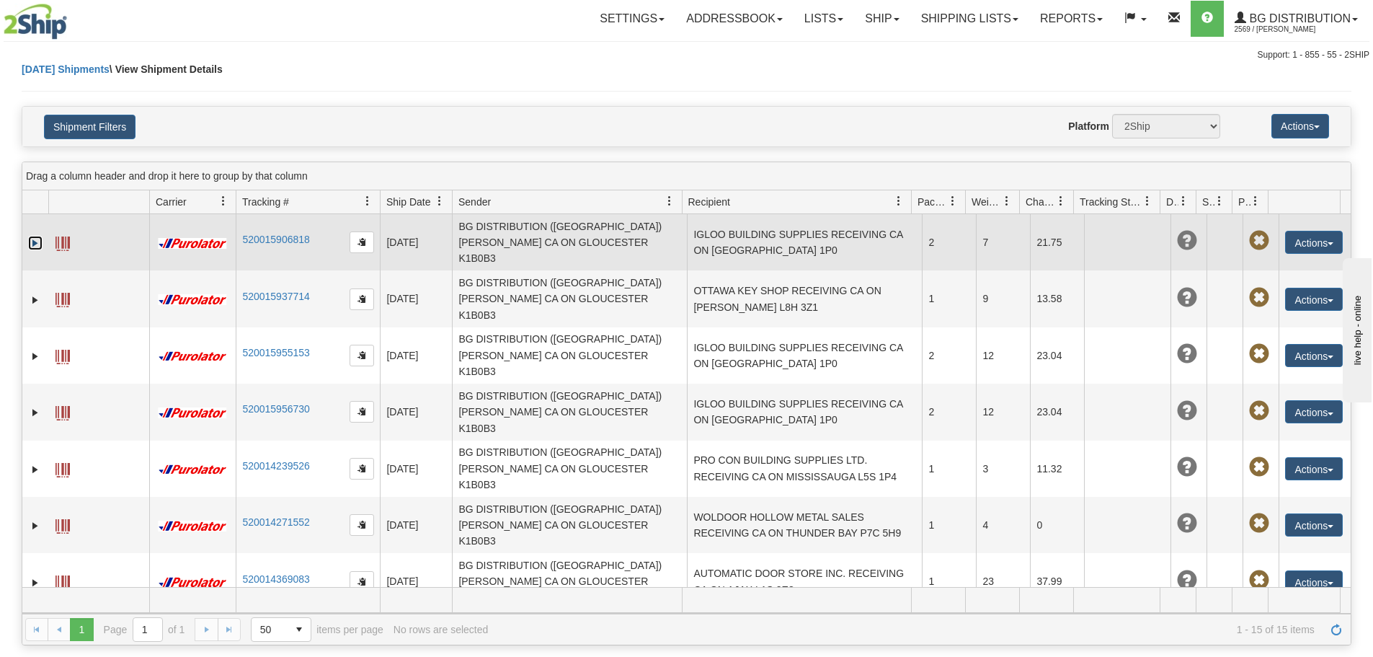
click at [33, 236] on link "Expand" at bounding box center [35, 243] width 14 height 14
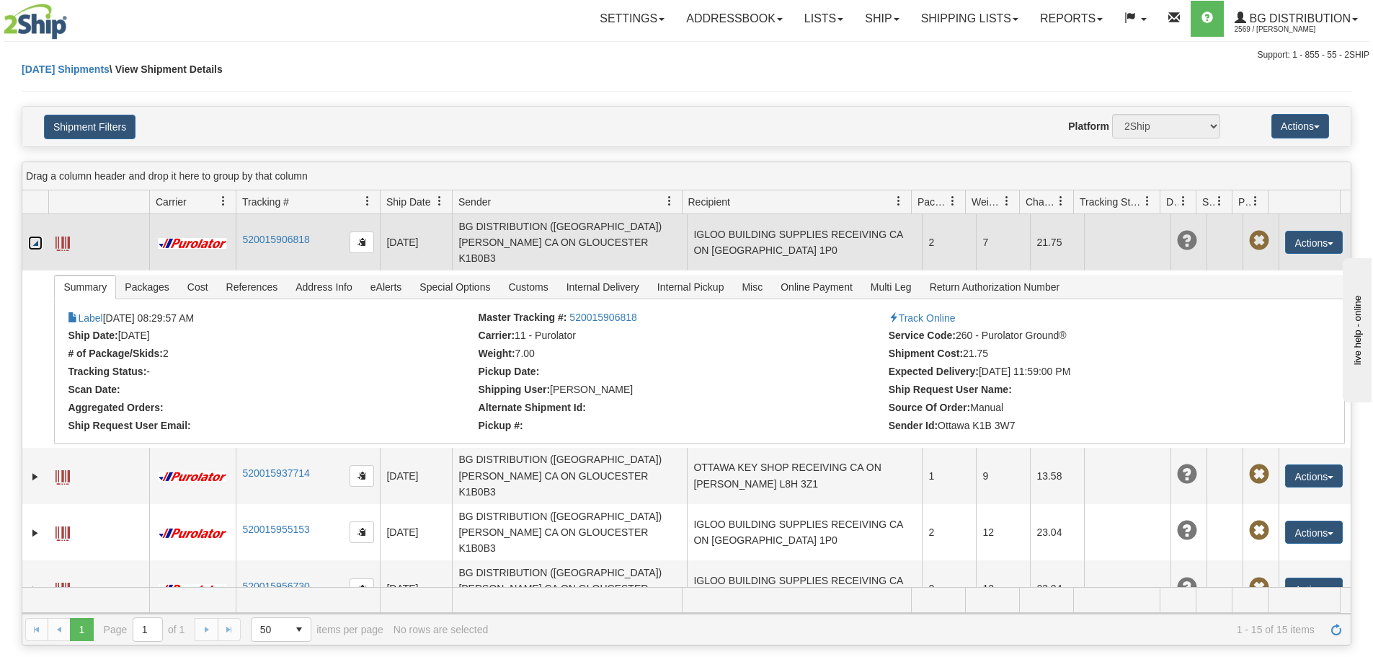
click at [30, 230] on td at bounding box center [35, 242] width 26 height 56
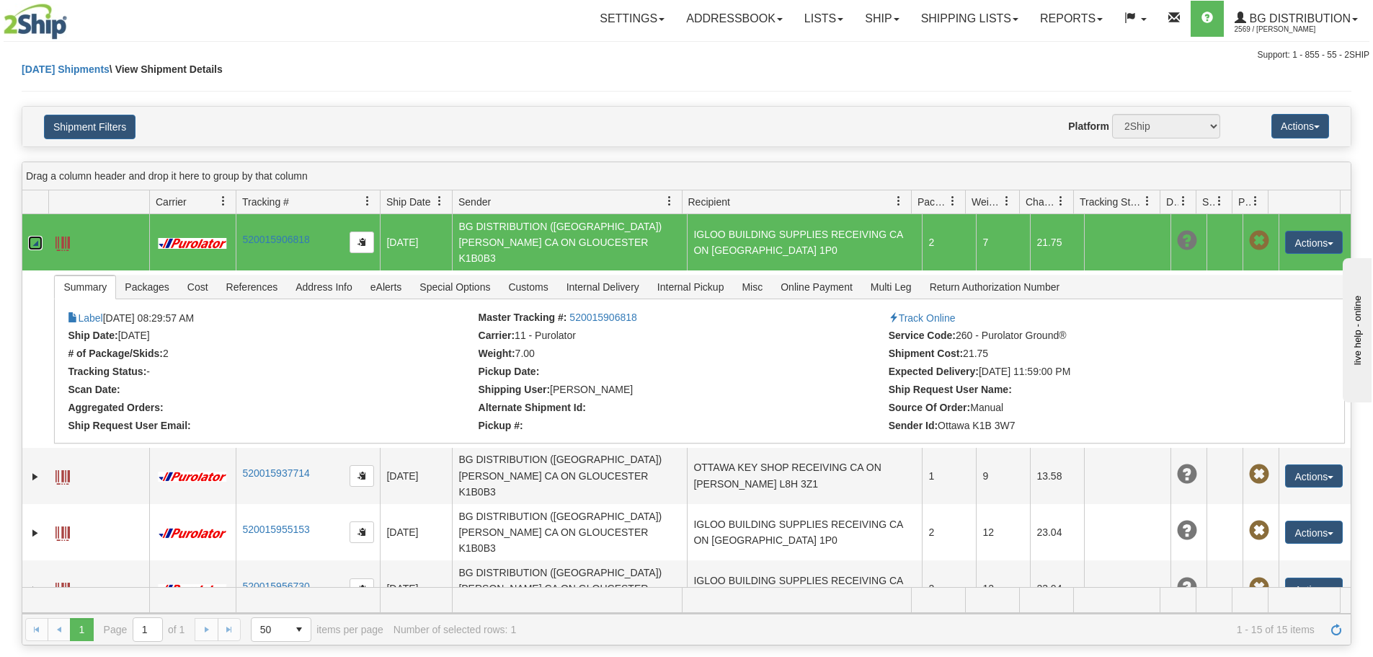
click at [34, 236] on link "Collapse" at bounding box center [35, 243] width 14 height 14
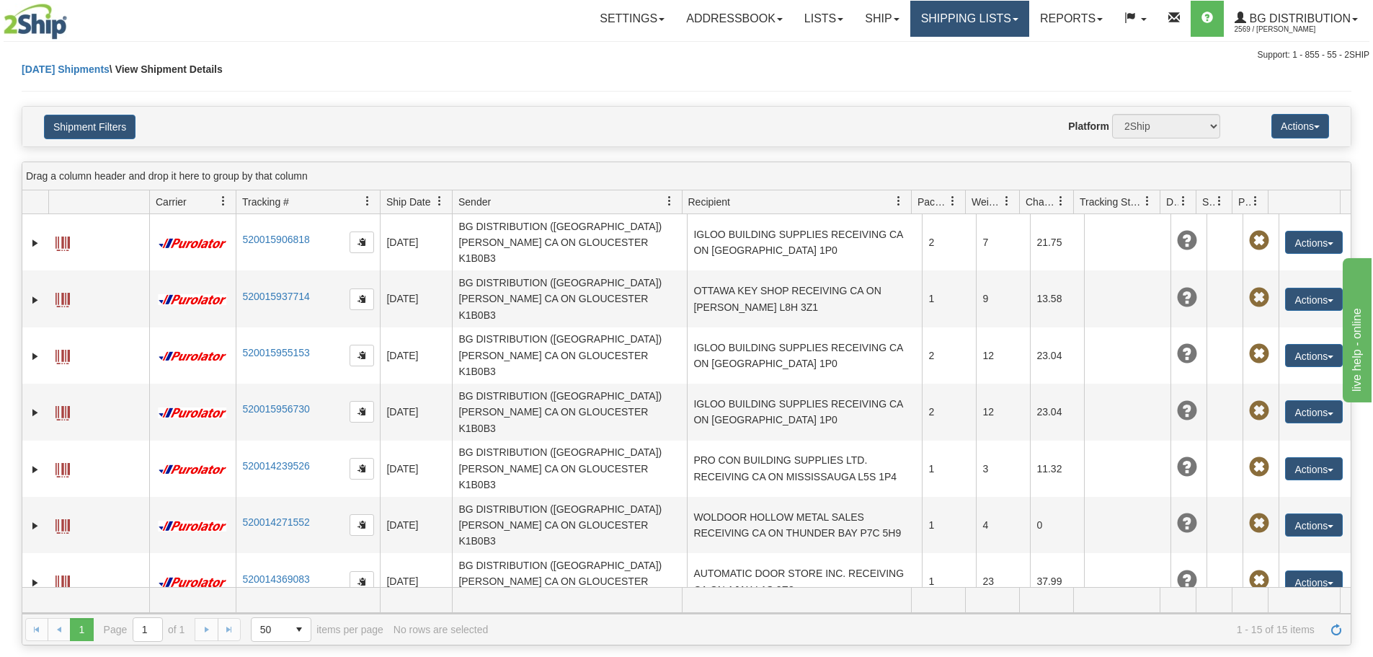
click at [953, 14] on link "Shipping lists" at bounding box center [970, 19] width 119 height 36
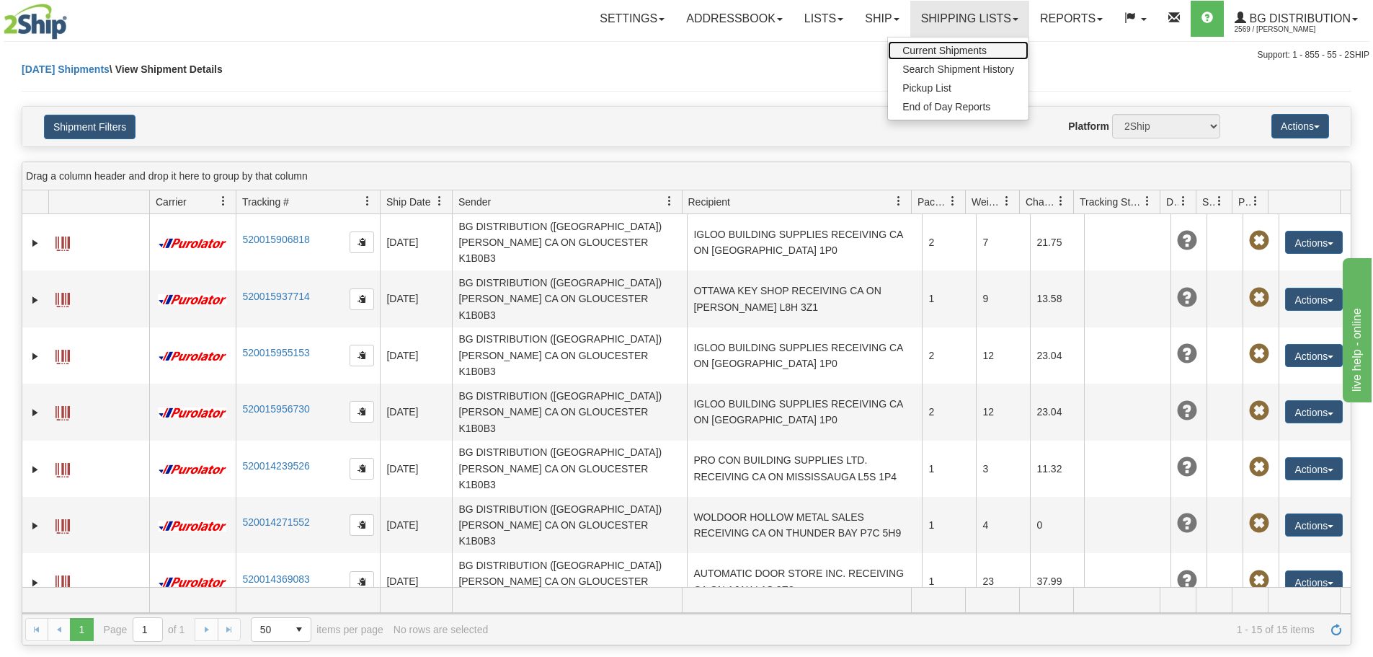
click at [940, 51] on span "Current Shipments" at bounding box center [945, 51] width 84 height 12
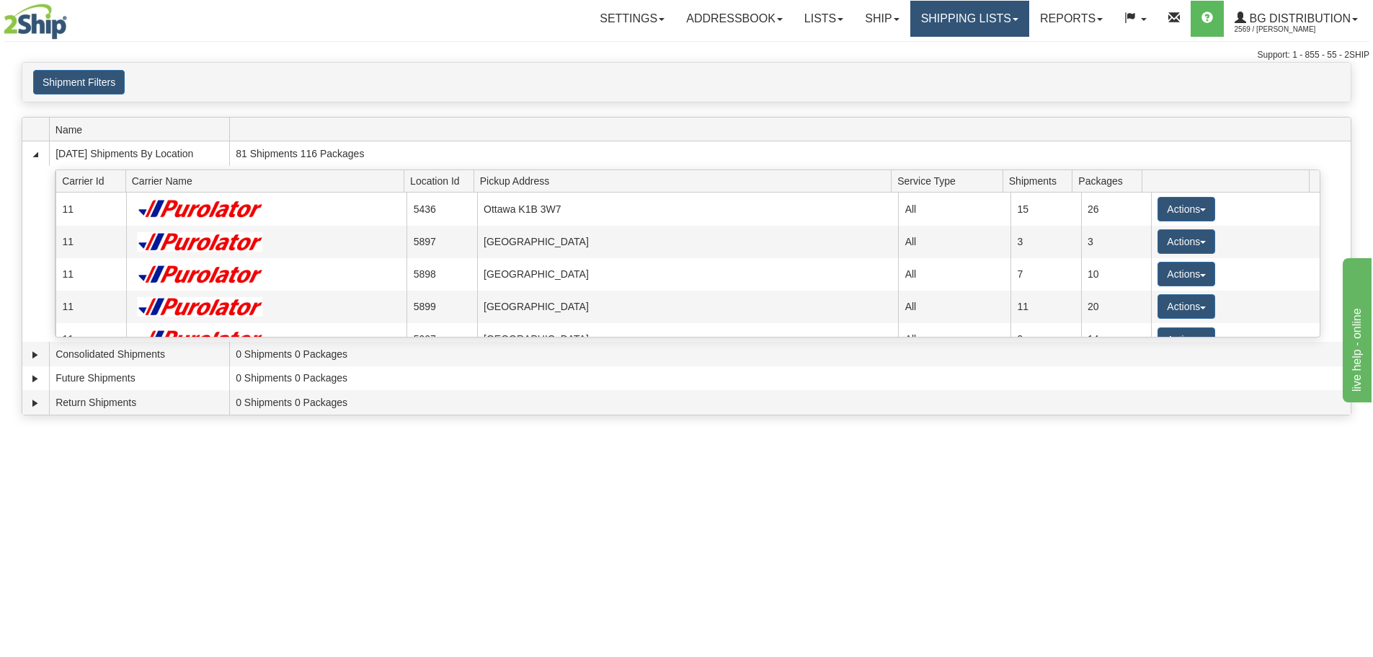
click at [958, 17] on link "Shipping lists" at bounding box center [970, 19] width 119 height 36
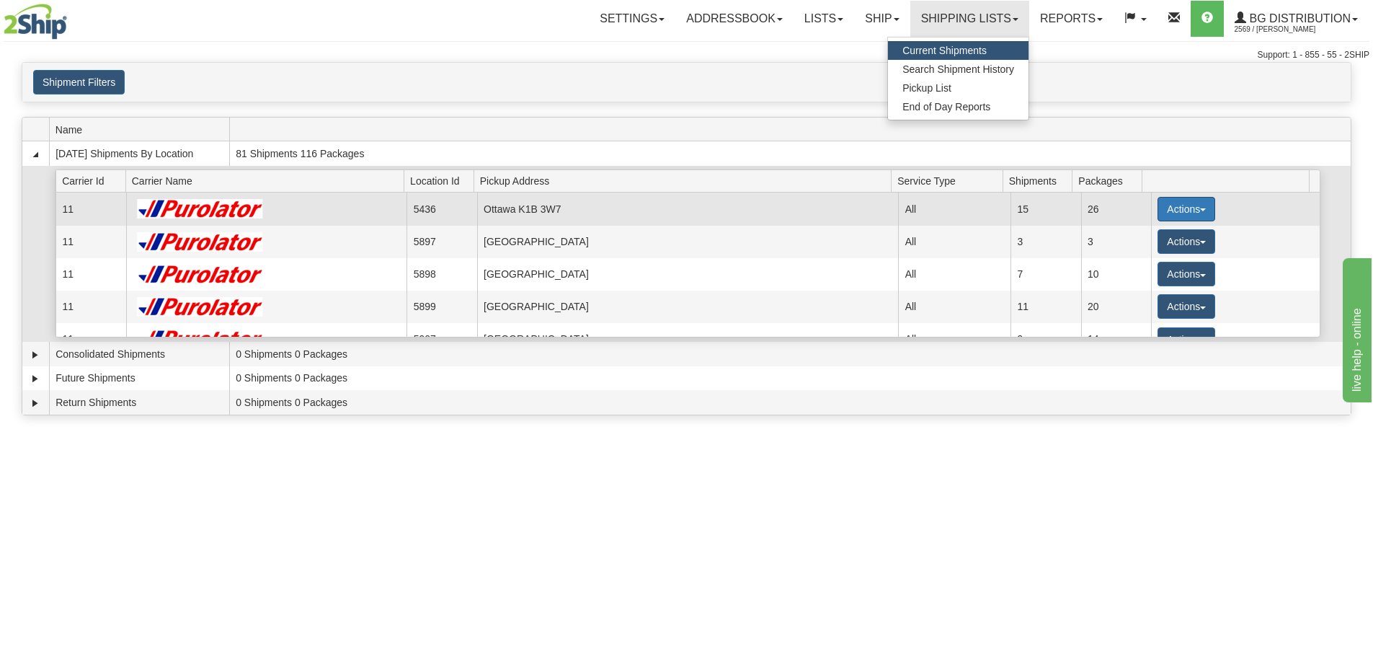
click at [1170, 201] on button "Actions" at bounding box center [1187, 209] width 58 height 25
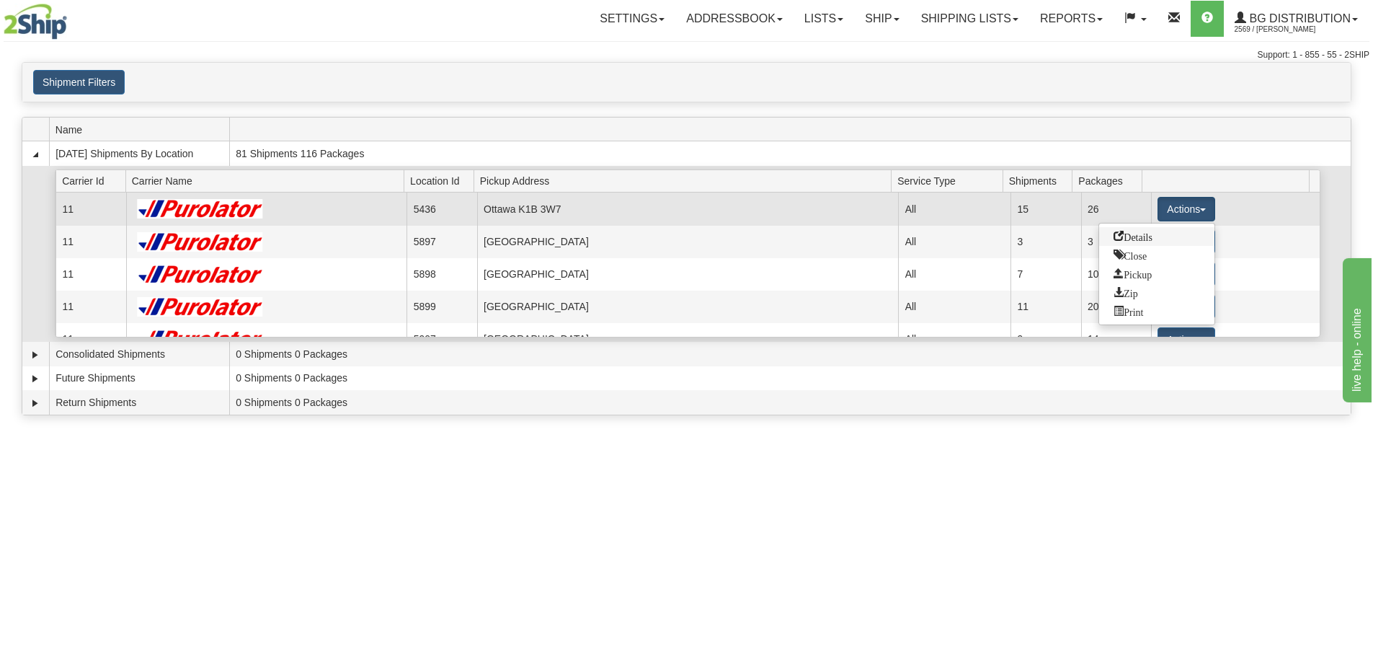
click at [1168, 234] on link "Details" at bounding box center [1156, 236] width 115 height 19
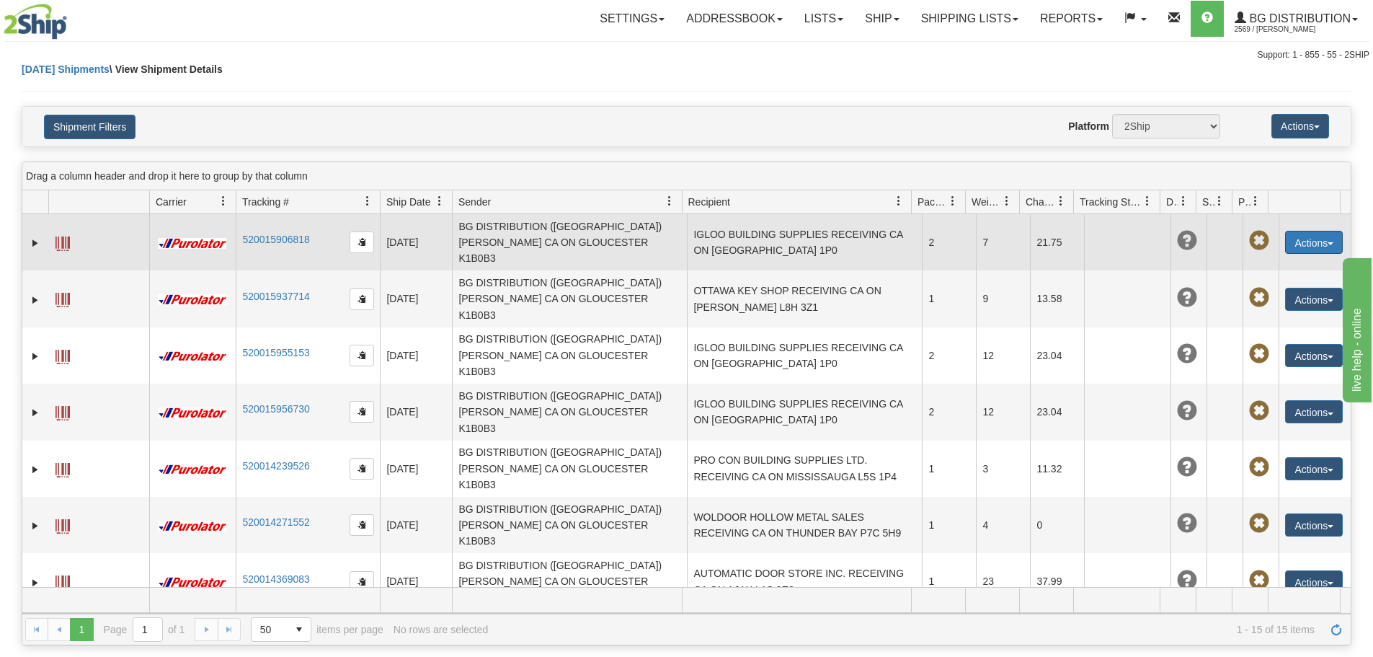
click at [1309, 234] on button "Actions" at bounding box center [1314, 242] width 58 height 23
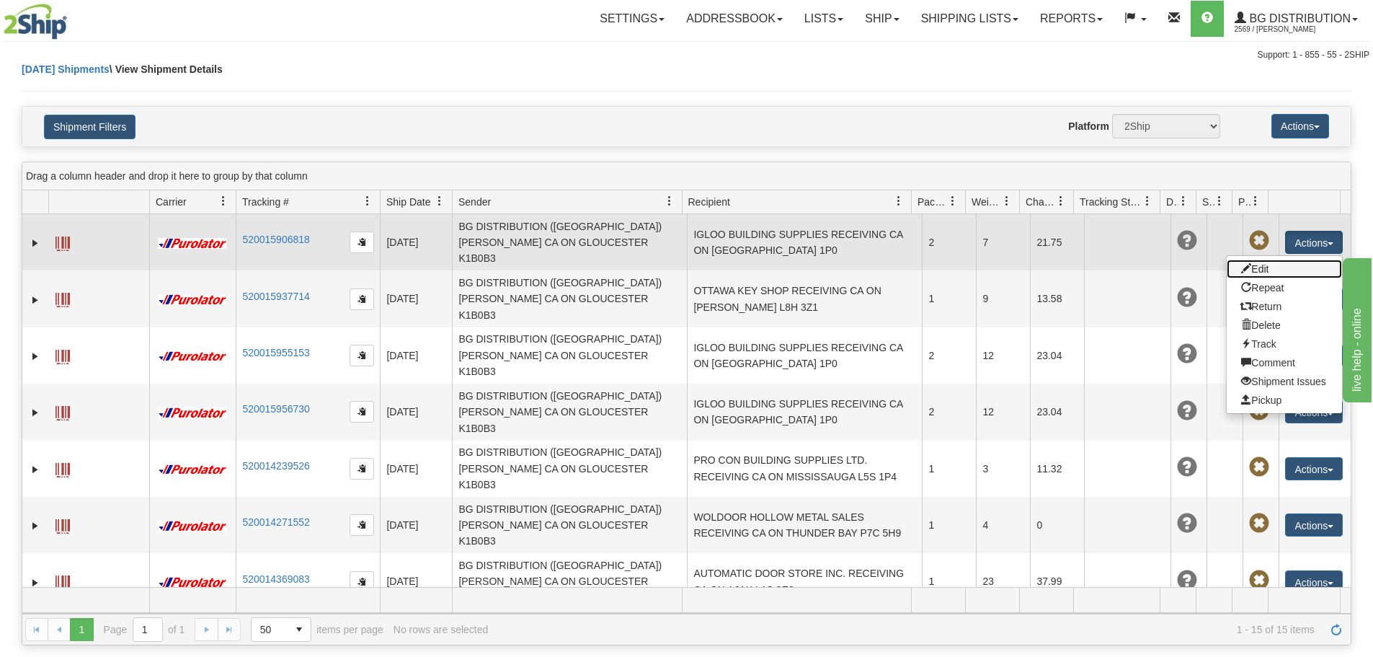
click at [1274, 262] on link "Edit" at bounding box center [1284, 269] width 115 height 19
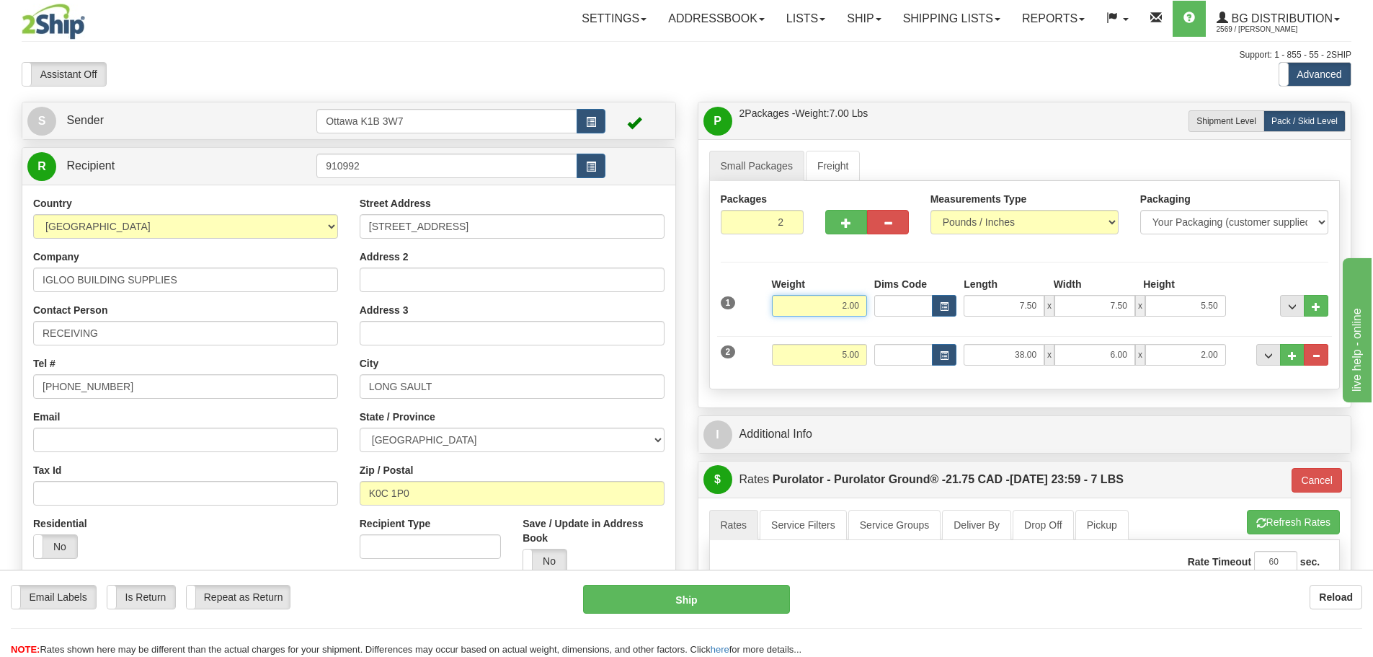
drag, startPoint x: 837, startPoint y: 303, endPoint x: 926, endPoint y: 326, distance: 91.6
click at [918, 324] on div "1 Weight 2.00 Dims Code 7.50" at bounding box center [1025, 302] width 616 height 51
type input "7.00"
type input "260"
drag, startPoint x: 1014, startPoint y: 303, endPoint x: 1174, endPoint y: 322, distance: 160.5
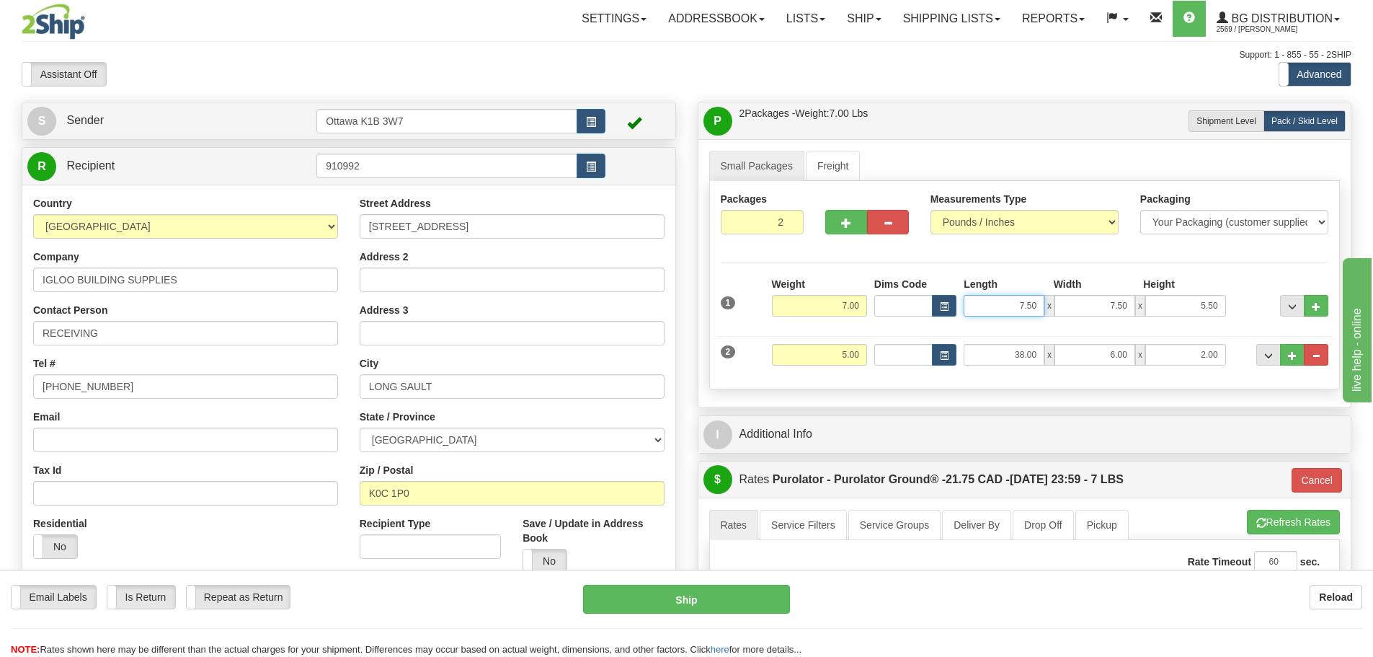
click at [1174, 321] on div "1 Weight 7.00 Dims Code 7.50" at bounding box center [1025, 302] width 616 height 51
type input "10.50"
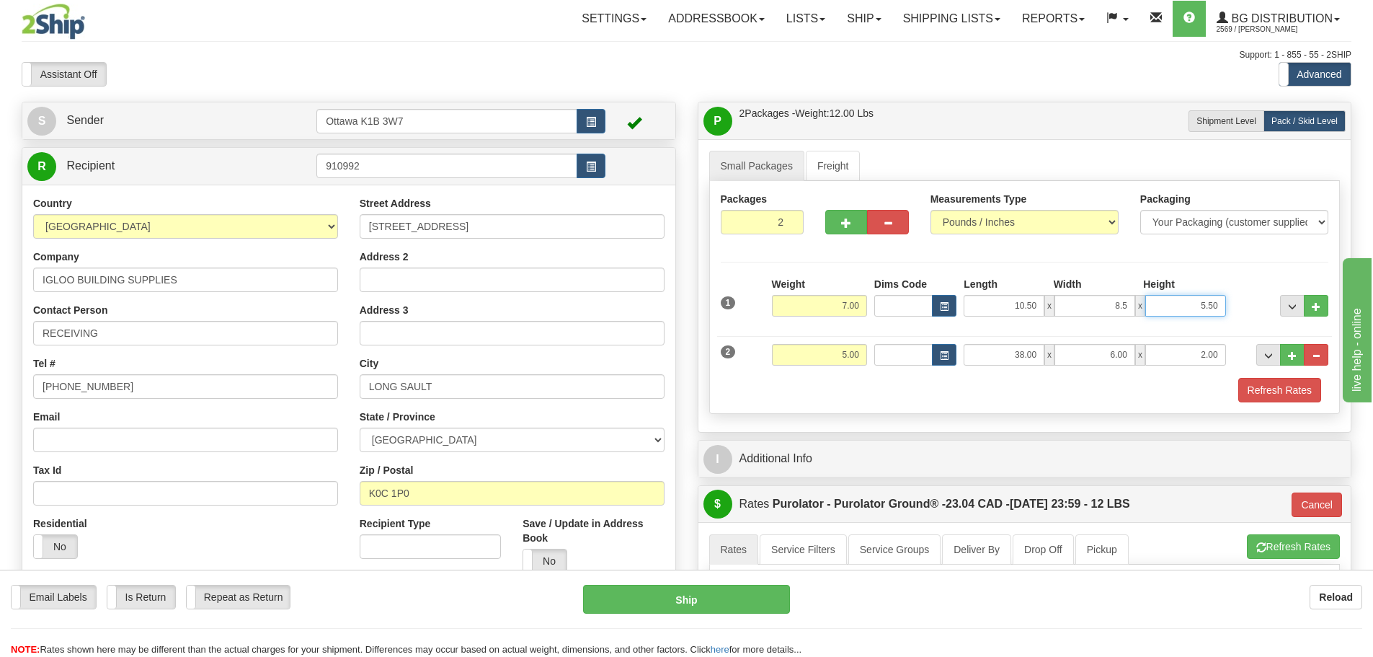
type input "8.50"
type input "10.50"
click at [1252, 399] on button "Refresh Rates" at bounding box center [1280, 390] width 83 height 25
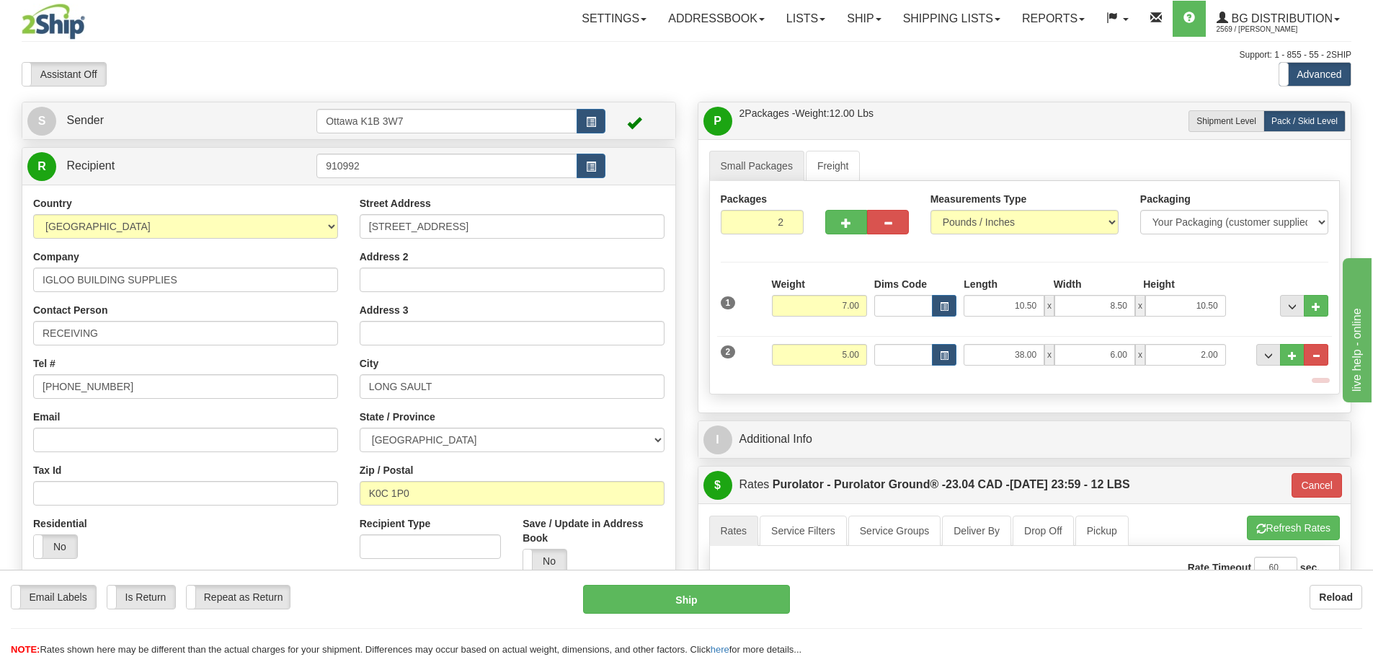
type input "260"
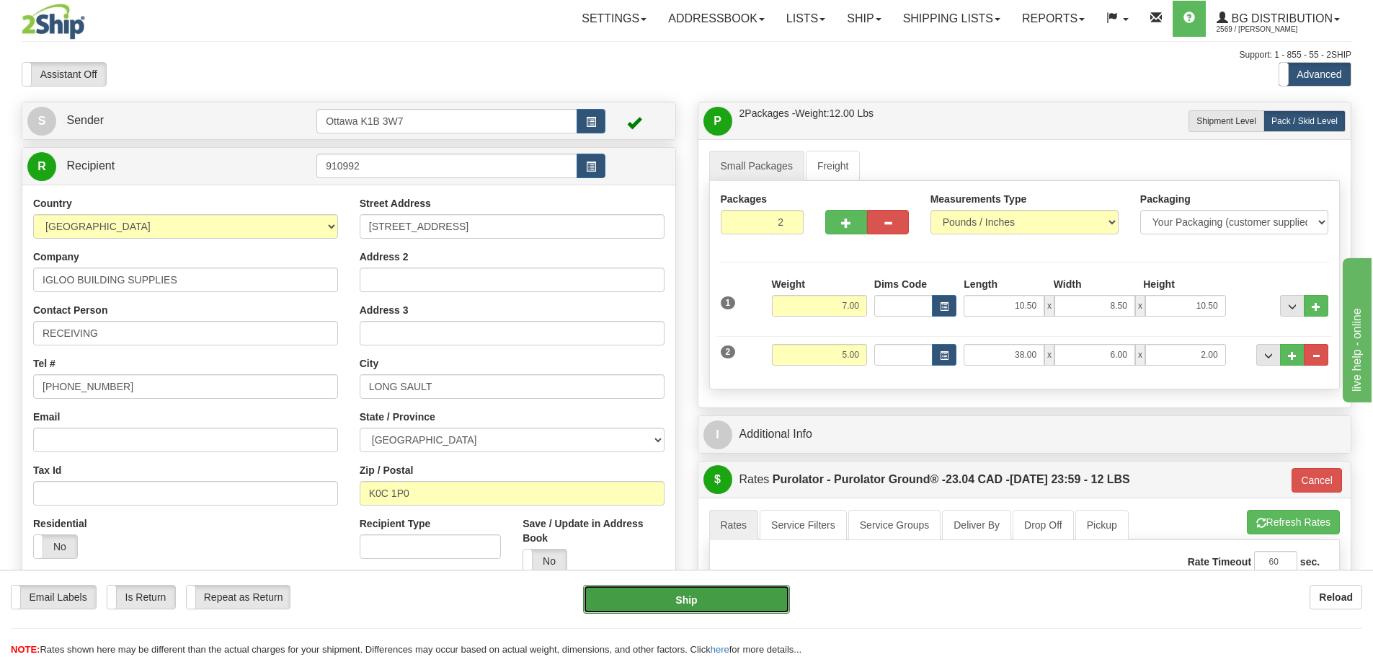
click at [646, 596] on button "Ship" at bounding box center [686, 599] width 207 height 29
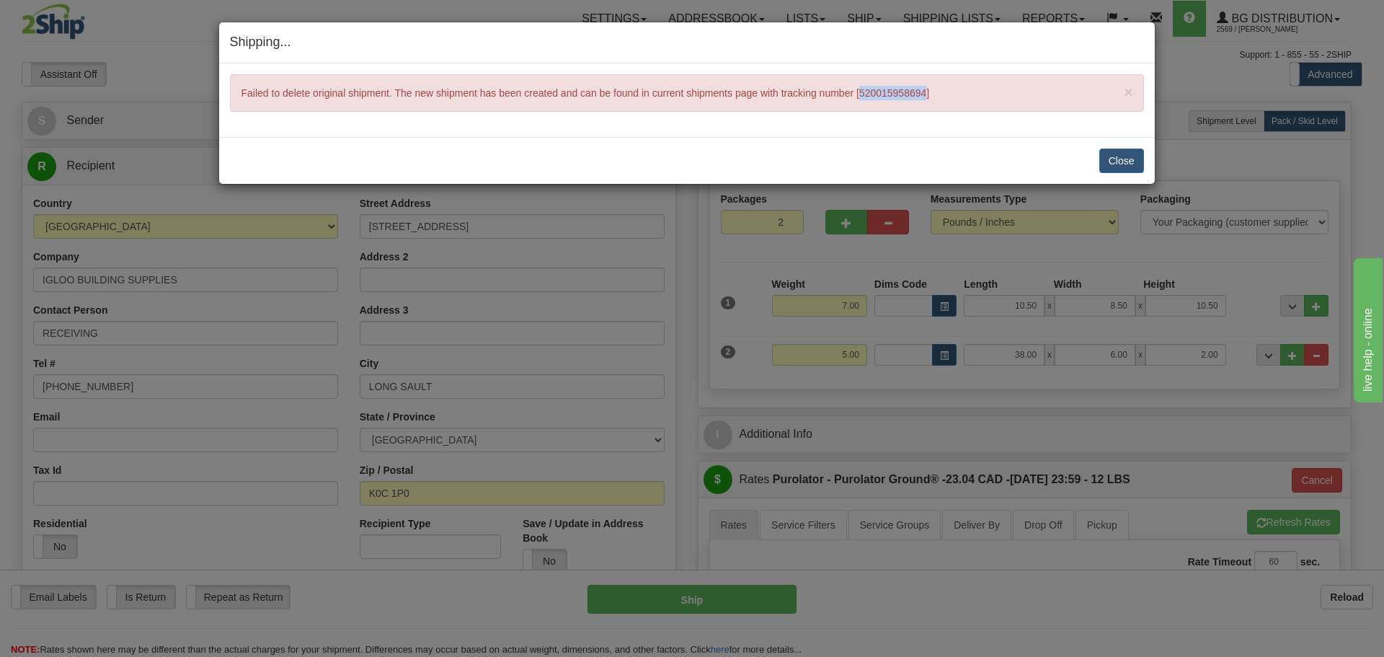
drag, startPoint x: 861, startPoint y: 93, endPoint x: 926, endPoint y: 96, distance: 64.9
click at [926, 96] on div "× Failed to delete original shipment. The new shipment has been created and can…" at bounding box center [687, 92] width 914 height 37
copy div "520015958694"
click at [1123, 162] on button "Close" at bounding box center [1121, 161] width 45 height 25
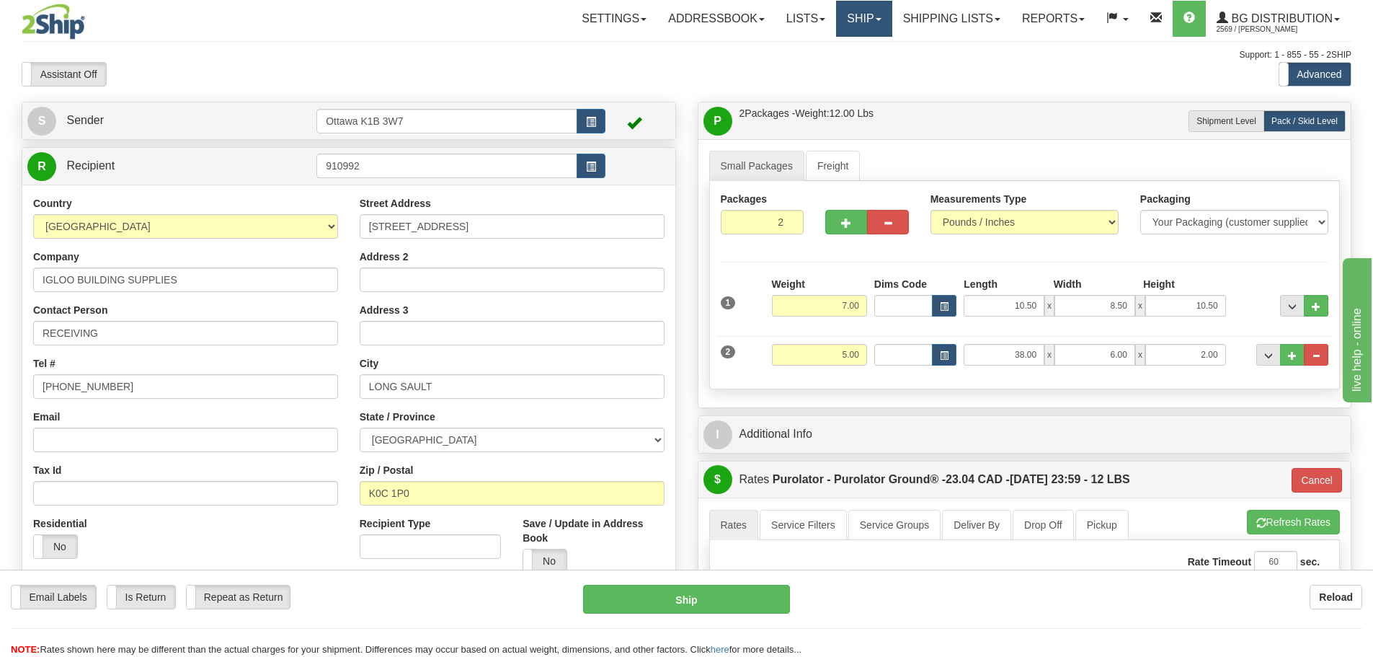
click at [838, 19] on link "Ship" at bounding box center [864, 19] width 56 height 36
click at [841, 45] on span "Ship Screen" at bounding box center [819, 51] width 55 height 12
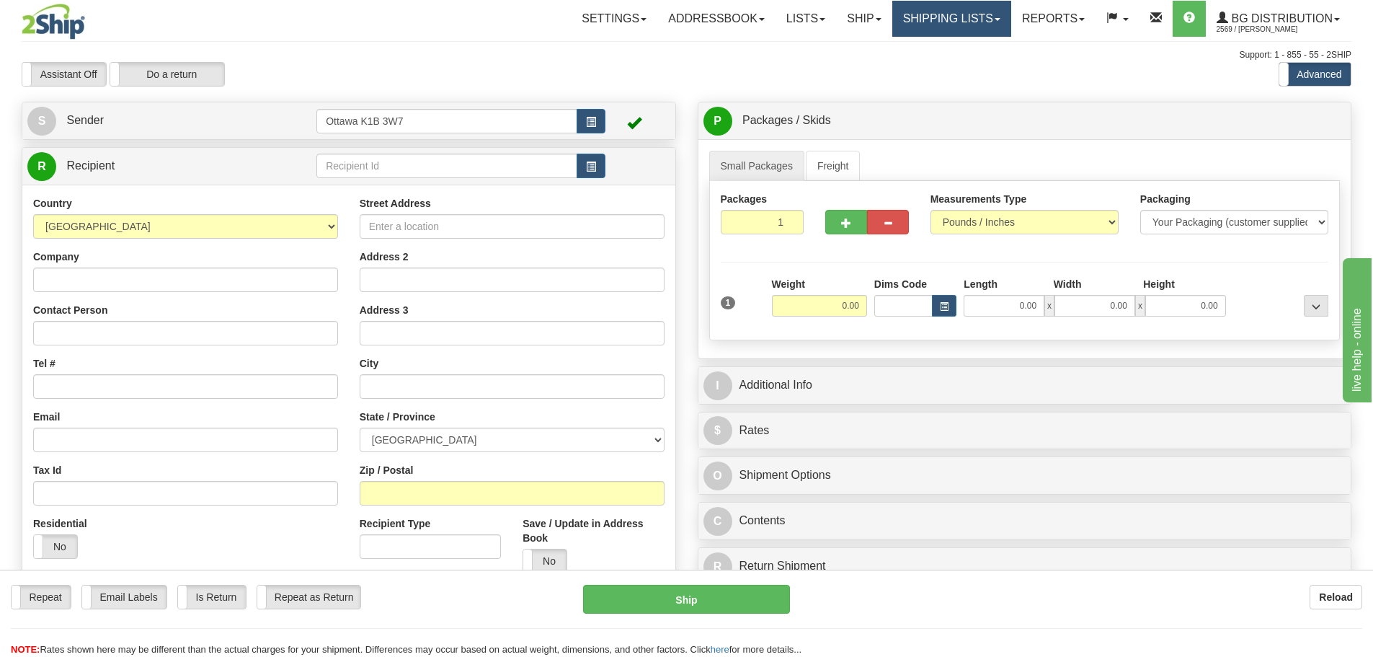
click at [963, 17] on link "Shipping lists" at bounding box center [952, 19] width 119 height 36
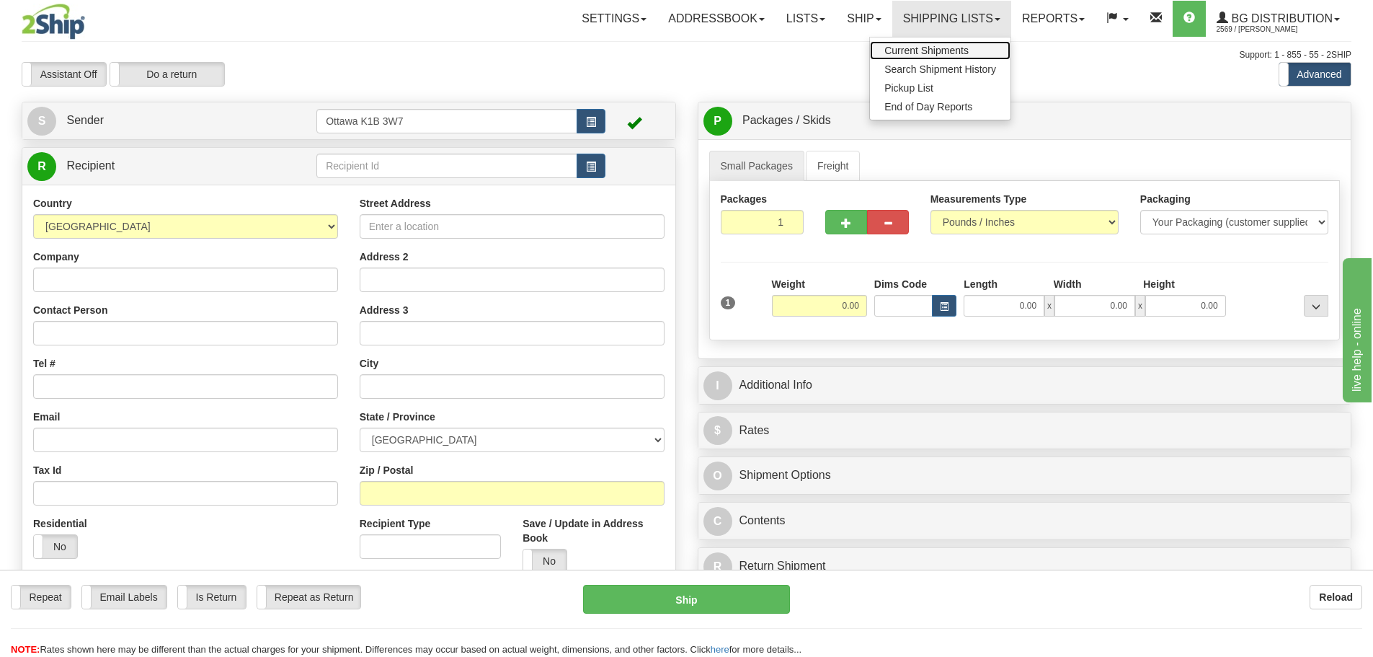
click at [935, 50] on span "Current Shipments" at bounding box center [927, 51] width 84 height 12
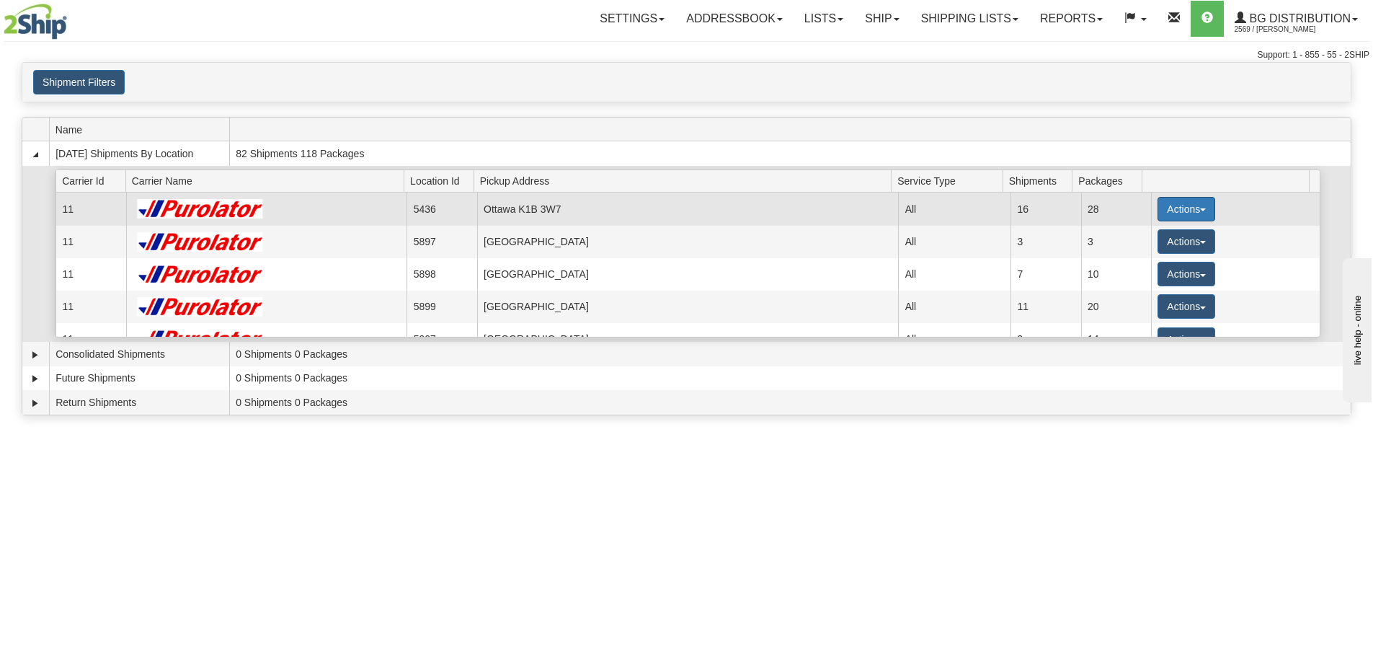
click at [1200, 210] on button "Actions" at bounding box center [1187, 209] width 58 height 25
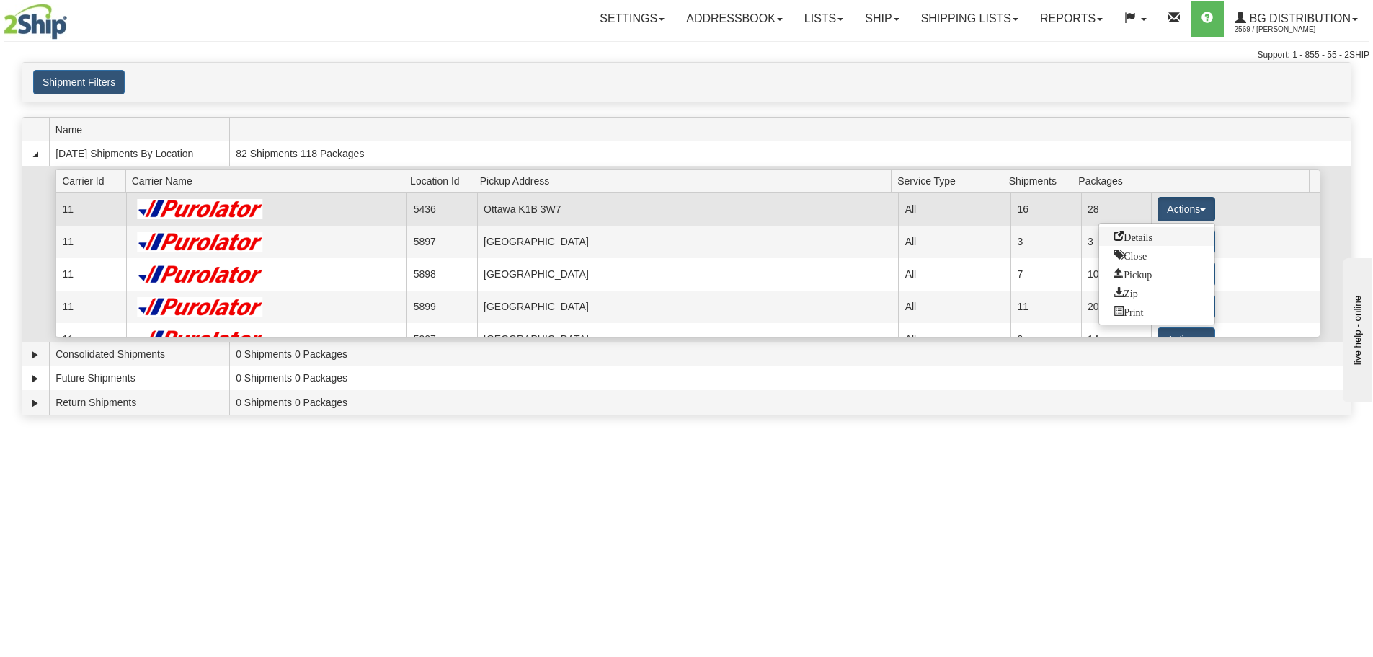
click at [1172, 242] on link "Details" at bounding box center [1156, 236] width 115 height 19
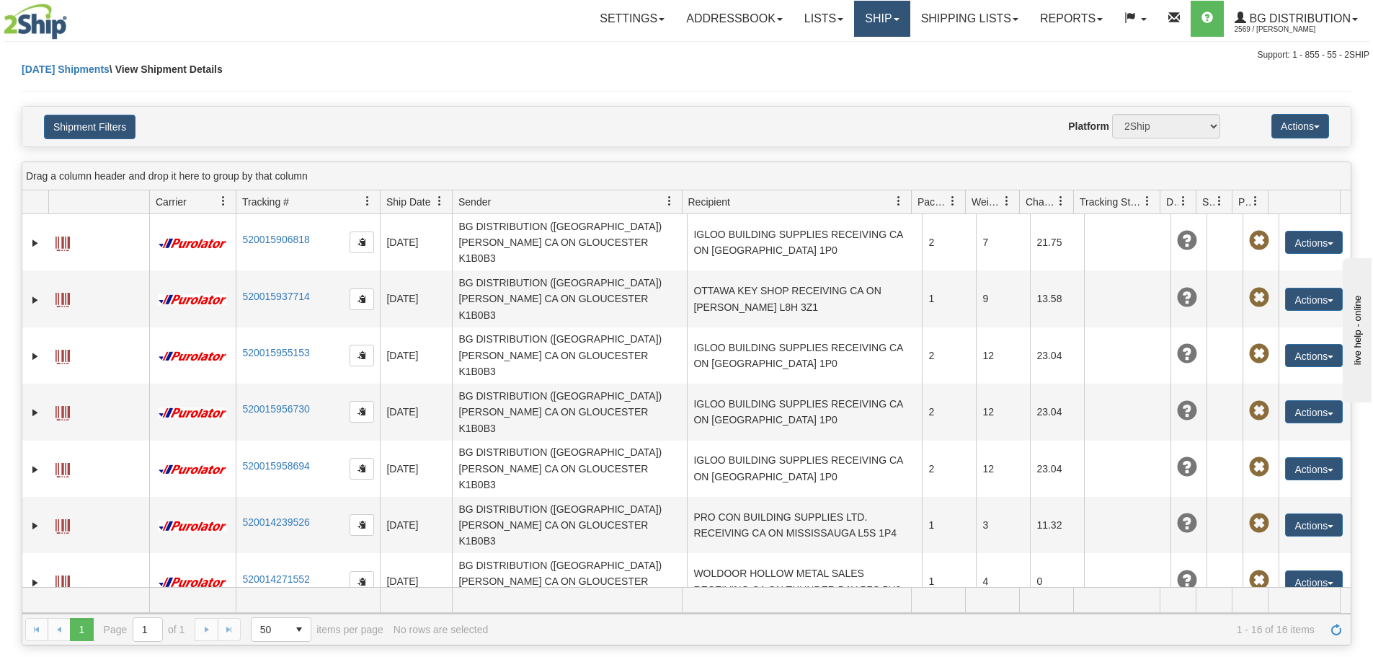
click at [871, 22] on link "Ship" at bounding box center [882, 19] width 56 height 36
click at [859, 57] on link "Ship Screen" at bounding box center [853, 50] width 114 height 19
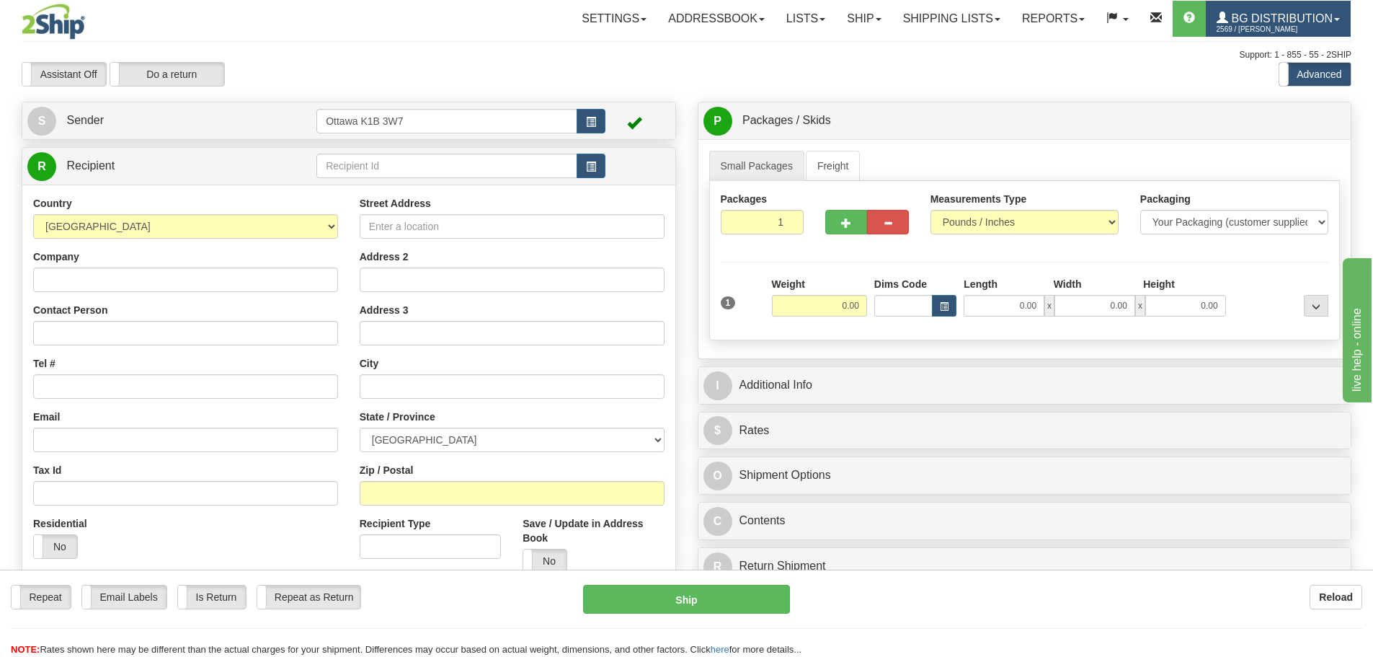
click at [1252, 25] on span "2569 / [PERSON_NAME]" at bounding box center [1271, 29] width 108 height 14
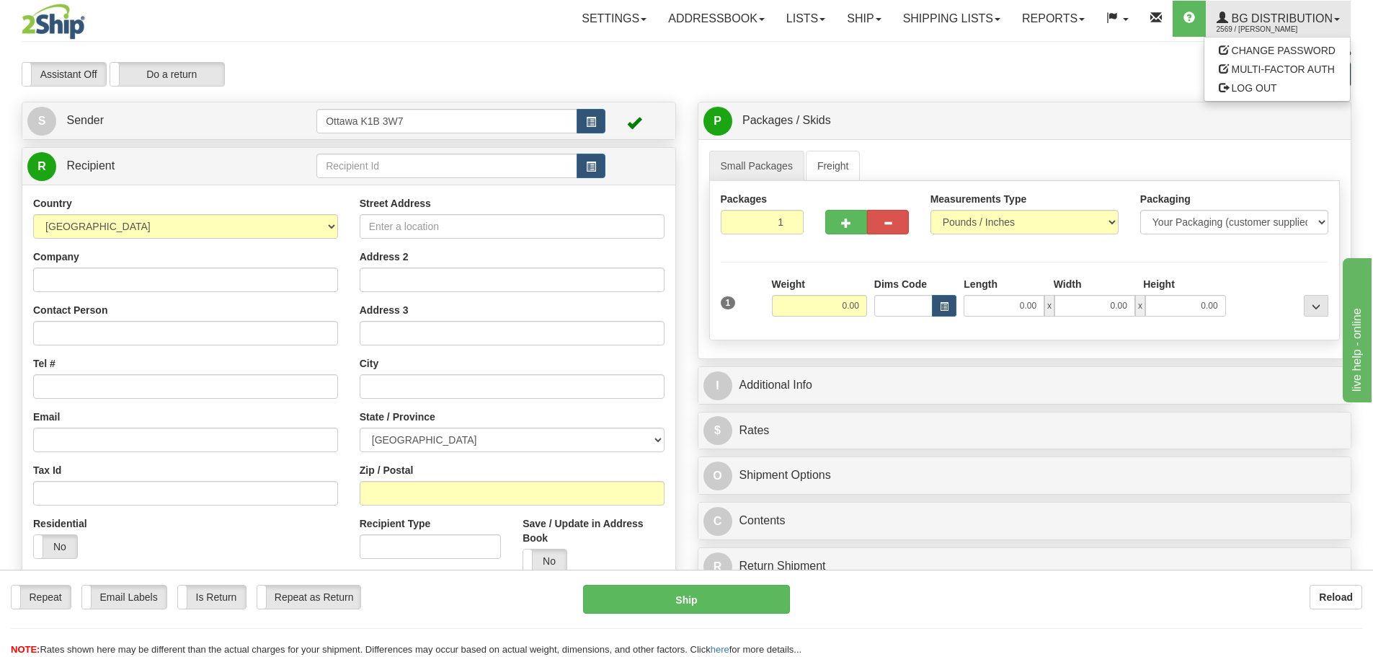
click at [1112, 71] on div "Assistant On Assistant Off Do a return Do a return Previous Next Standard Advan…" at bounding box center [687, 74] width 1352 height 25
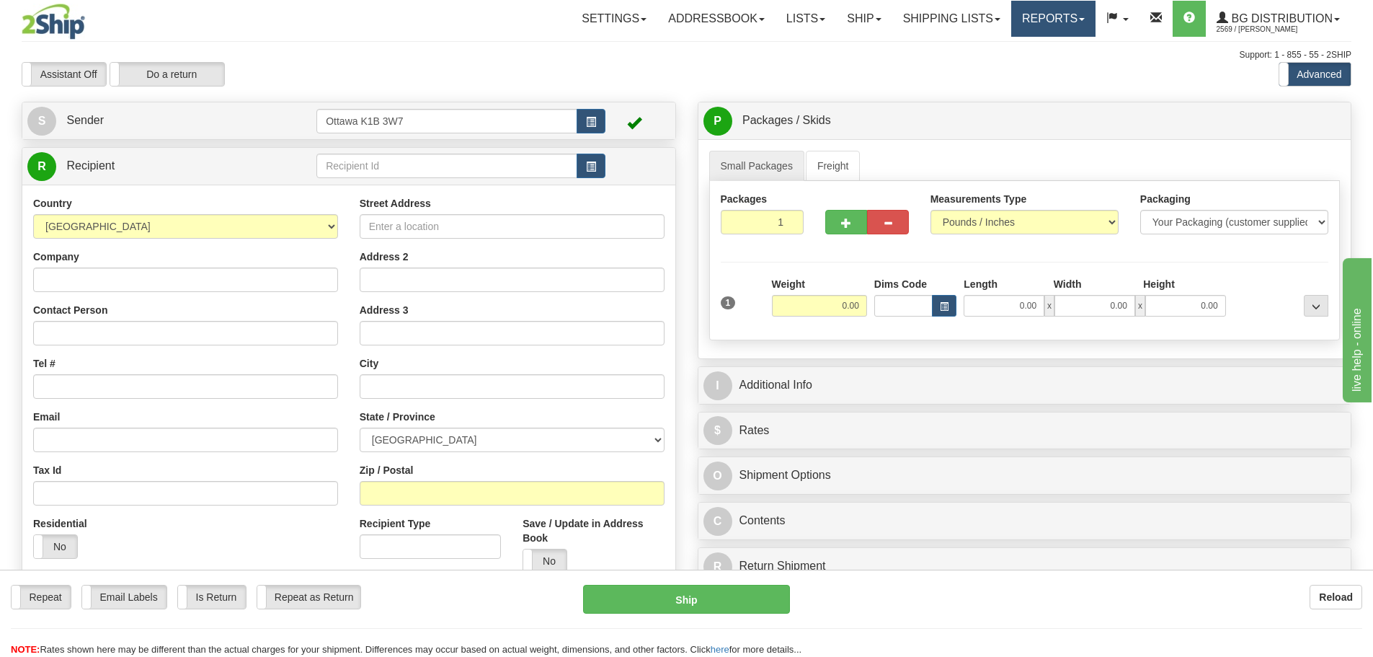
click at [1082, 25] on link "Reports" at bounding box center [1053, 19] width 84 height 36
click at [1138, 24] on link at bounding box center [1117, 19] width 43 height 36
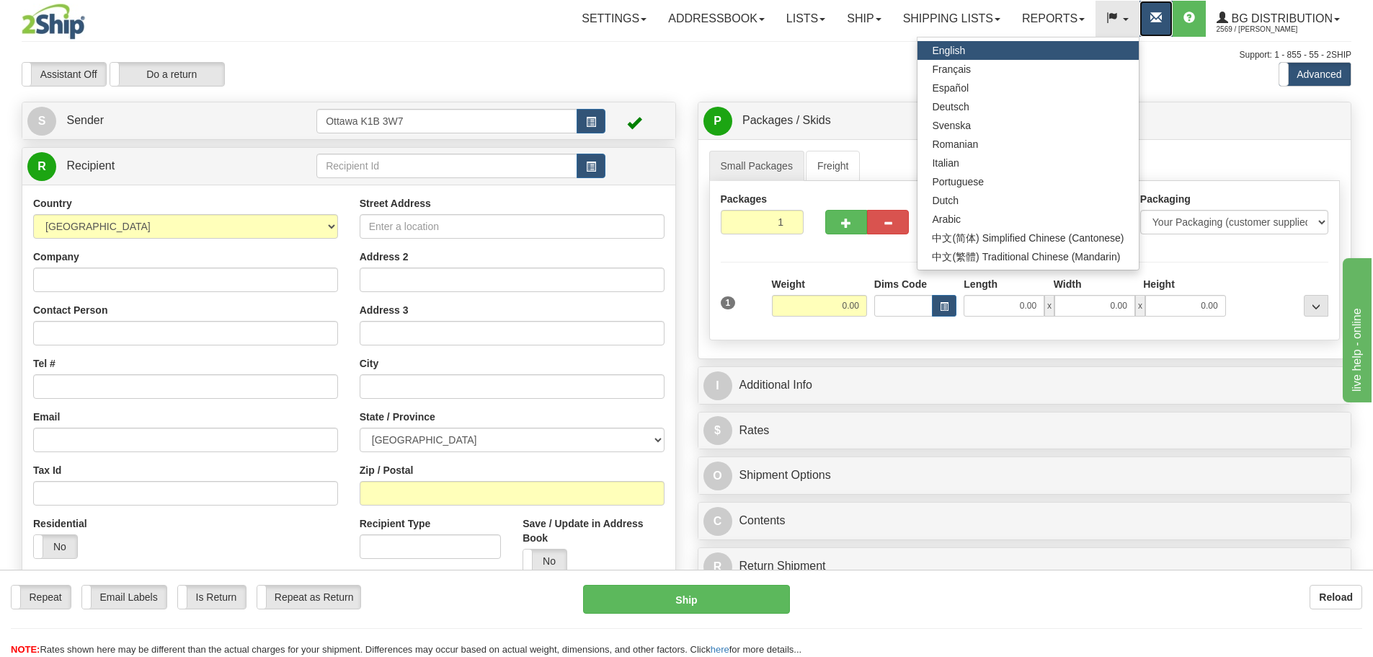
click at [1151, 20] on span at bounding box center [1157, 18] width 12 height 12
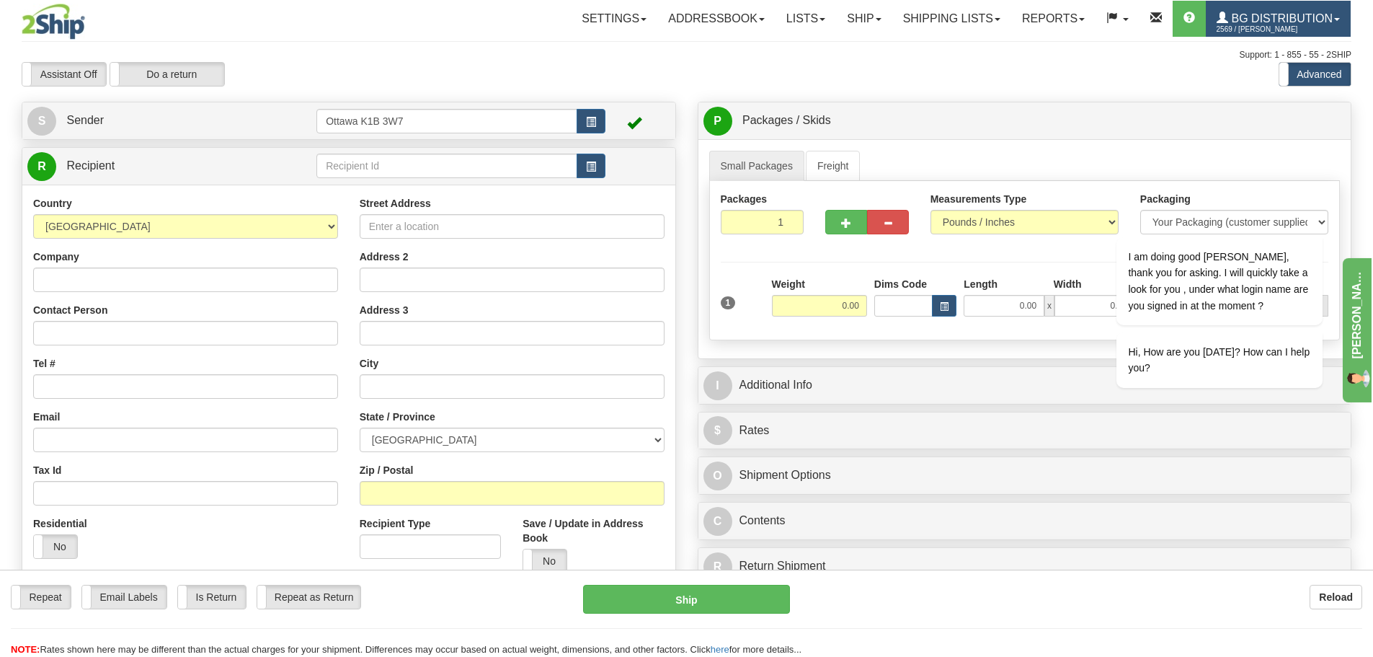
click at [1330, 36] on link "BG Distribution 2569 / [PERSON_NAME]" at bounding box center [1278, 19] width 145 height 36
click at [1330, 28] on link "BG Distribution 2569 / [PERSON_NAME]" at bounding box center [1278, 19] width 145 height 36
click at [1314, 36] on span "2569 / [PERSON_NAME]" at bounding box center [1271, 29] width 108 height 14
click at [1321, 19] on span "BG Distribution" at bounding box center [1280, 18] width 105 height 12
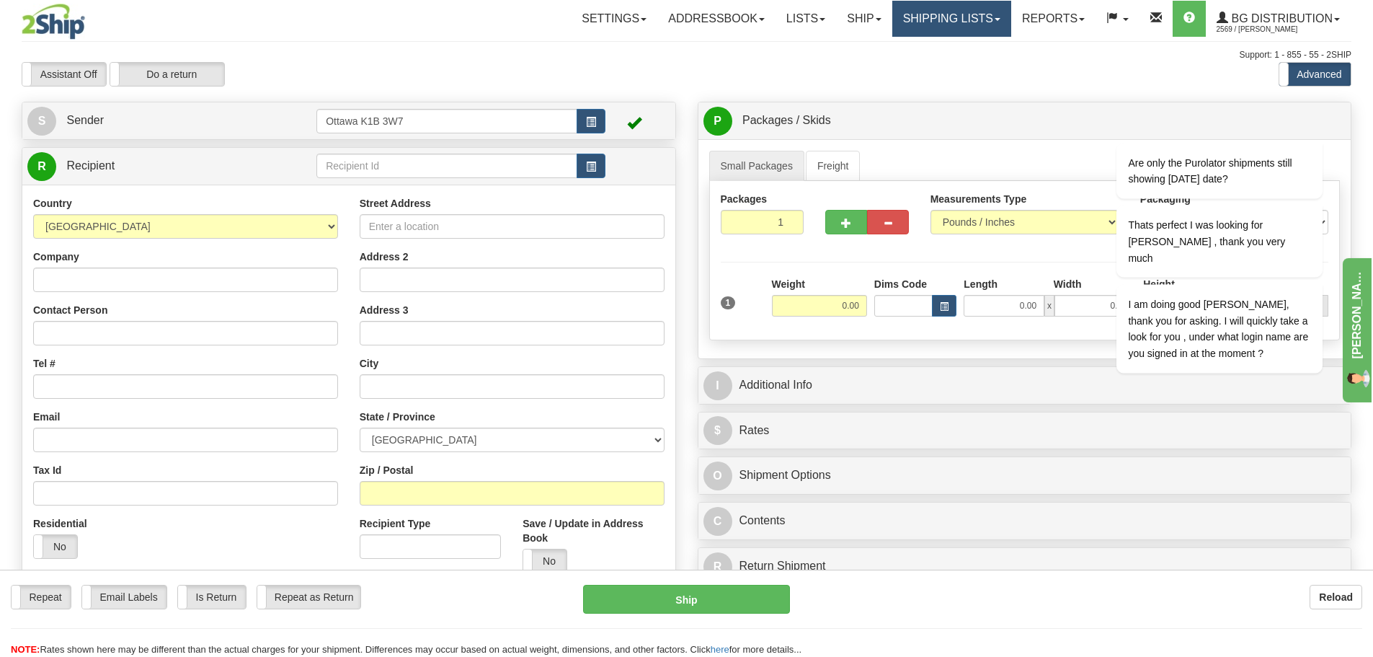
click at [953, 19] on link "Shipping lists" at bounding box center [952, 19] width 119 height 36
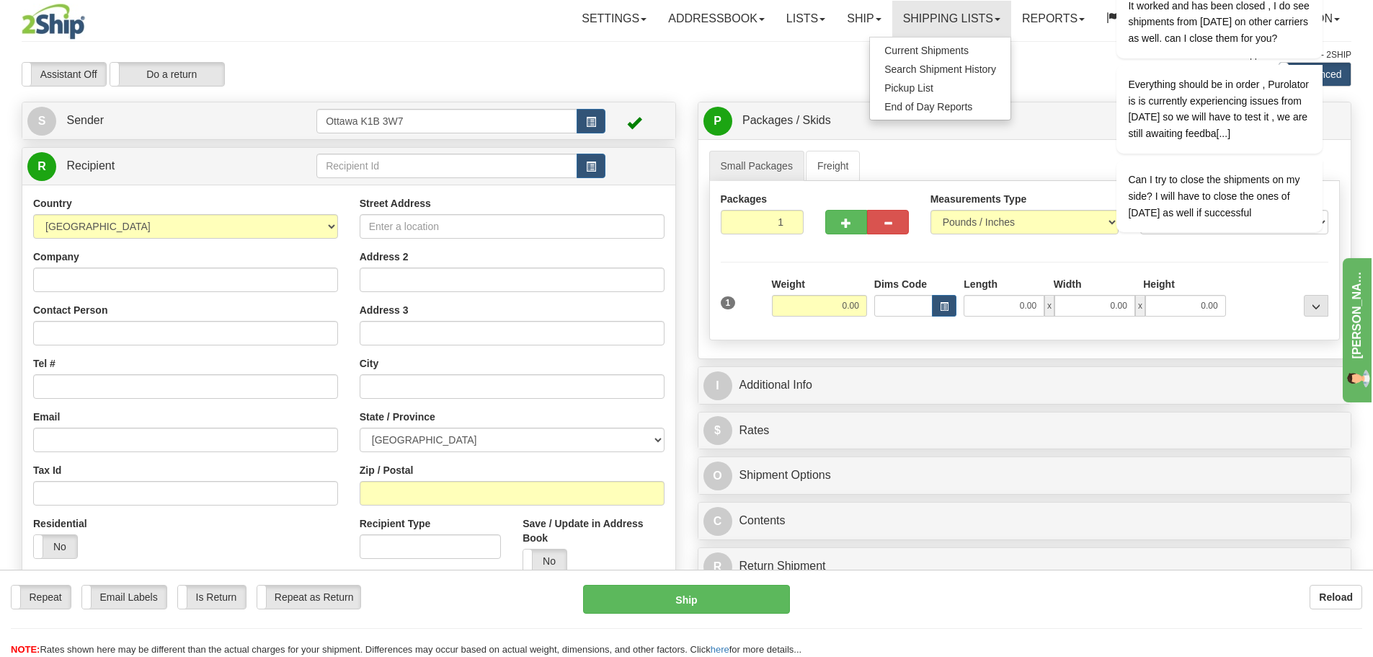
click at [780, 74] on div "Assistant On Assistant Off Do a return Do a return Previous Next Standard Advan…" at bounding box center [687, 74] width 1352 height 25
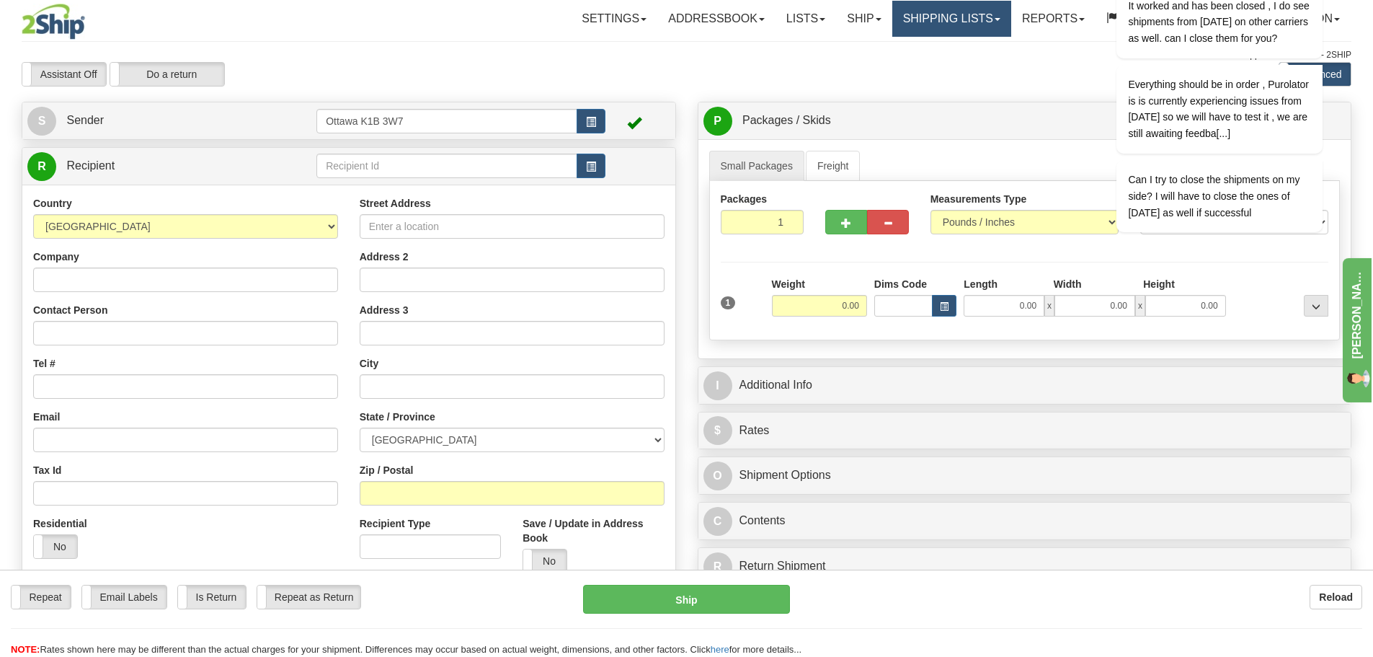
click at [932, 17] on link "Shipping lists" at bounding box center [952, 19] width 119 height 36
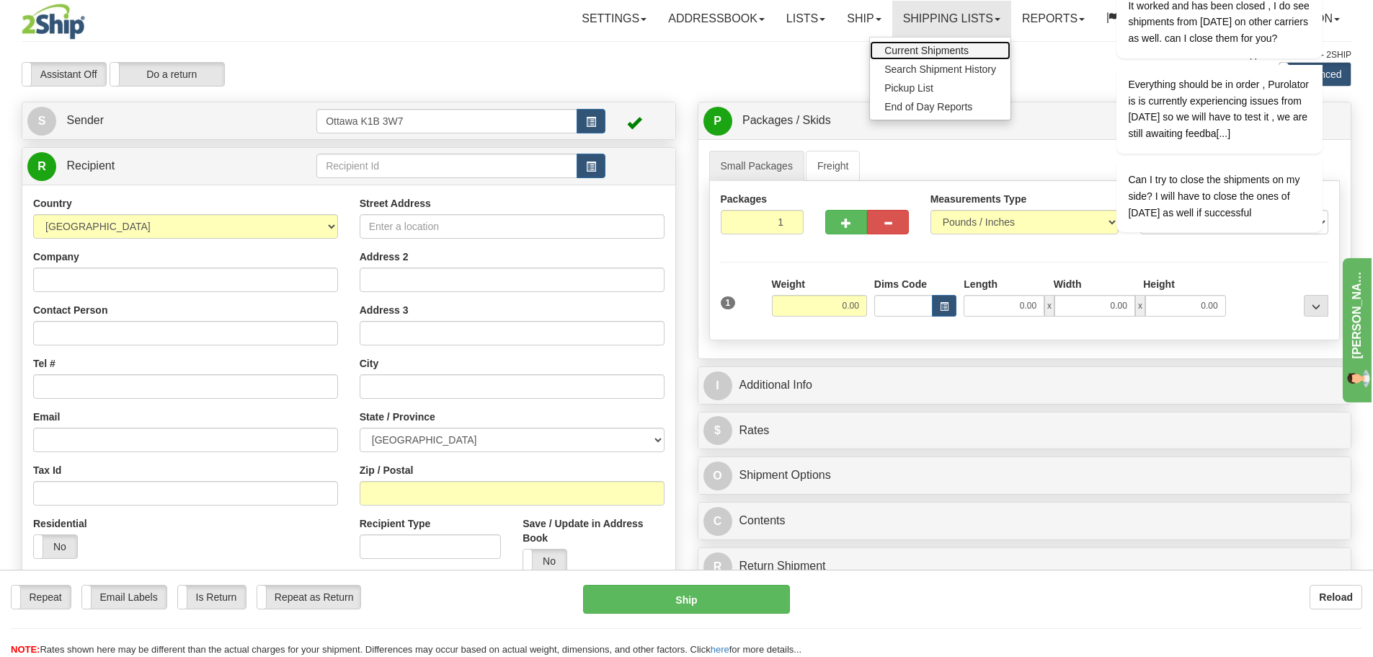
click at [916, 52] on span "Current Shipments" at bounding box center [927, 51] width 84 height 12
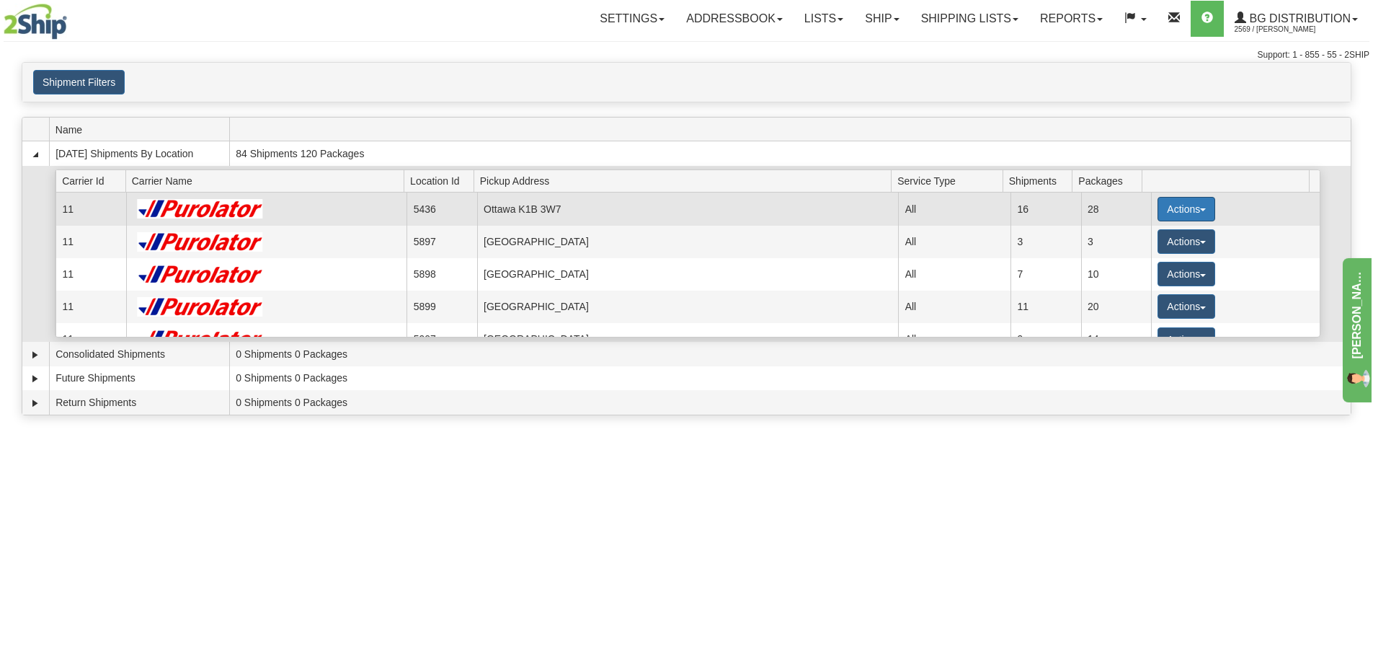
click at [1200, 210] on span "button" at bounding box center [1203, 209] width 6 height 3
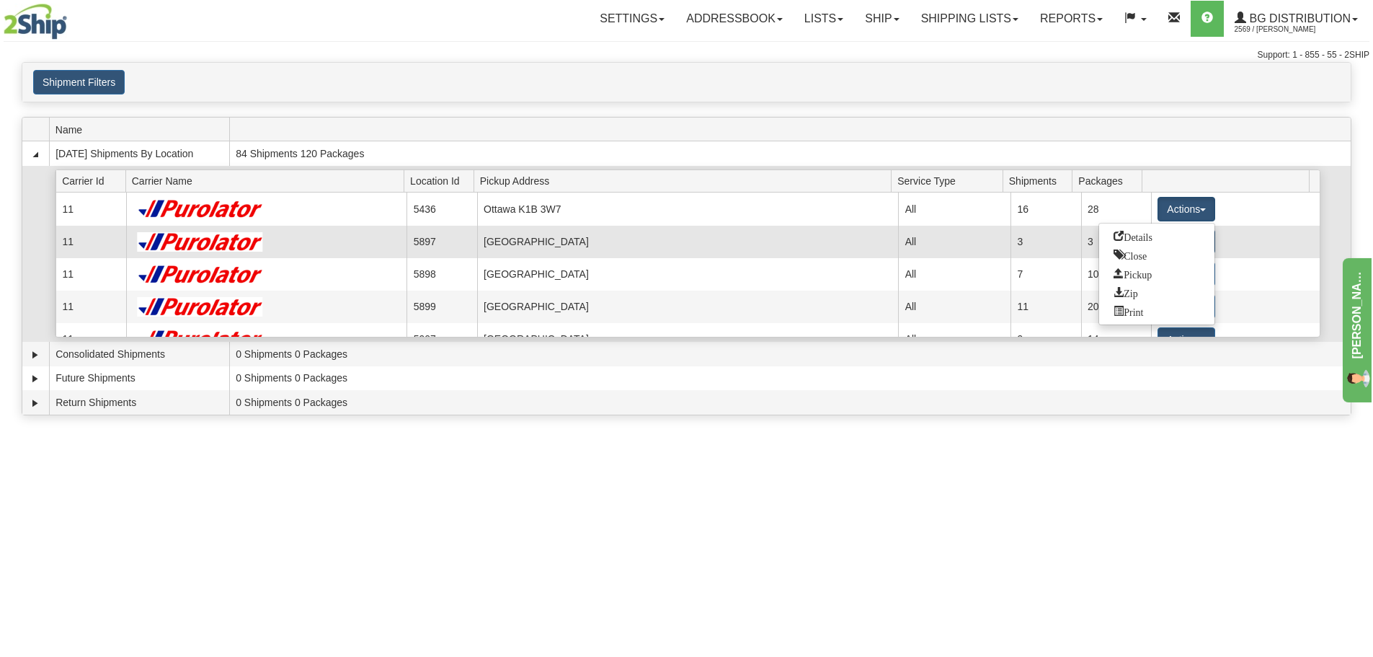
click at [1163, 231] on link "Details" at bounding box center [1156, 236] width 115 height 19
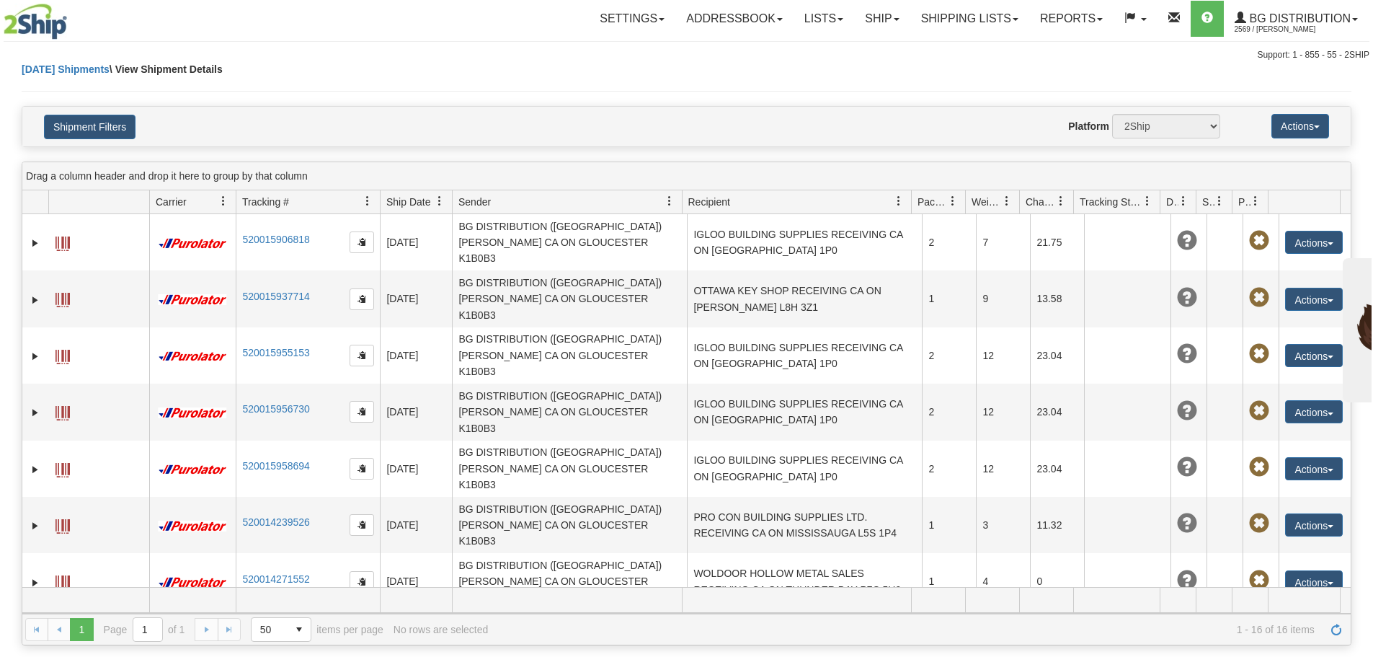
click at [818, 69] on div "[DATE] Shipments \ View Shipment Details" at bounding box center [687, 84] width 1330 height 44
click at [956, 19] on link "Shipping lists" at bounding box center [970, 19] width 119 height 36
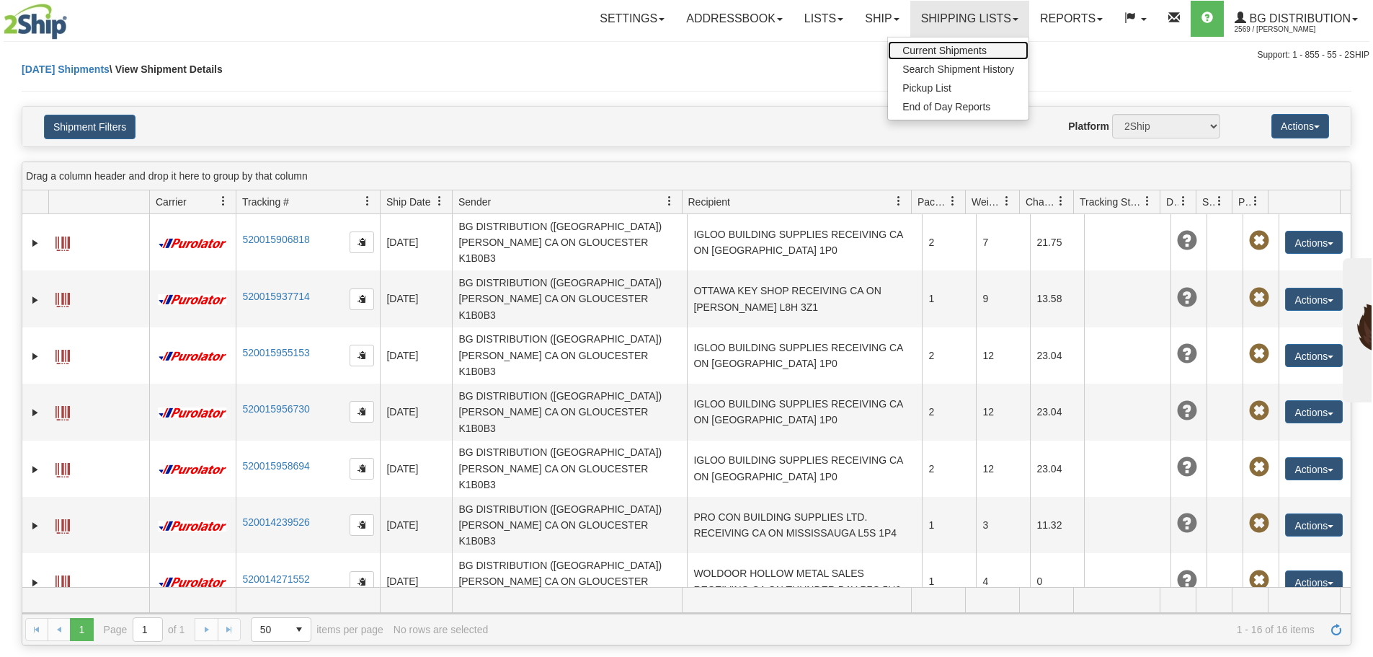
click at [927, 45] on span "Current Shipments" at bounding box center [945, 51] width 84 height 12
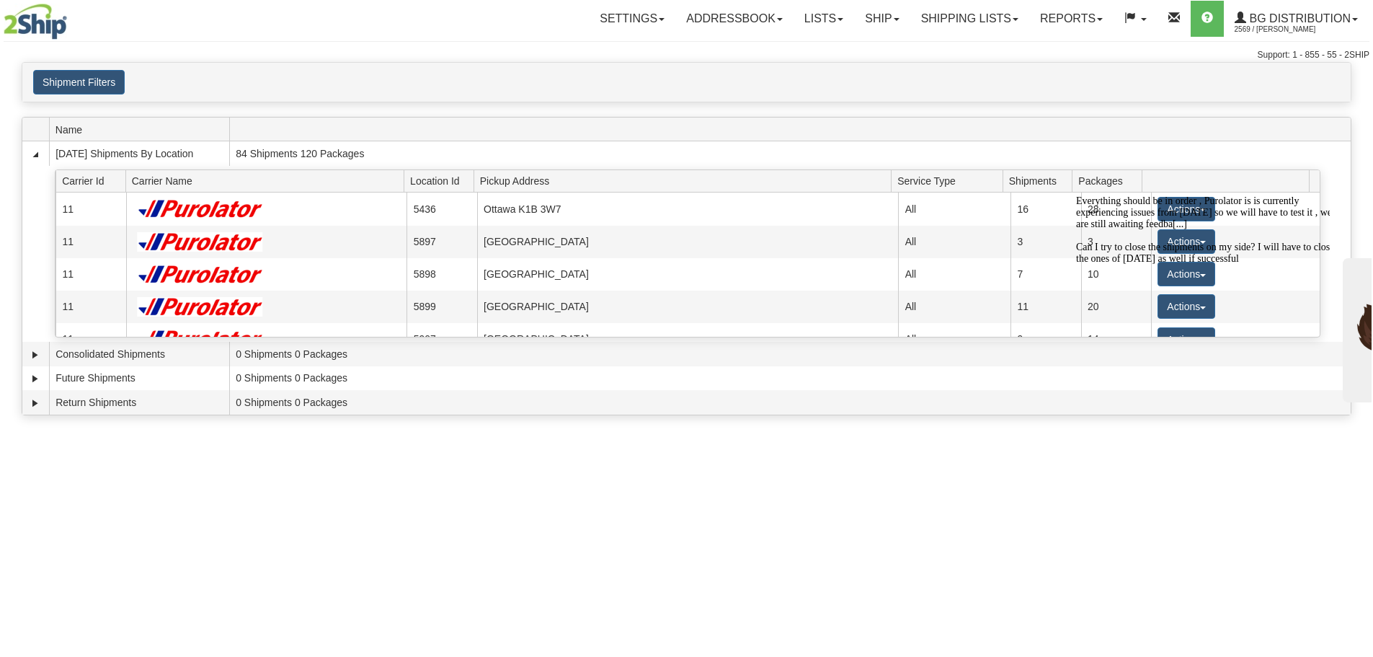
click at [738, 87] on div "Shipment Filters Website Agent Client" at bounding box center [686, 82] width 1329 height 25
click at [941, 12] on link "Shipping lists" at bounding box center [970, 19] width 119 height 36
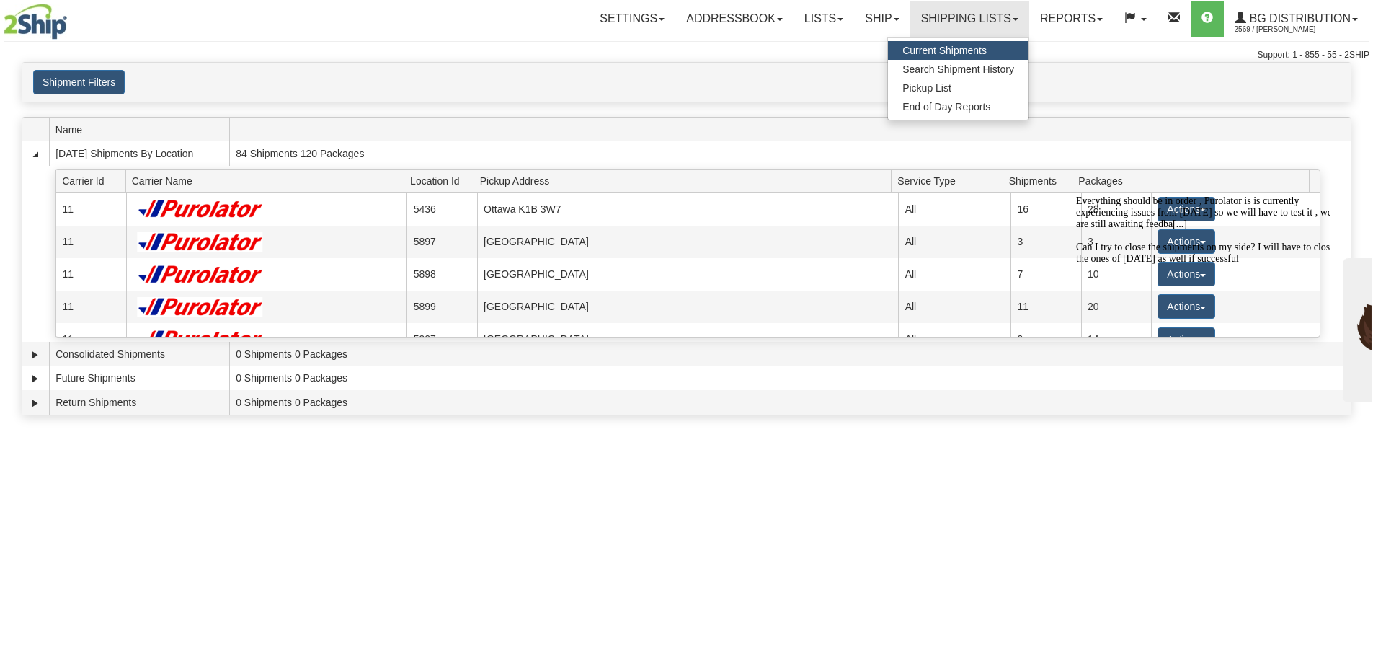
click at [936, 49] on span "Current Shipments" at bounding box center [945, 51] width 84 height 12
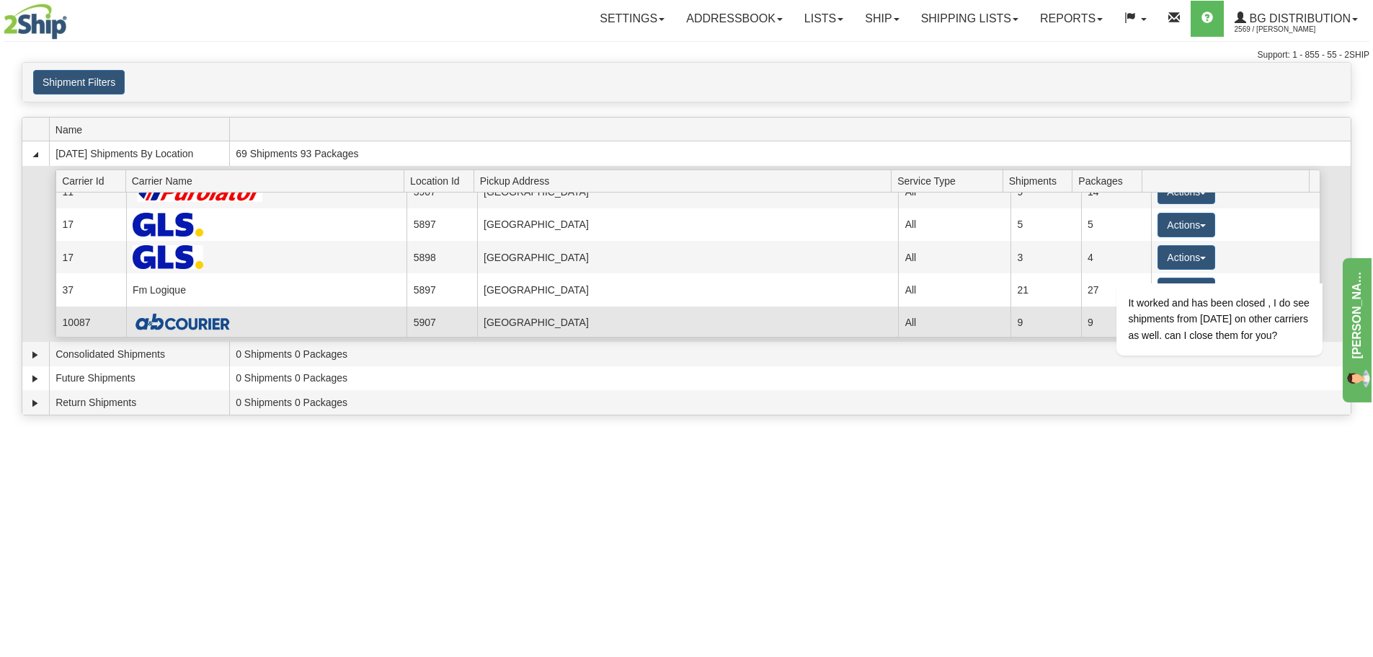
scroll to position [117, 0]
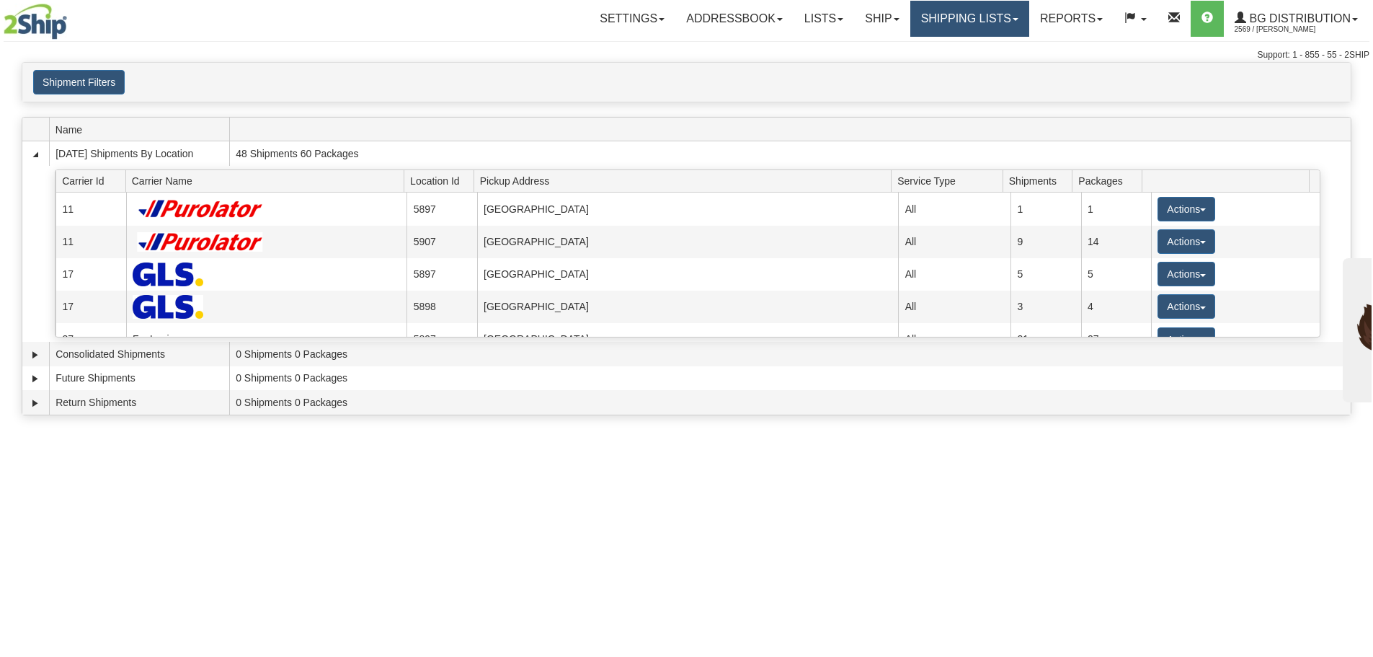
click at [982, 14] on link "Shipping lists" at bounding box center [970, 19] width 119 height 36
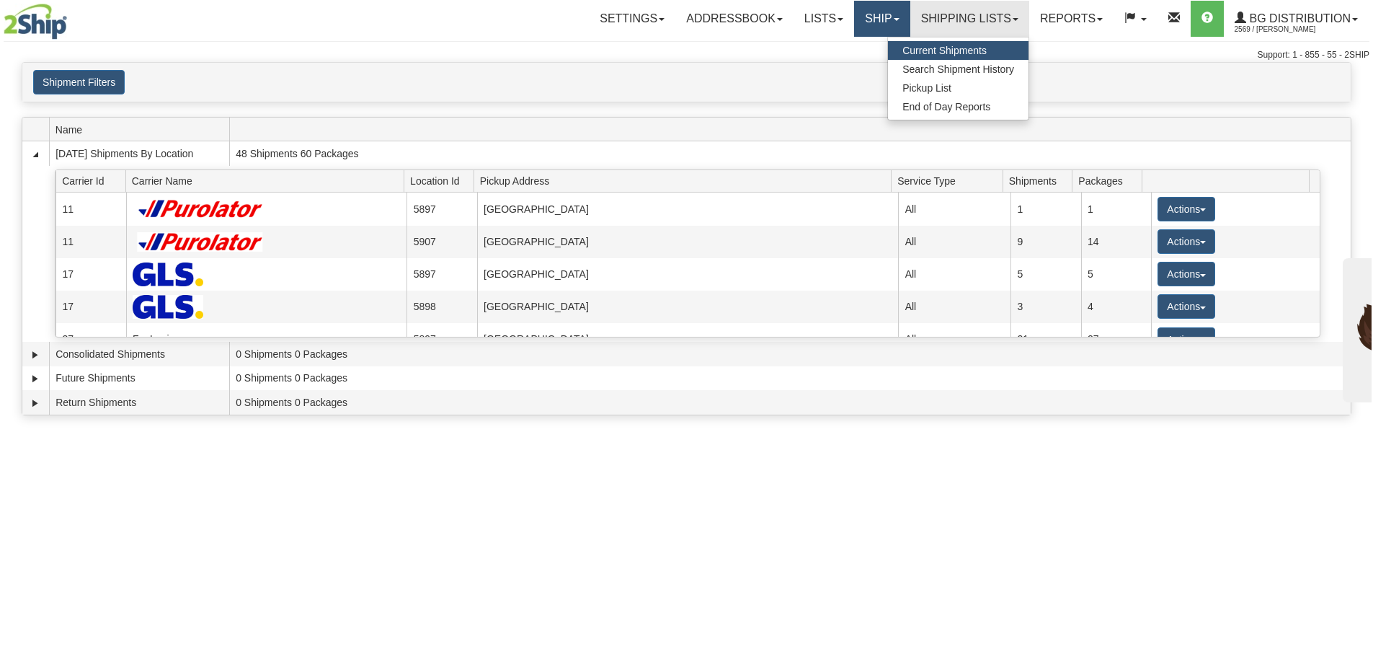
click at [897, 14] on link "Ship" at bounding box center [882, 19] width 56 height 36
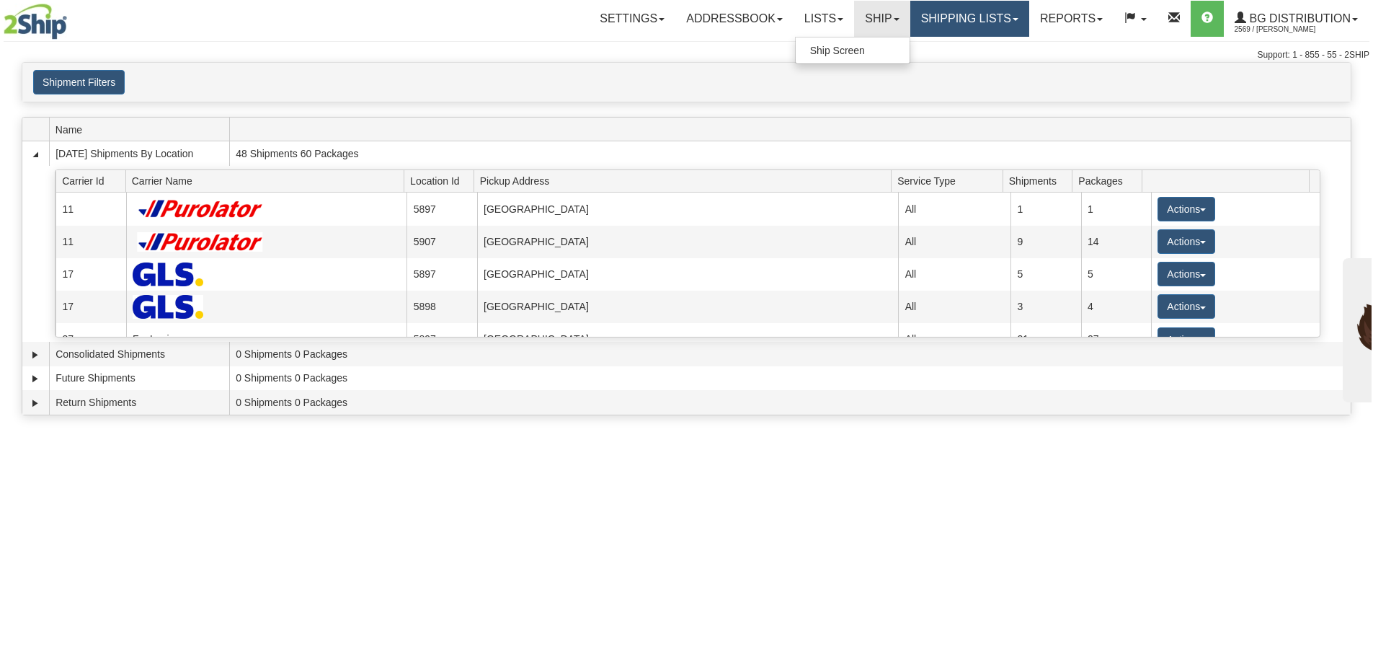
click at [948, 17] on link "Shipping lists" at bounding box center [970, 19] width 119 height 36
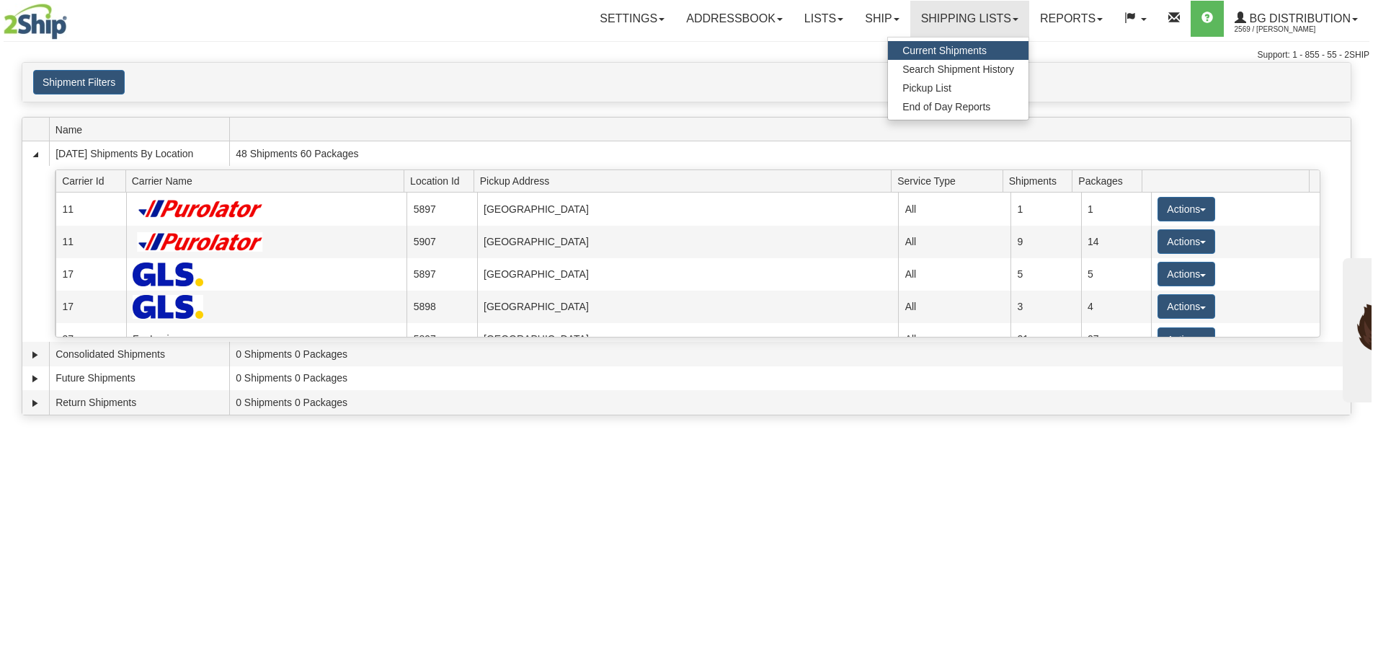
click at [957, 45] on span "Current Shipments" at bounding box center [945, 51] width 84 height 12
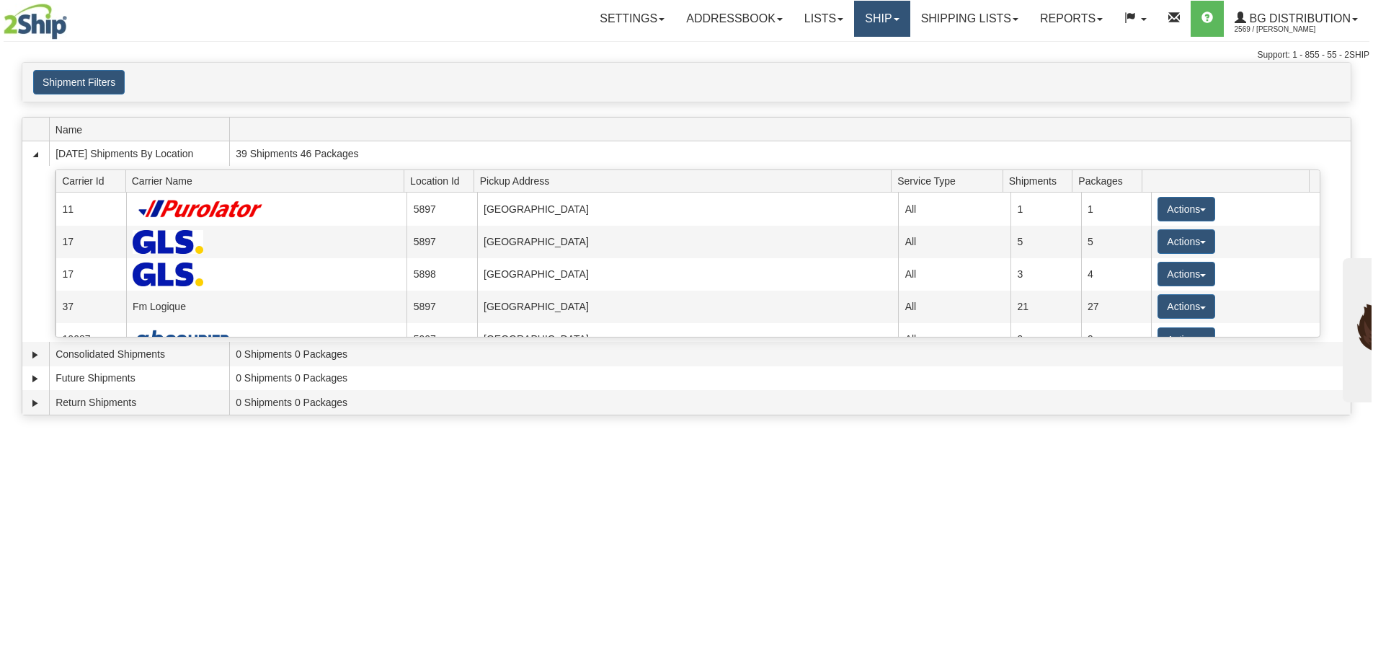
click at [874, 15] on link "Ship" at bounding box center [882, 19] width 56 height 36
click at [862, 42] on link "Ship Screen" at bounding box center [853, 50] width 114 height 19
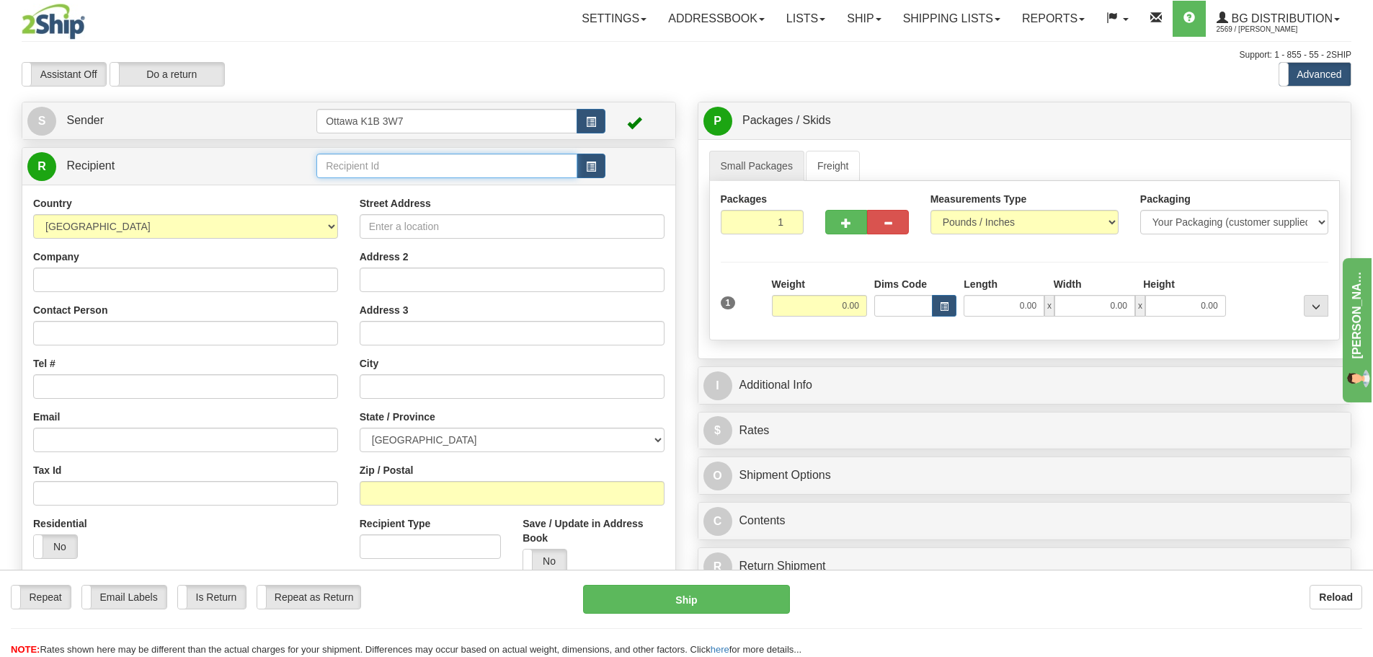
click at [544, 175] on input "text" at bounding box center [446, 166] width 261 height 25
type input "910992"
click at [621, 66] on div "Assistant On Assistant Off Do a return Do a return Previous Next Standard Advan…" at bounding box center [687, 74] width 1352 height 25
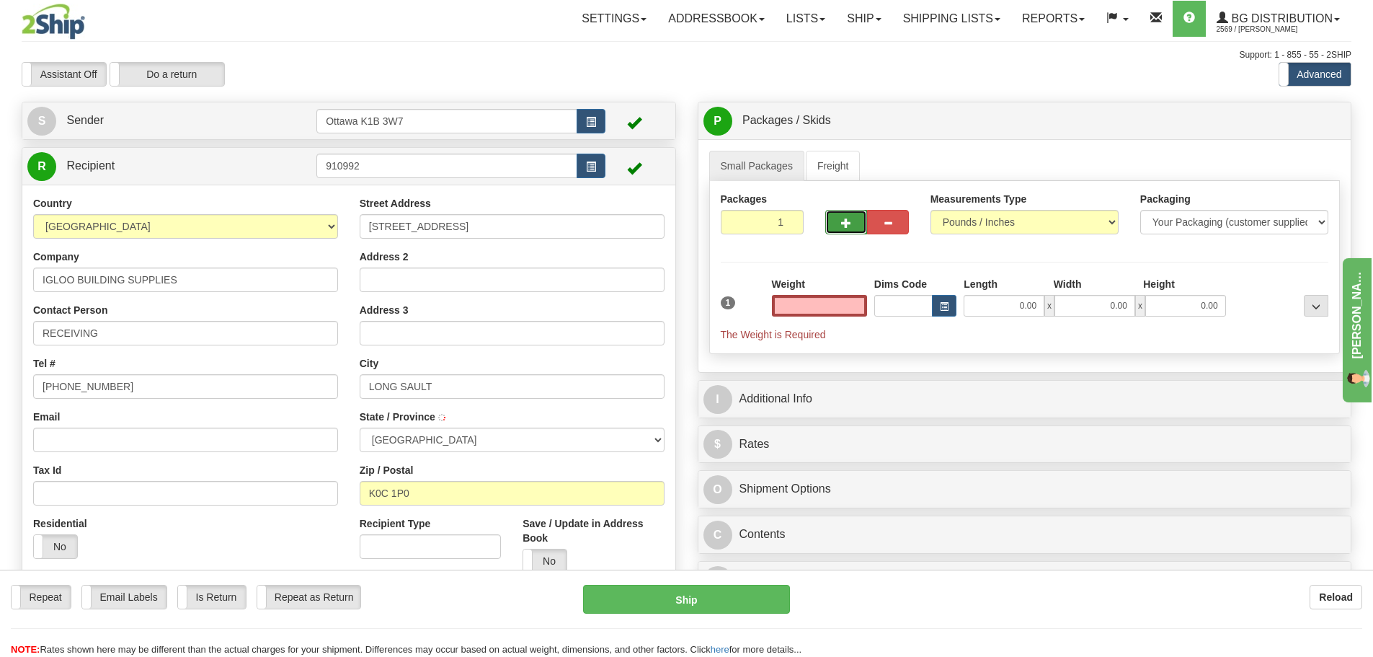
type input "0.00"
click at [857, 224] on button "button" at bounding box center [846, 222] width 42 height 25
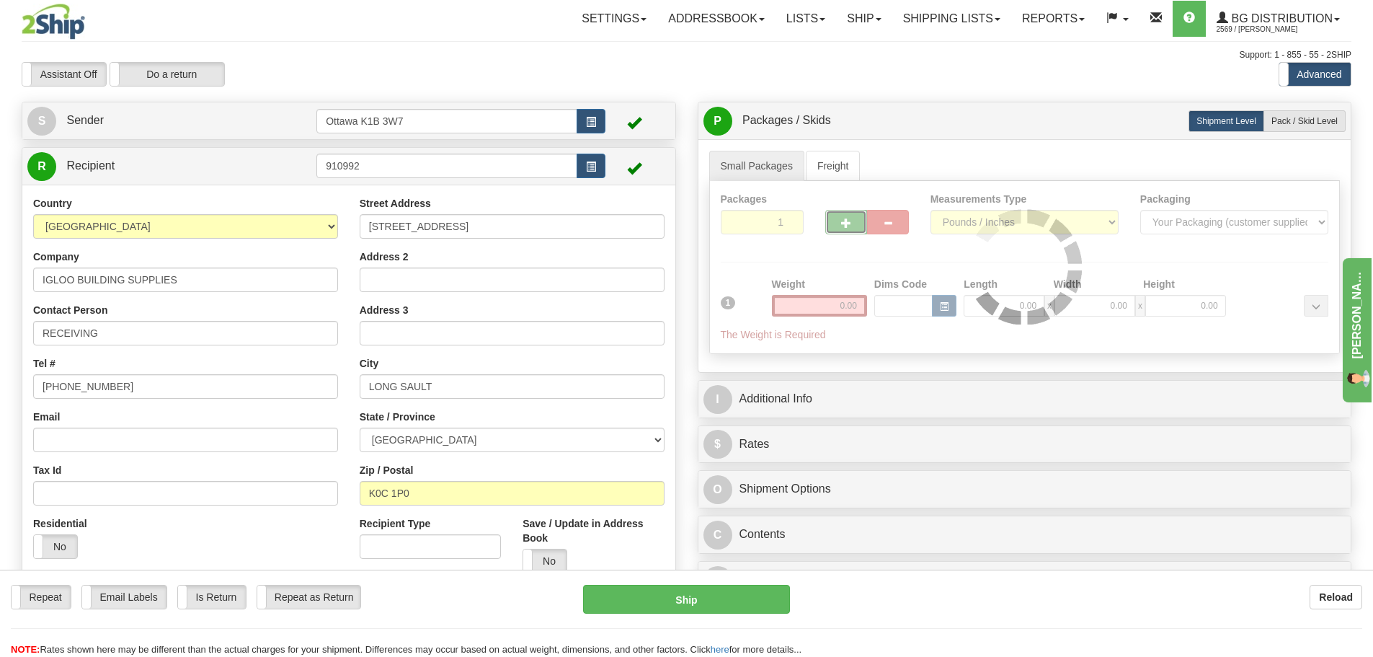
type input "2"
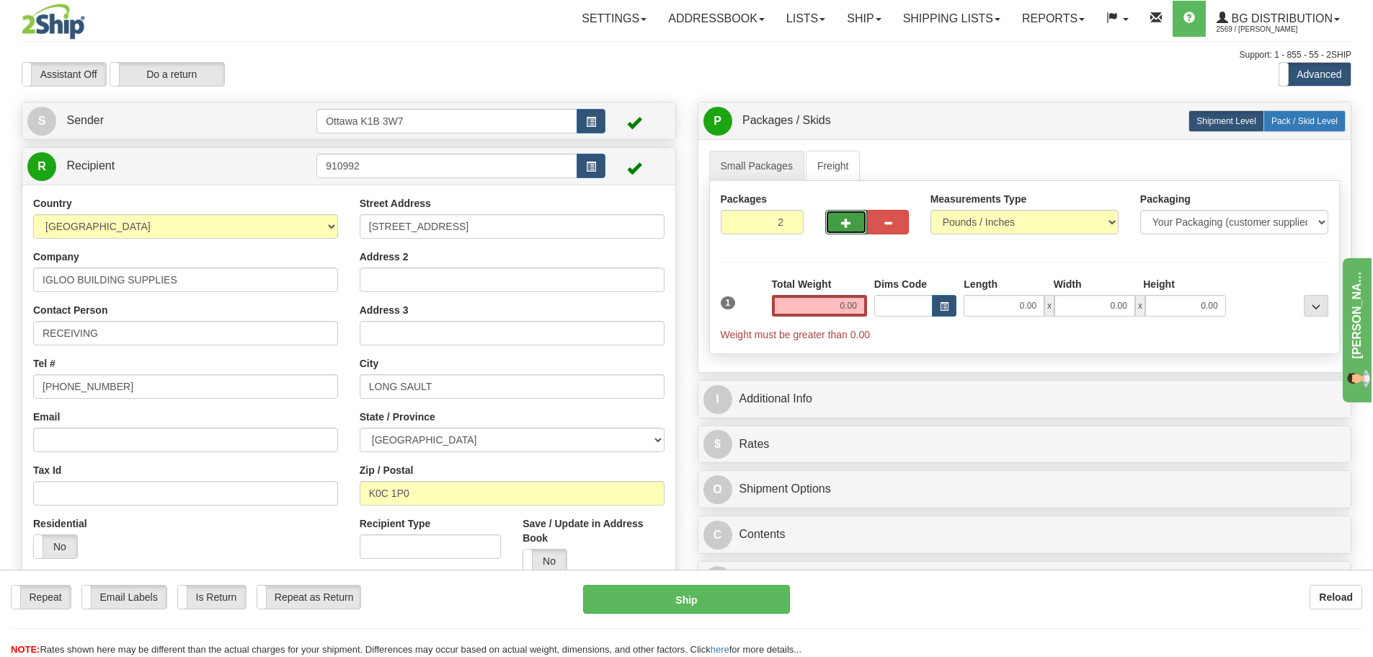
click at [1325, 118] on span "Pack / Skid Level" at bounding box center [1305, 121] width 66 height 10
radio input "true"
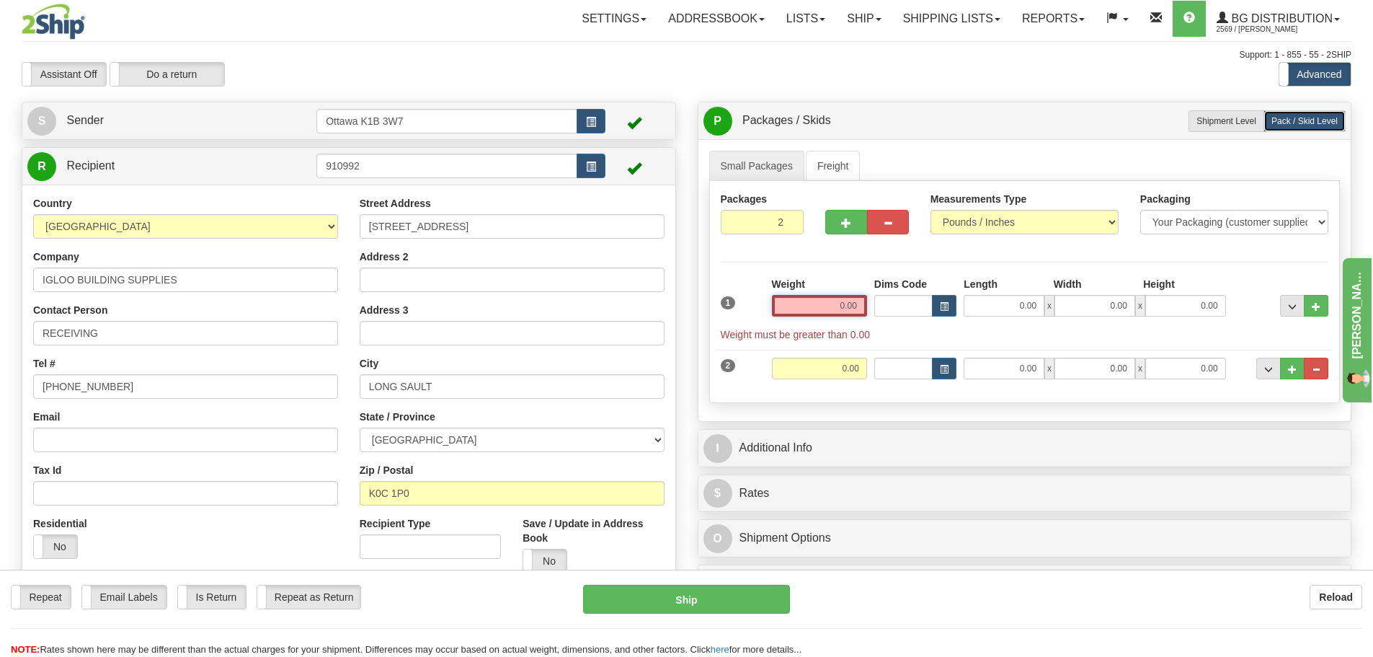
click at [810, 303] on input "0.00" at bounding box center [819, 306] width 95 height 22
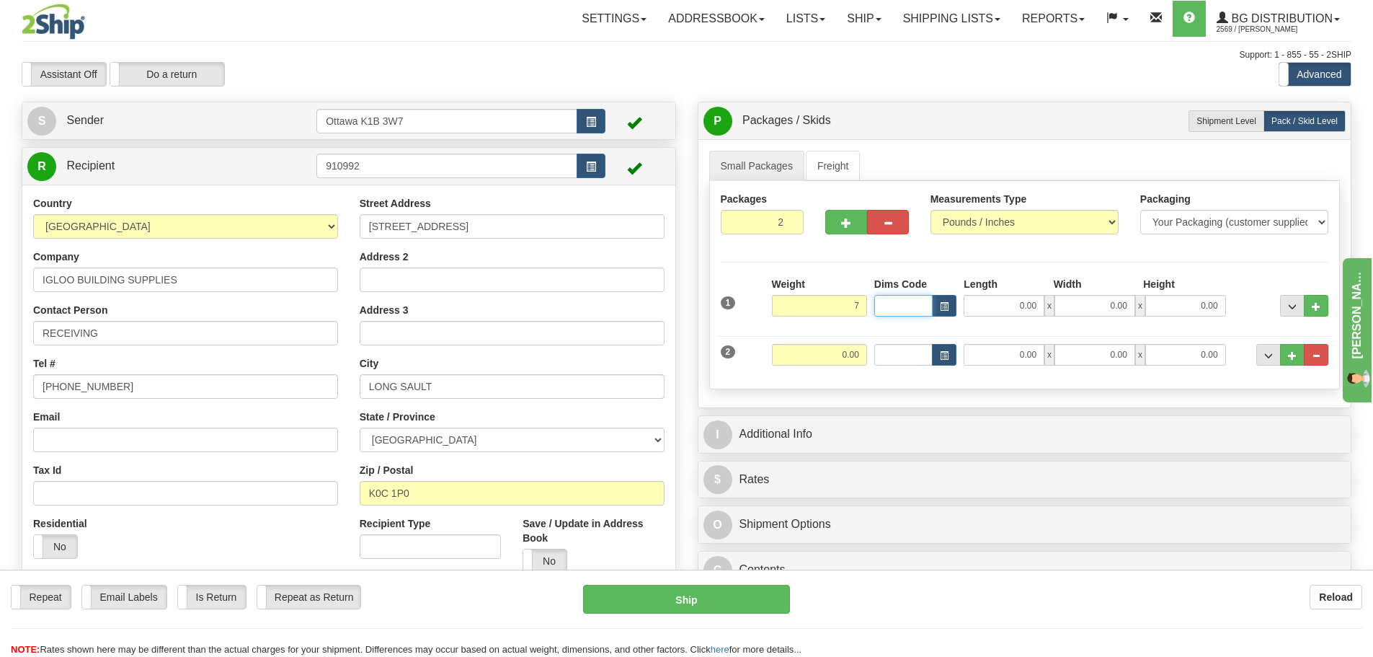
type input "7.00"
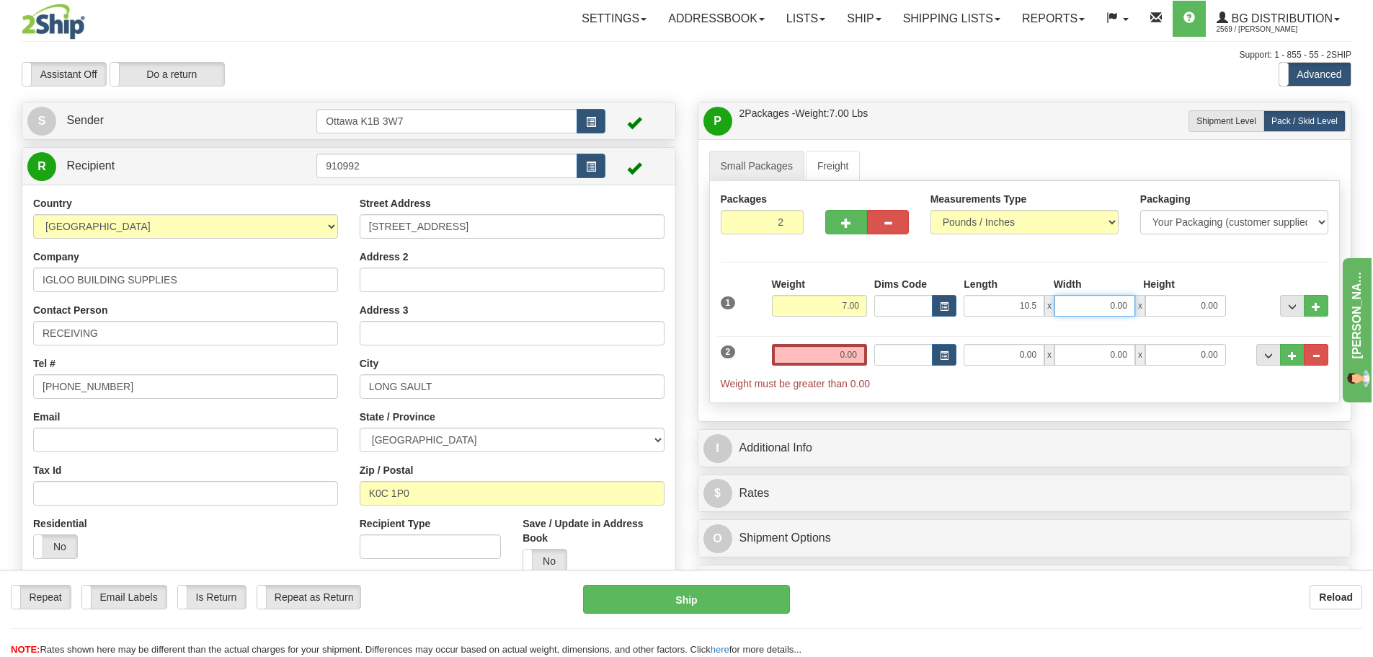
type input "10.50"
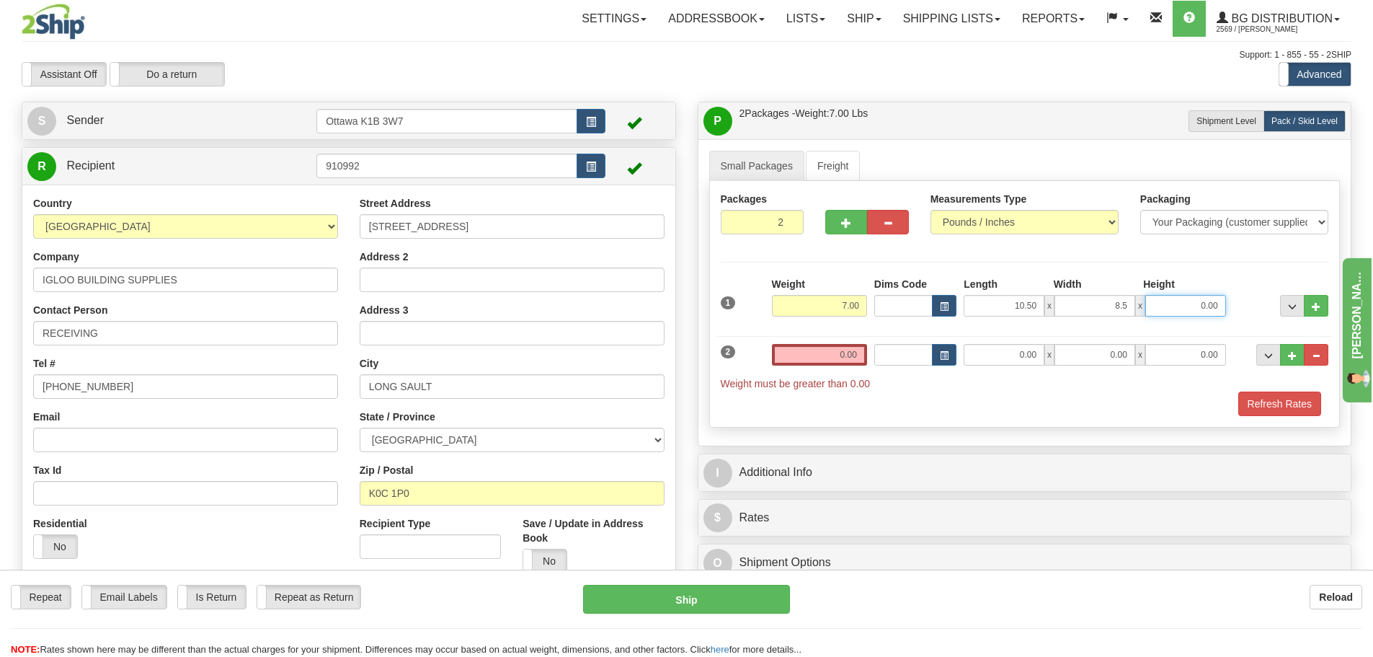
type input "8.50"
type input "10.50"
click at [831, 358] on input "0.00" at bounding box center [819, 355] width 95 height 22
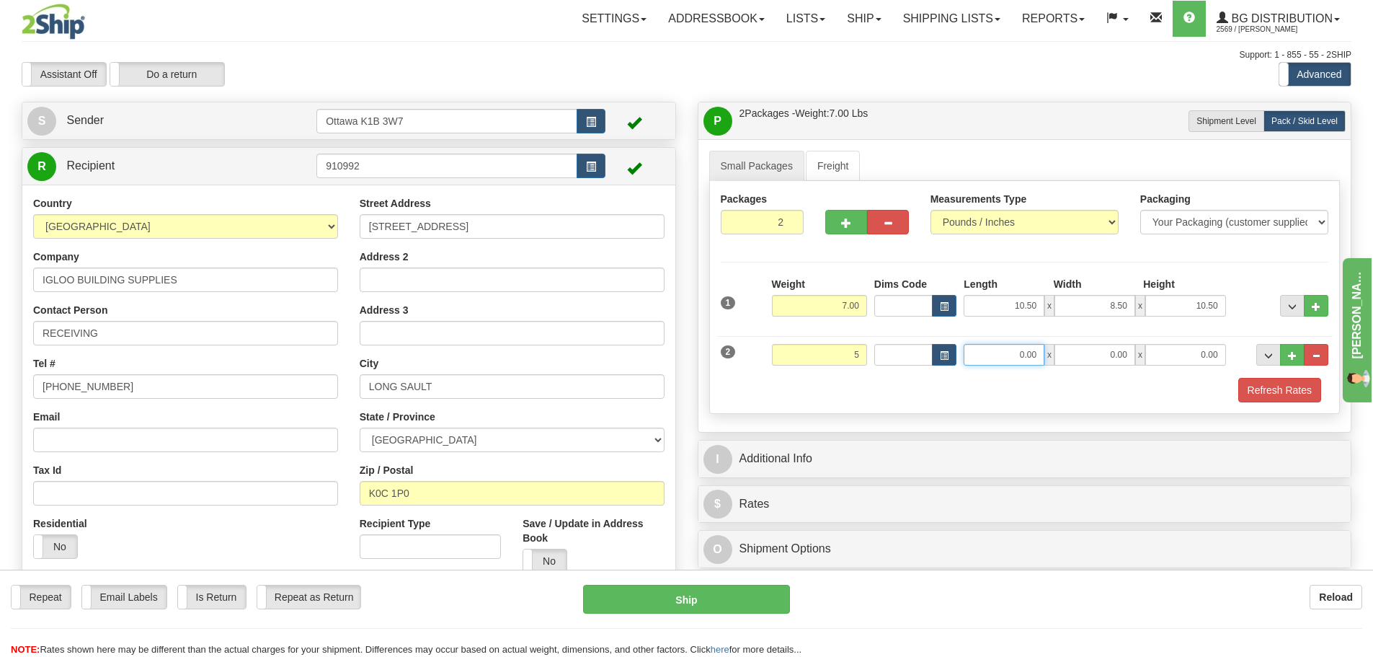
type input "5.00"
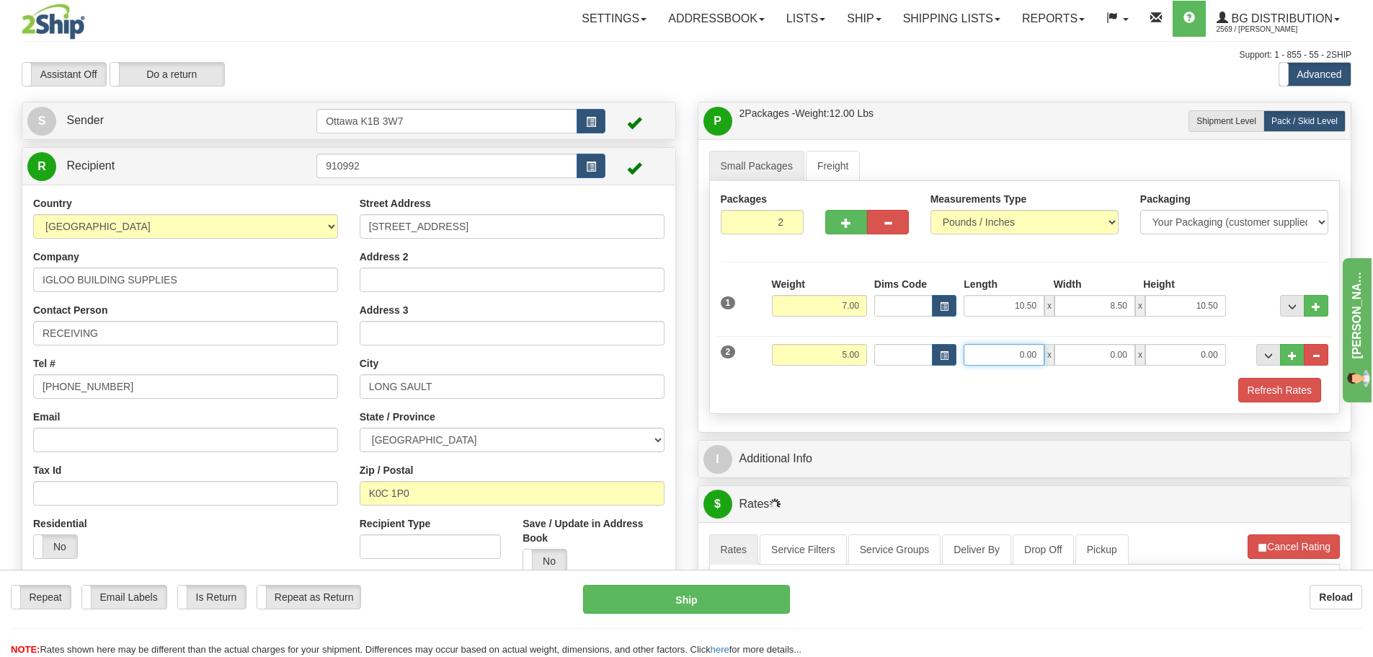
click at [1015, 359] on input "0.00" at bounding box center [1004, 355] width 81 height 22
type input "38.00"
type input "6.00"
type input "2.00"
click at [1252, 378] on button "Refresh Rates" at bounding box center [1280, 390] width 83 height 25
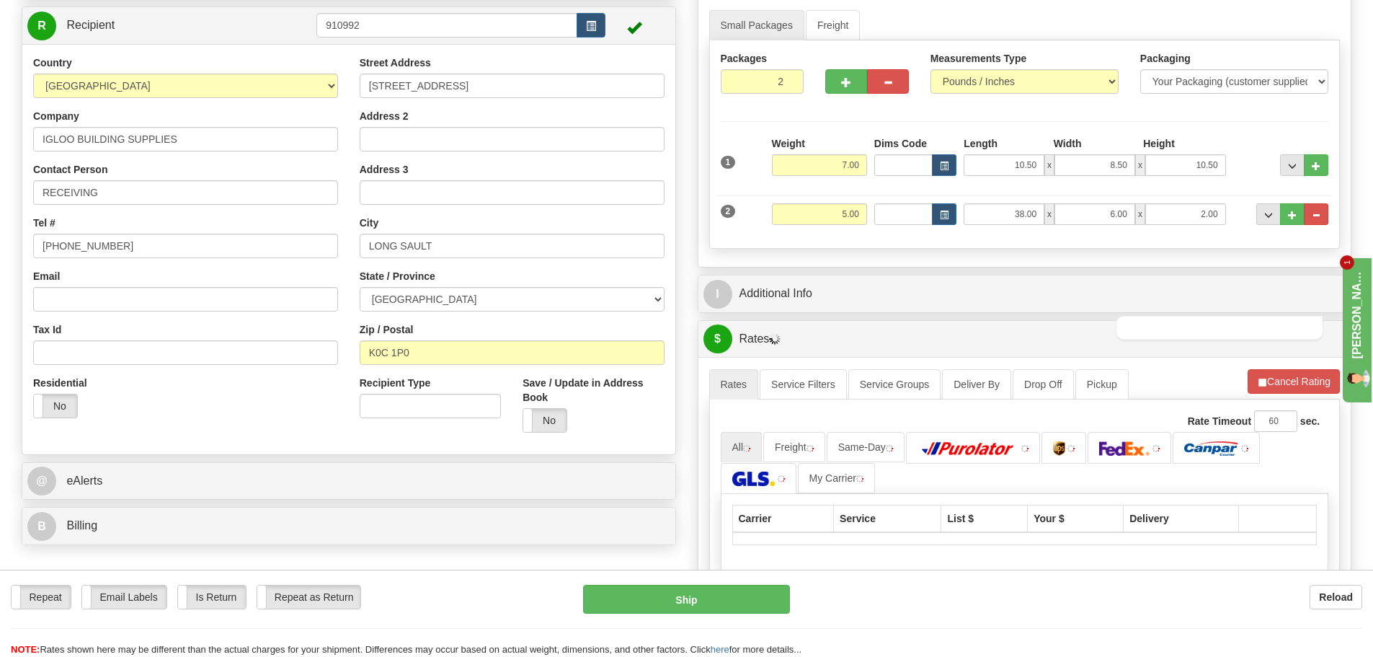
scroll to position [144, 0]
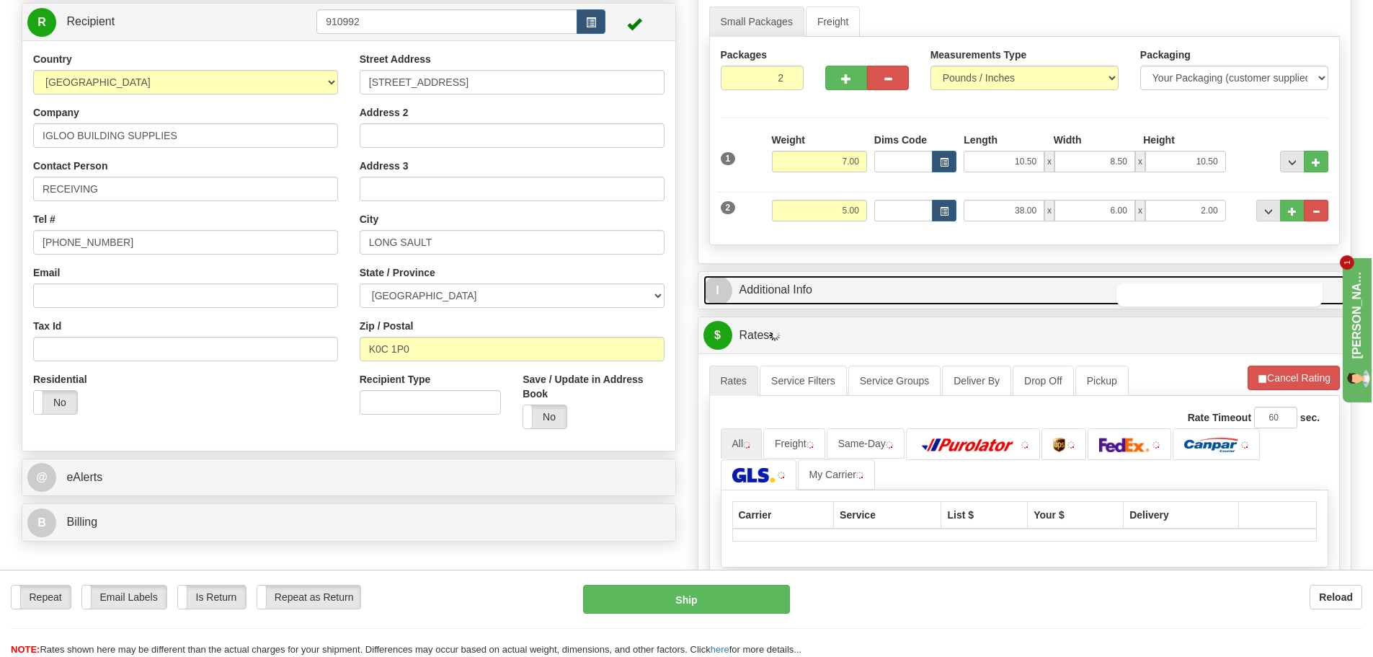
click at [781, 288] on link "I Additional Info" at bounding box center [1025, 290] width 643 height 30
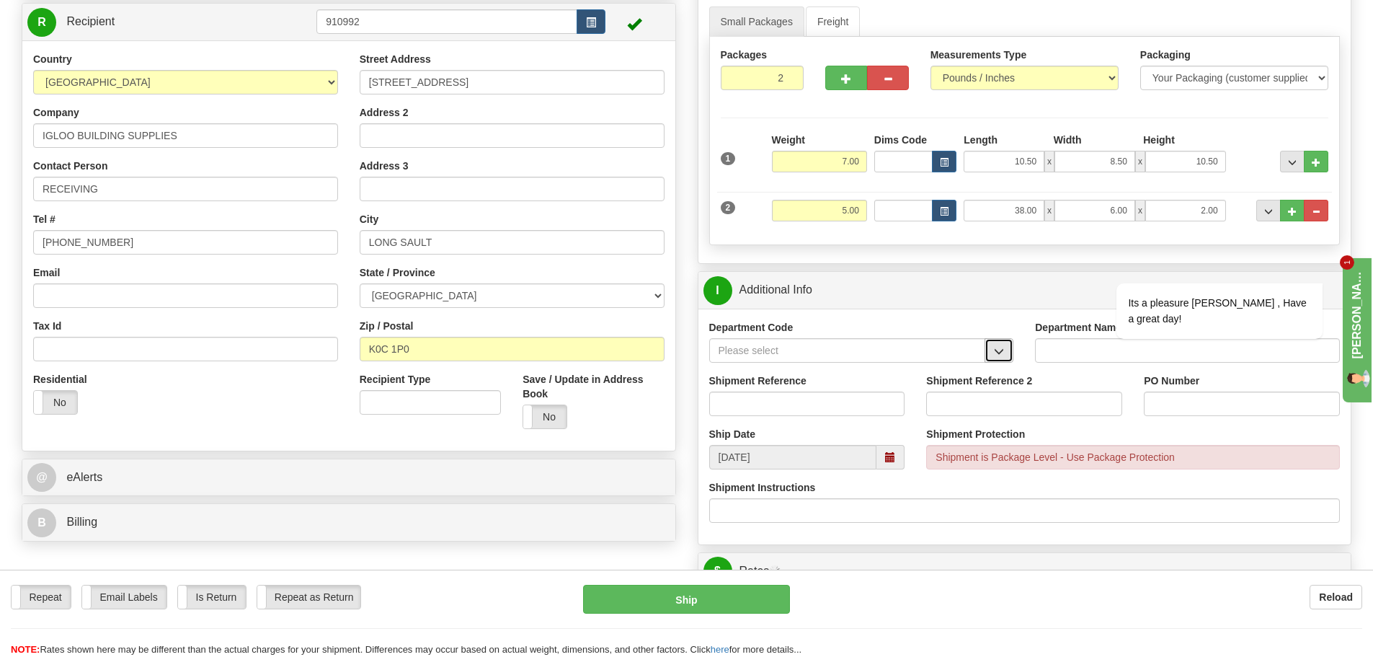
click at [1004, 350] on span "button" at bounding box center [999, 351] width 10 height 9
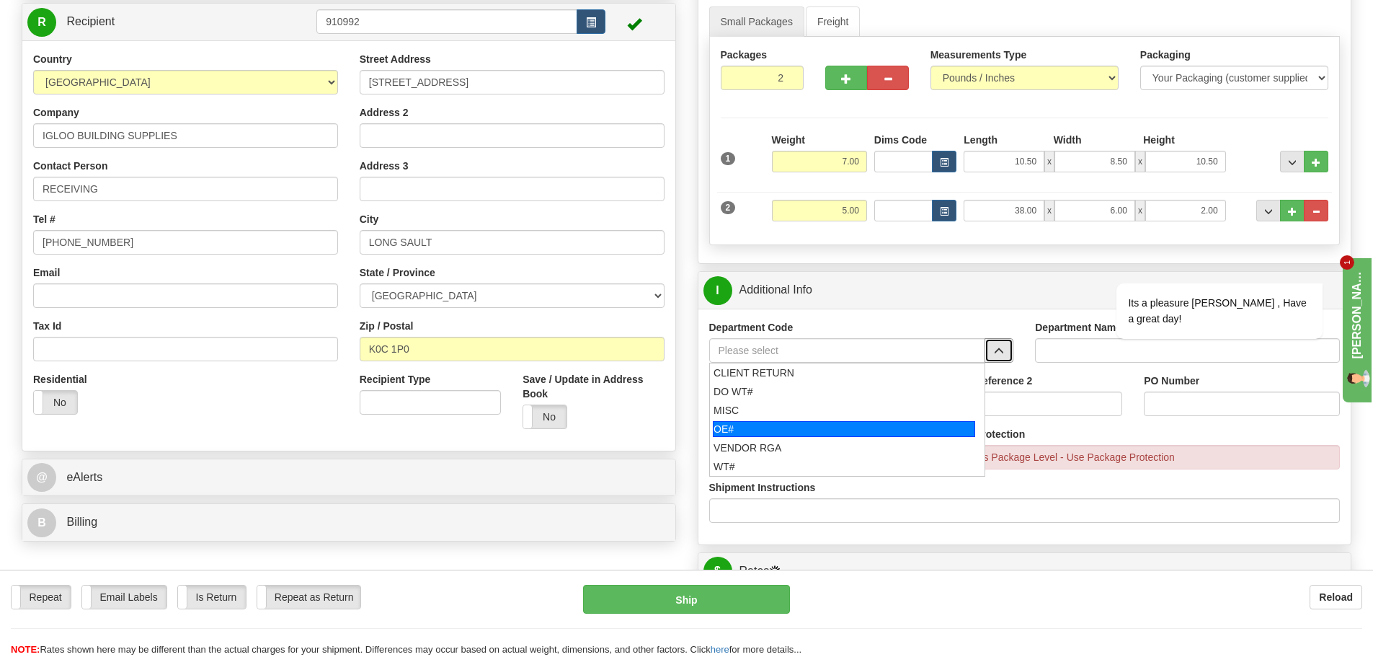
click at [824, 425] on div "OE#" at bounding box center [844, 429] width 262 height 16
type input "OE#"
type input "ORDERS"
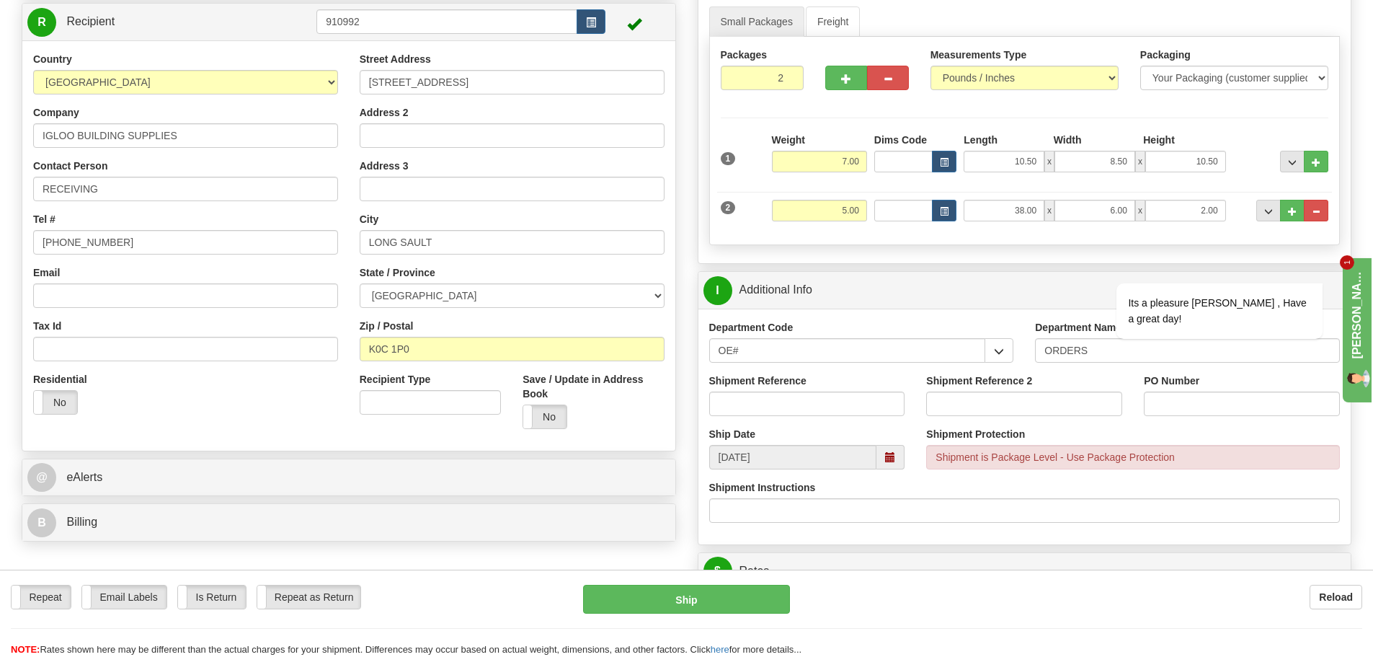
click at [820, 405] on input "Shipment Reference" at bounding box center [807, 403] width 196 height 25
type input "10199978-01"
type input "10203062-00"
type input "m"
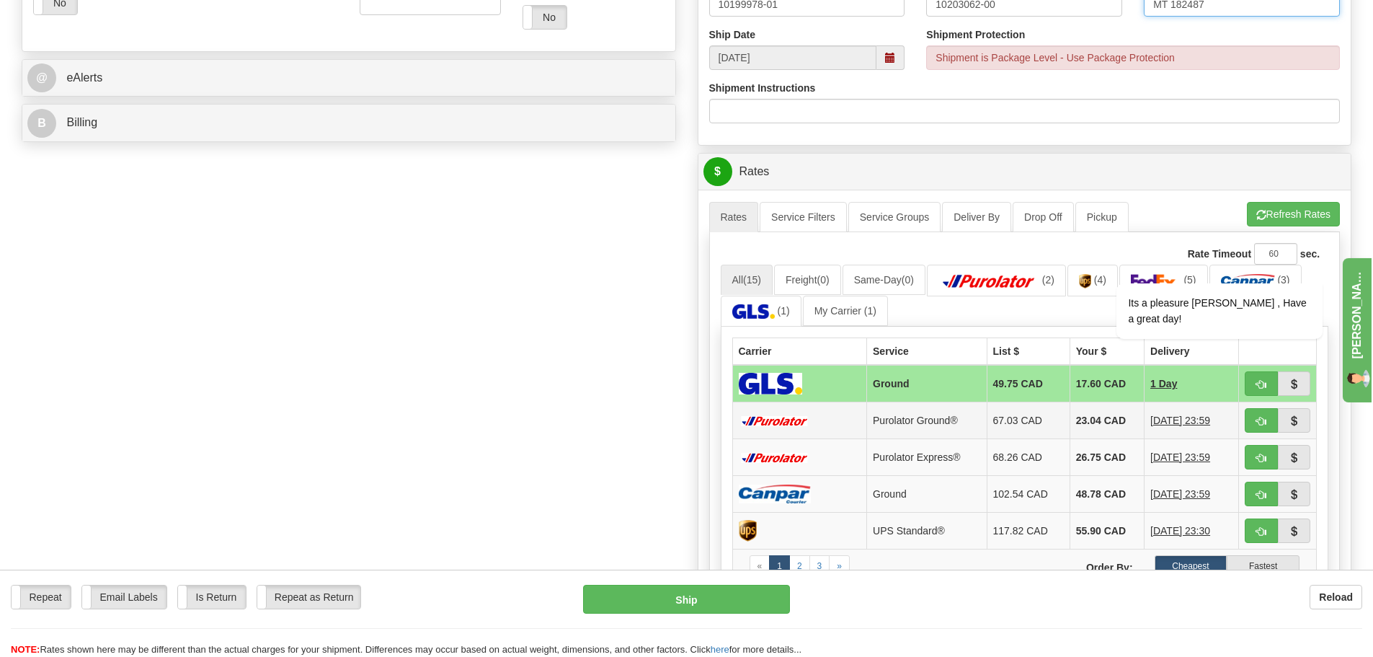
scroll to position [577, 0]
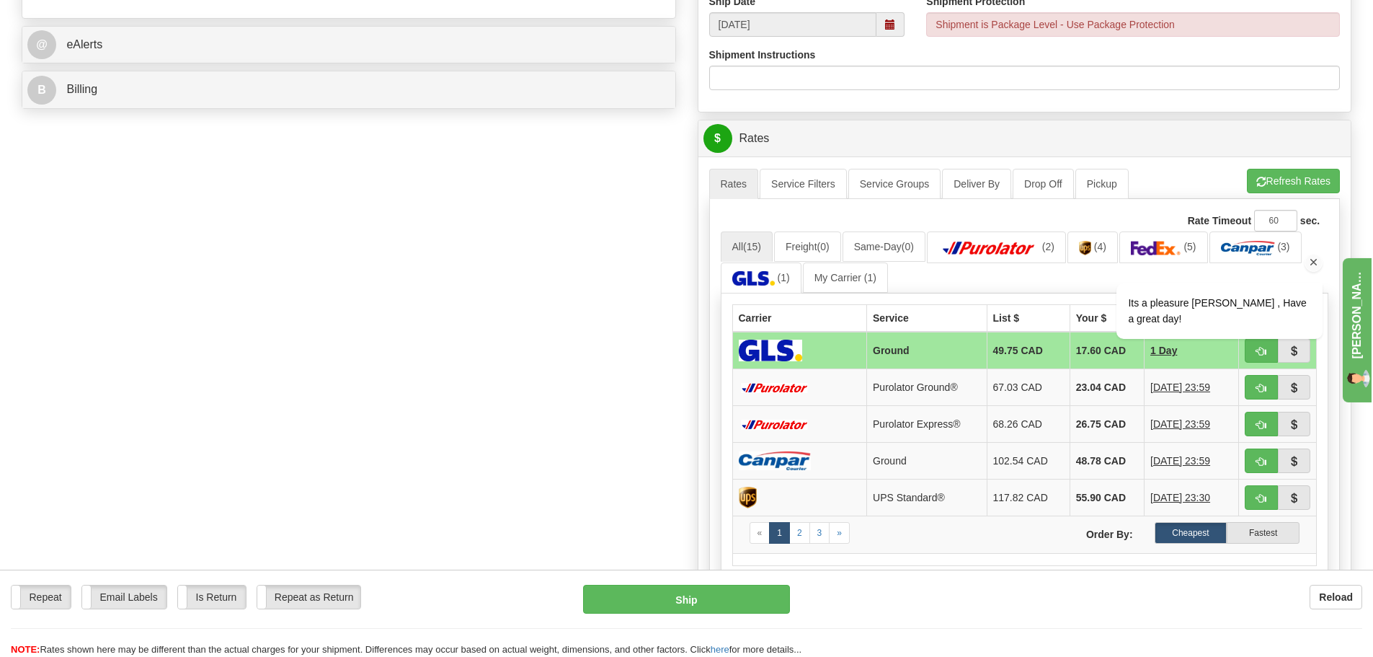
type input "MT 182487"
click at [1254, 391] on div "Its a pleasure Christopher , Have a great day!" at bounding box center [1201, 325] width 260 height 170
click at [1256, 388] on div "Its a pleasure Christopher , Have a great day!" at bounding box center [1201, 325] width 260 height 170
click at [1312, 262] on icon "Chat attention grabber" at bounding box center [1314, 261] width 13 height 13
click at [1266, 387] on span "button" at bounding box center [1262, 388] width 10 height 9
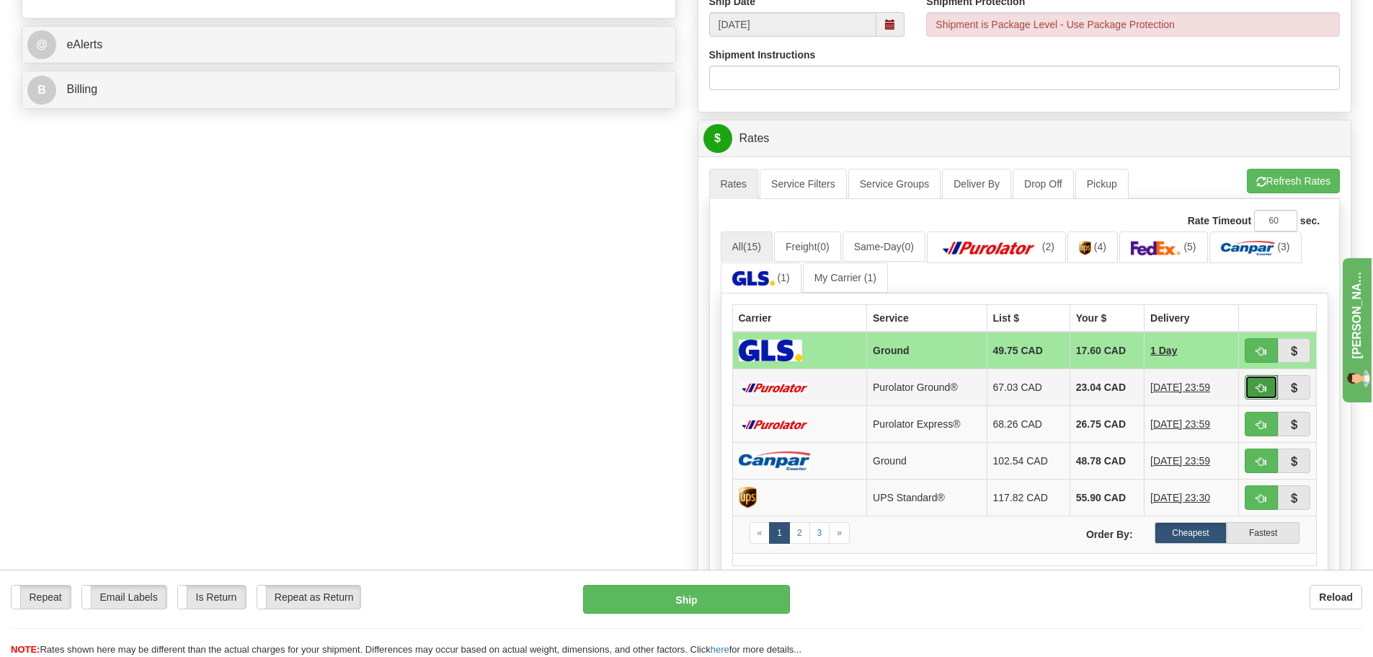
type input "260"
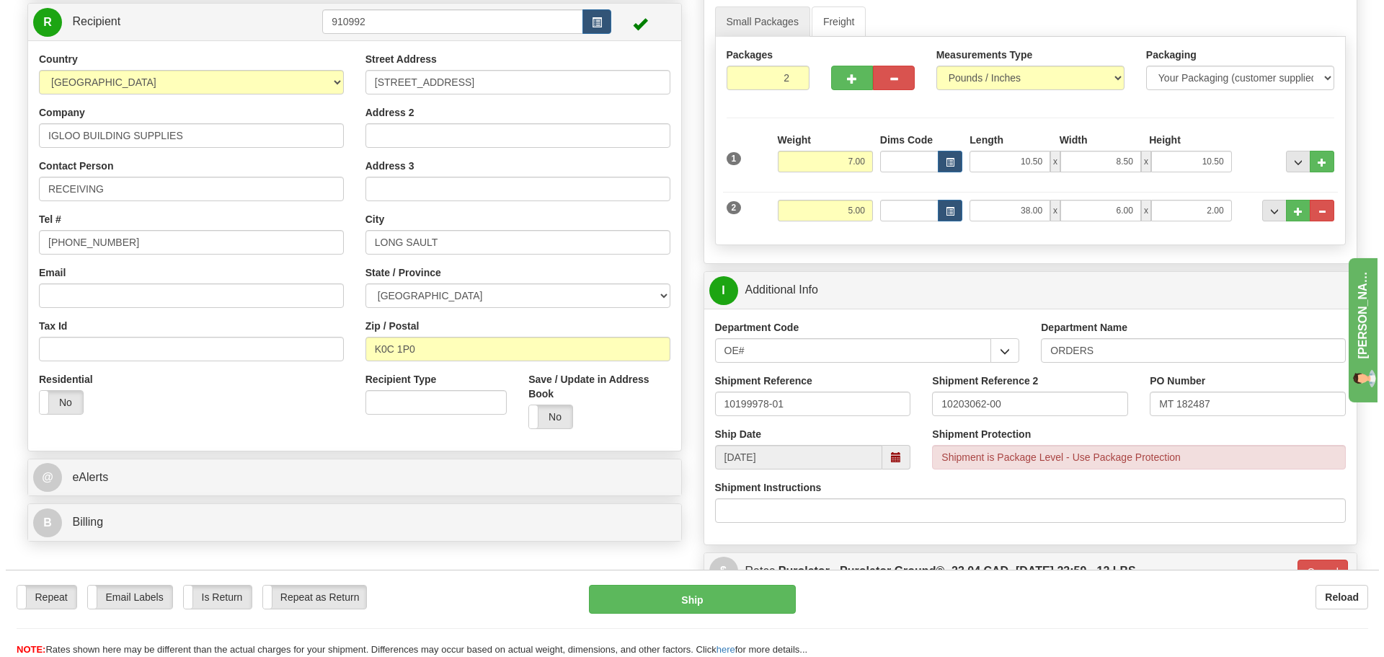
scroll to position [216, 0]
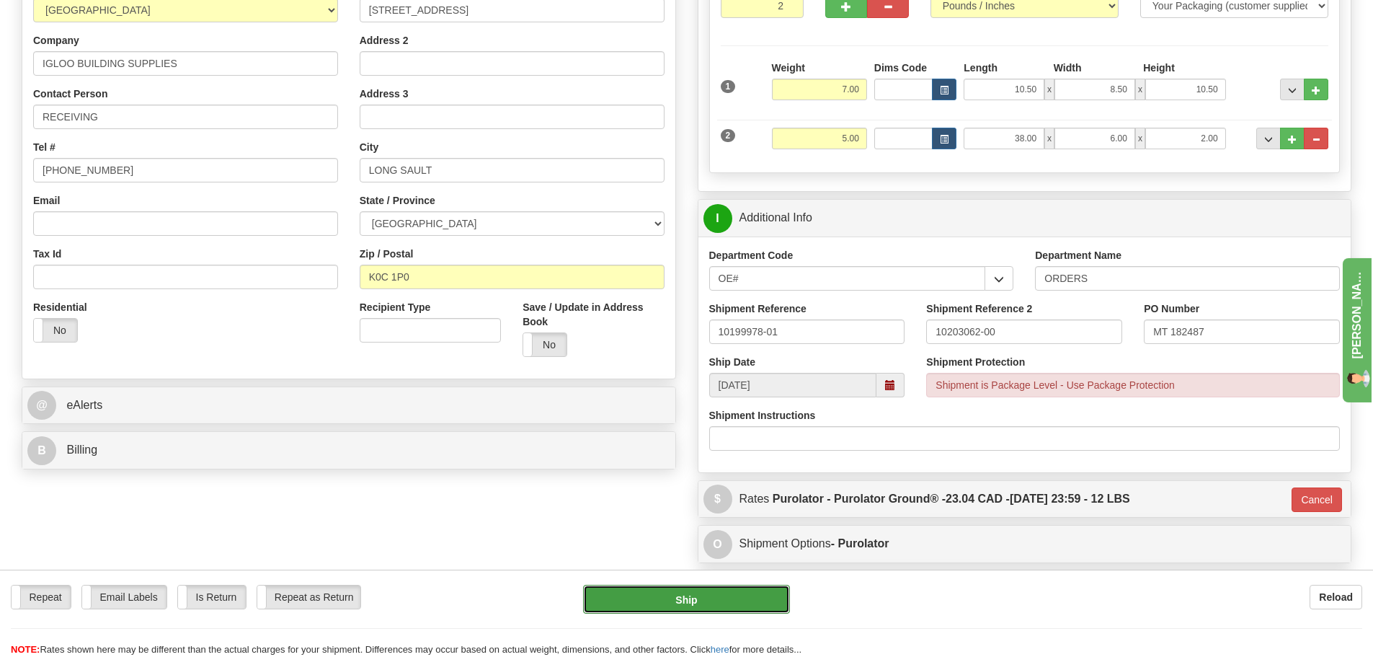
click at [755, 598] on button "Ship" at bounding box center [686, 599] width 207 height 29
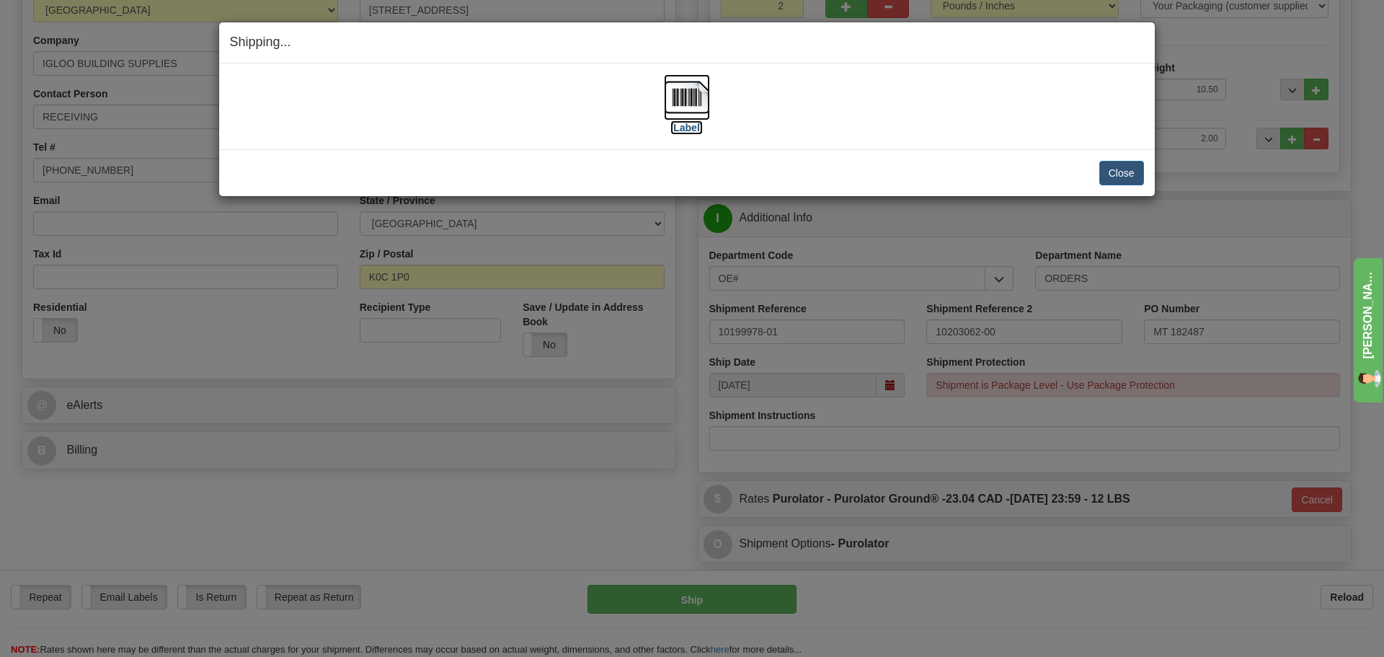
click at [676, 131] on label "[Label]" at bounding box center [686, 127] width 33 height 14
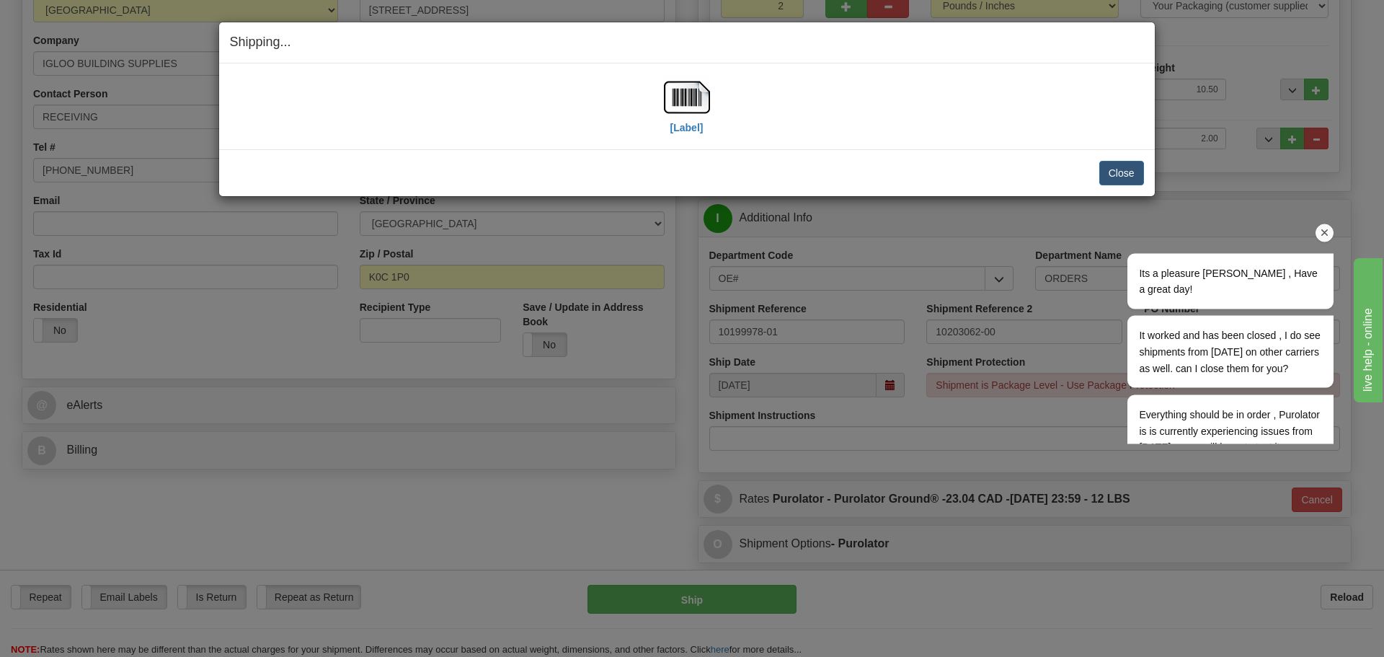
click at [1325, 232] on icon "Chat attention grabber" at bounding box center [1325, 232] width 13 height 13
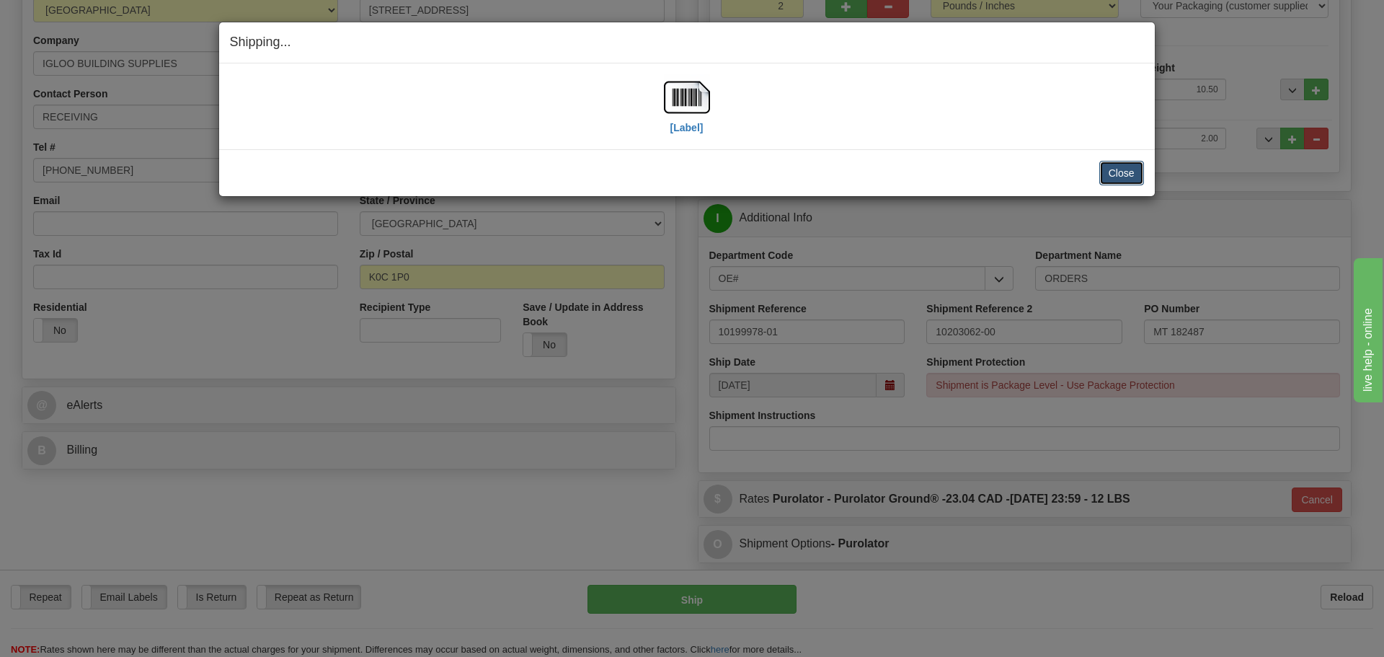
click at [1109, 169] on button "Close" at bounding box center [1121, 173] width 45 height 25
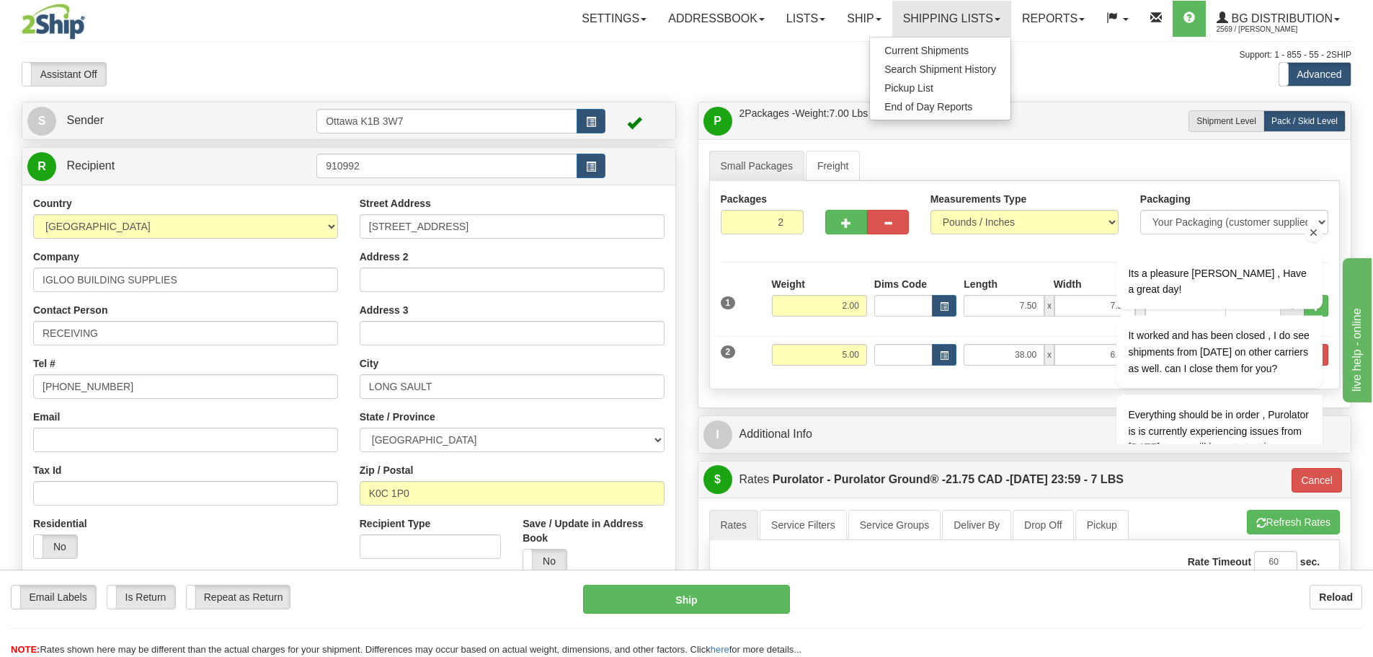
click at [1310, 234] on icon "Chat attention grabber" at bounding box center [1314, 232] width 13 height 13
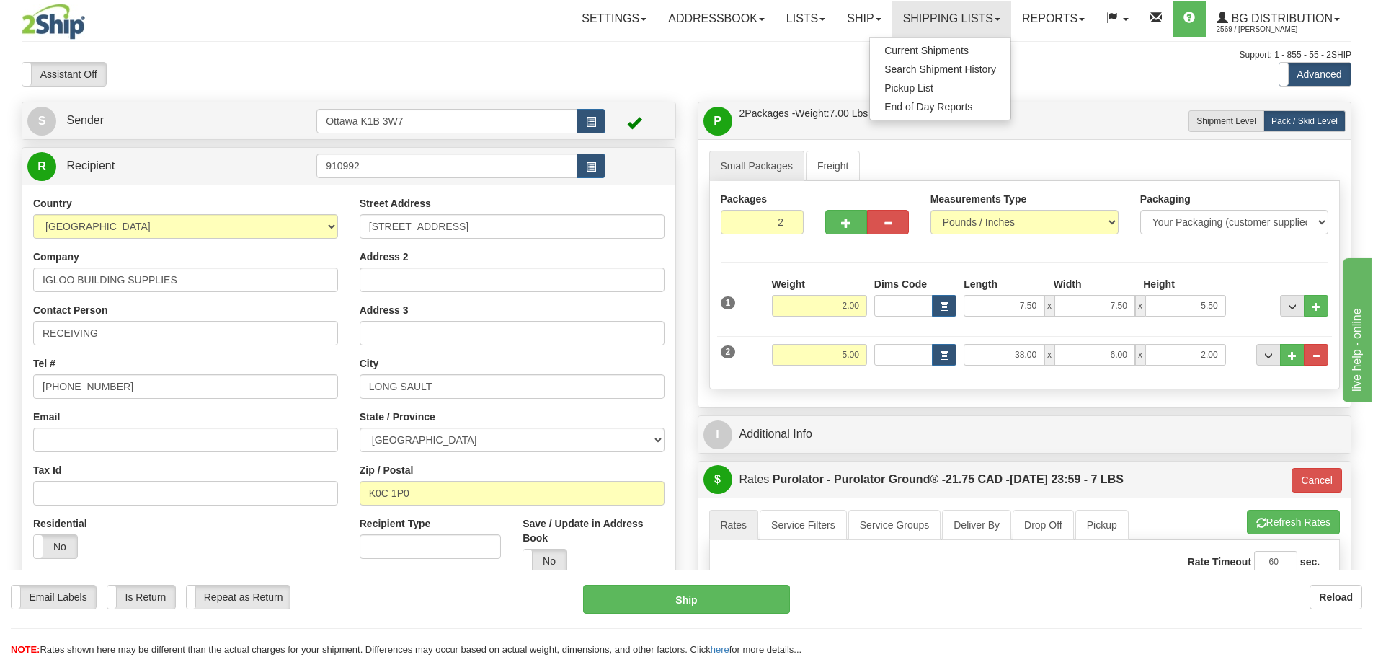
click at [695, 76] on div "Assistant On Assistant Off Do a return Do a return Previous Next Standard Advan…" at bounding box center [687, 74] width 1352 height 25
